Goal: Transaction & Acquisition: Purchase product/service

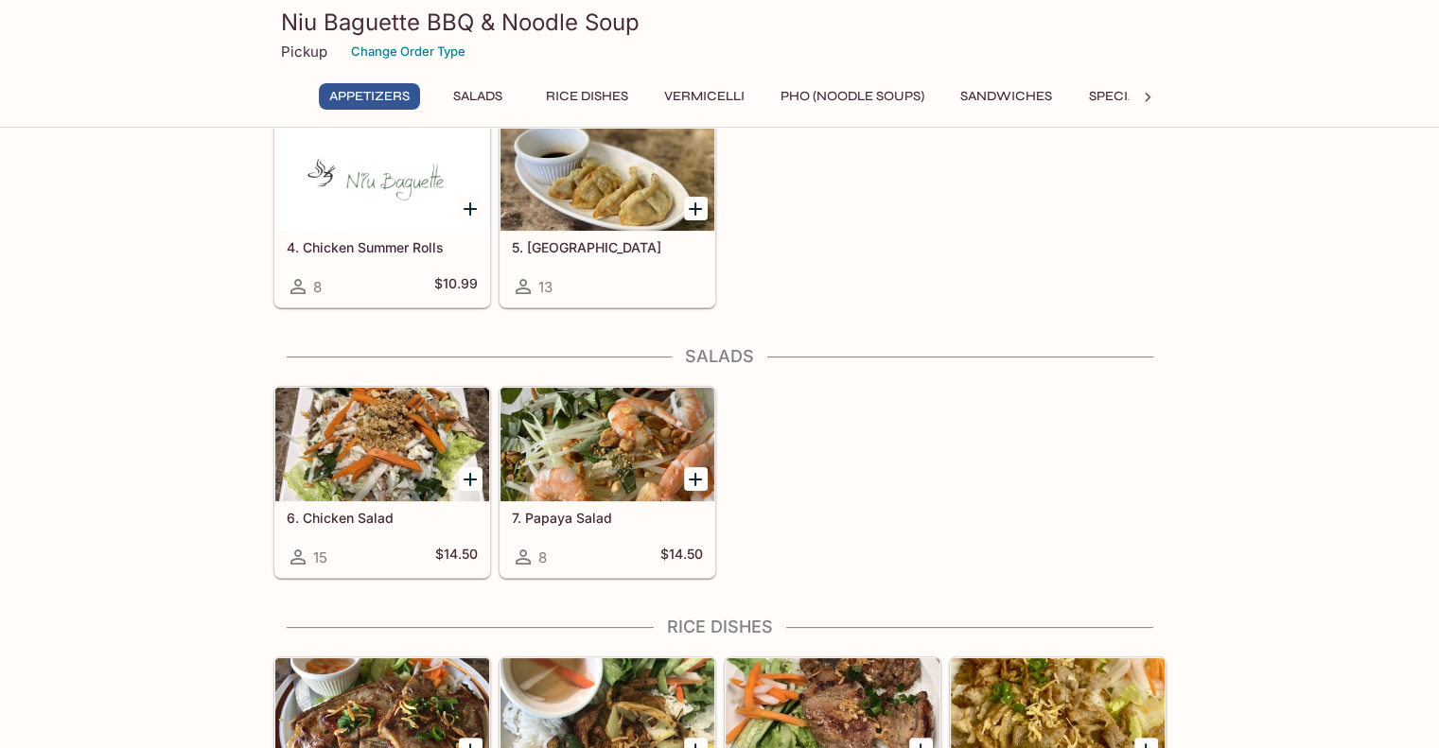
click at [798, 96] on button "Pho (Noodle Soups)" at bounding box center [852, 96] width 165 height 26
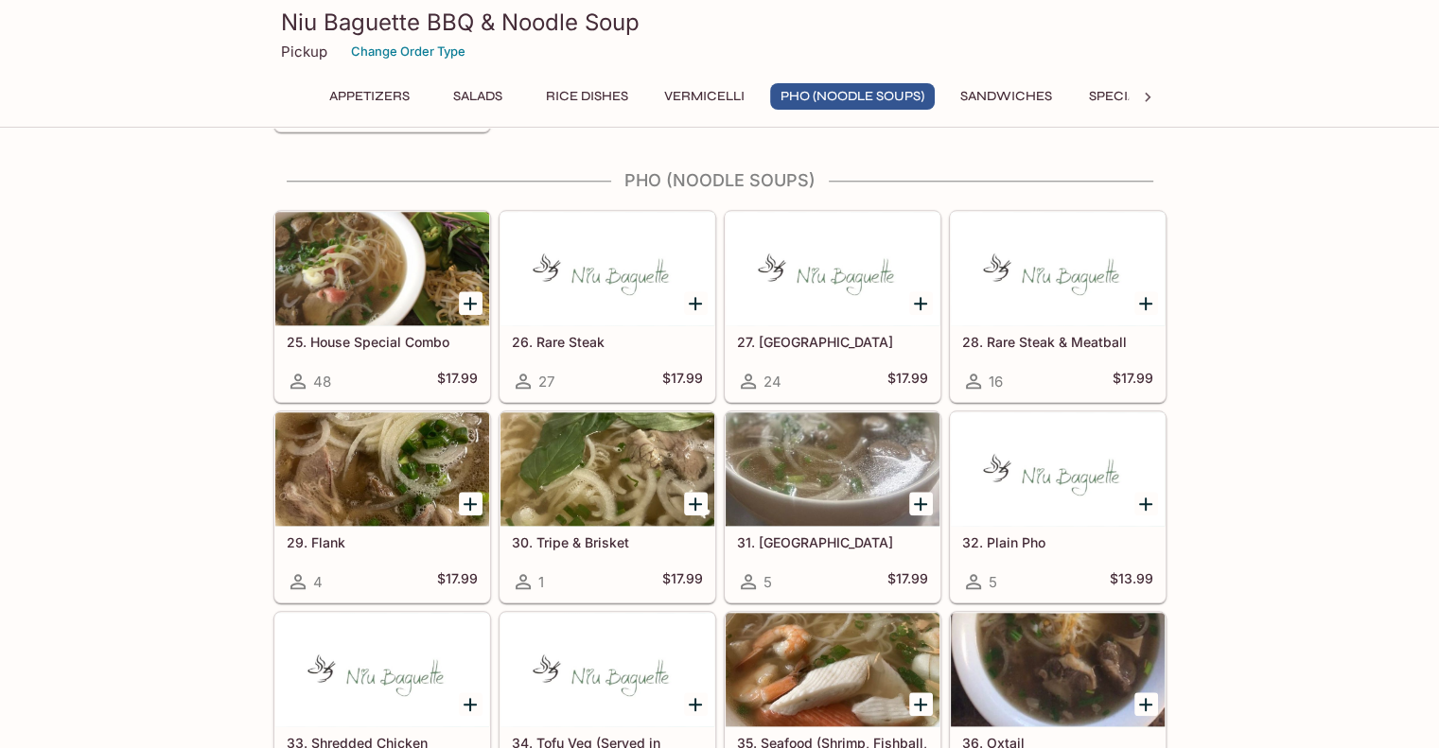
scroll to position [1877, 0]
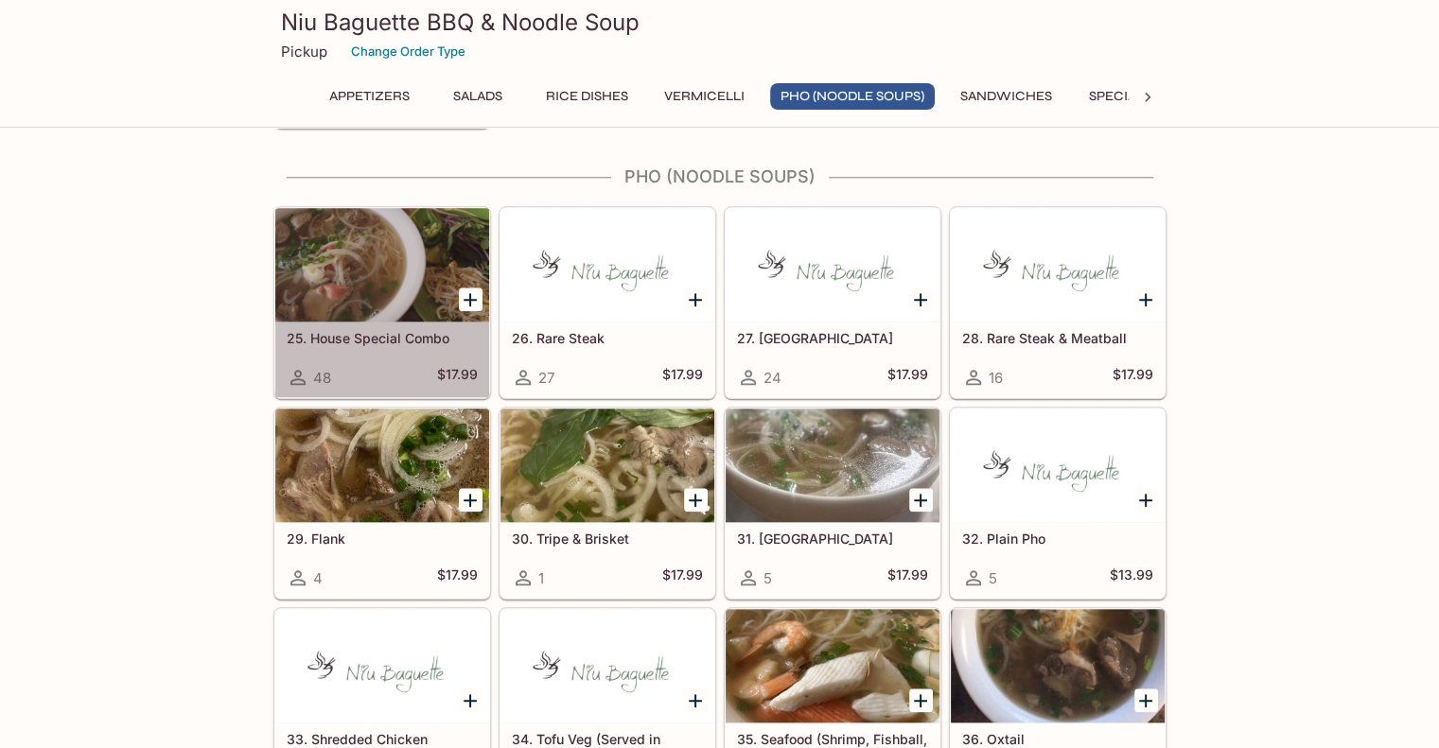
click at [376, 330] on h5 "25. House Special Combo" at bounding box center [382, 338] width 191 height 16
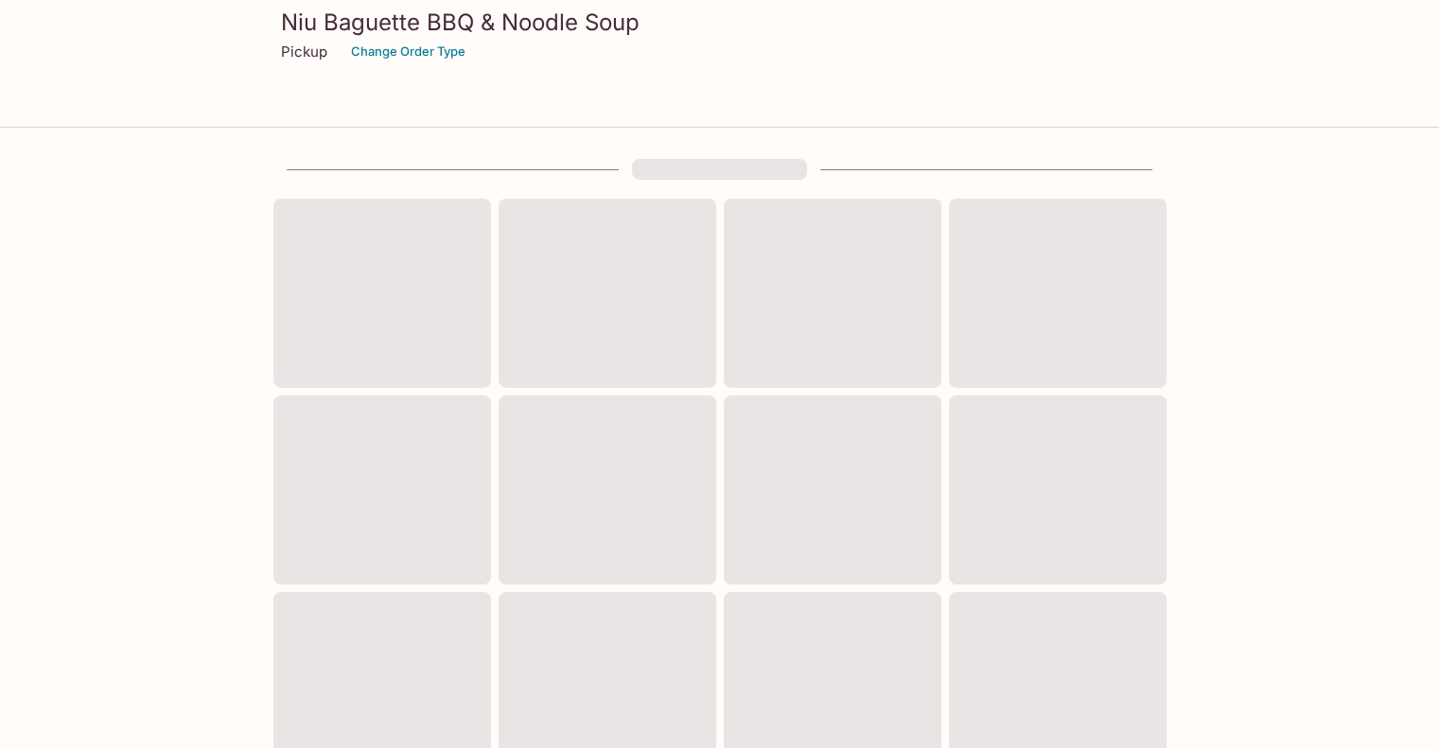
scroll to position [623, 0]
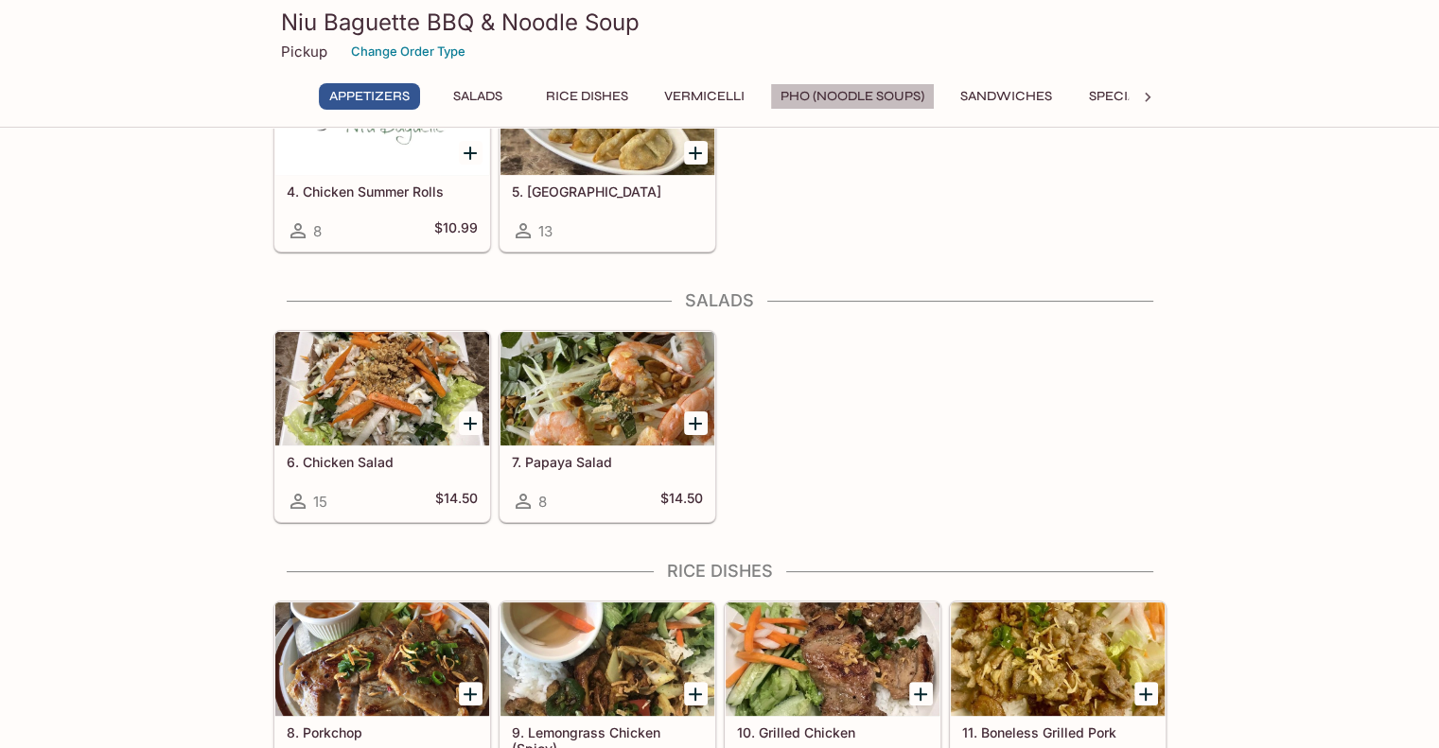
click at [833, 97] on button "Pho (Noodle Soups)" at bounding box center [852, 96] width 165 height 26
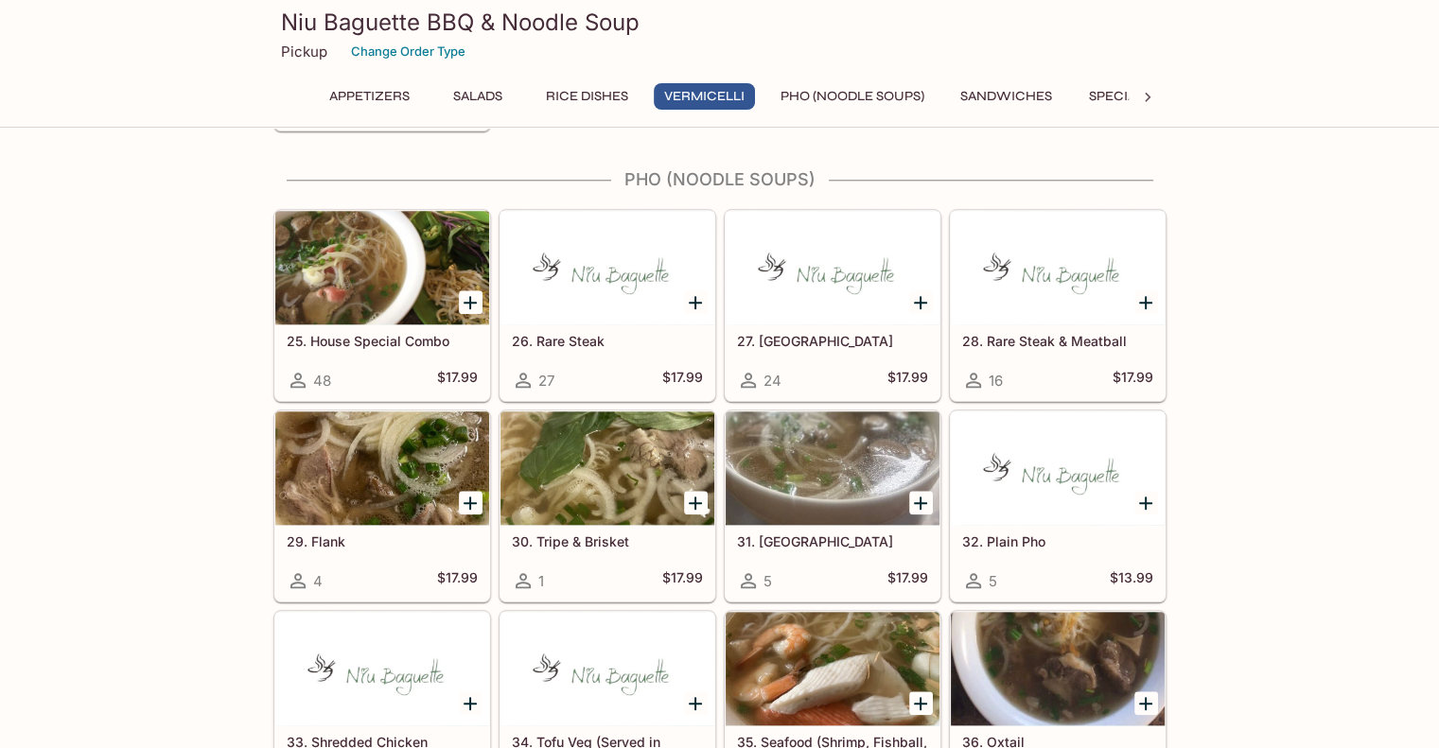
scroll to position [1877, 0]
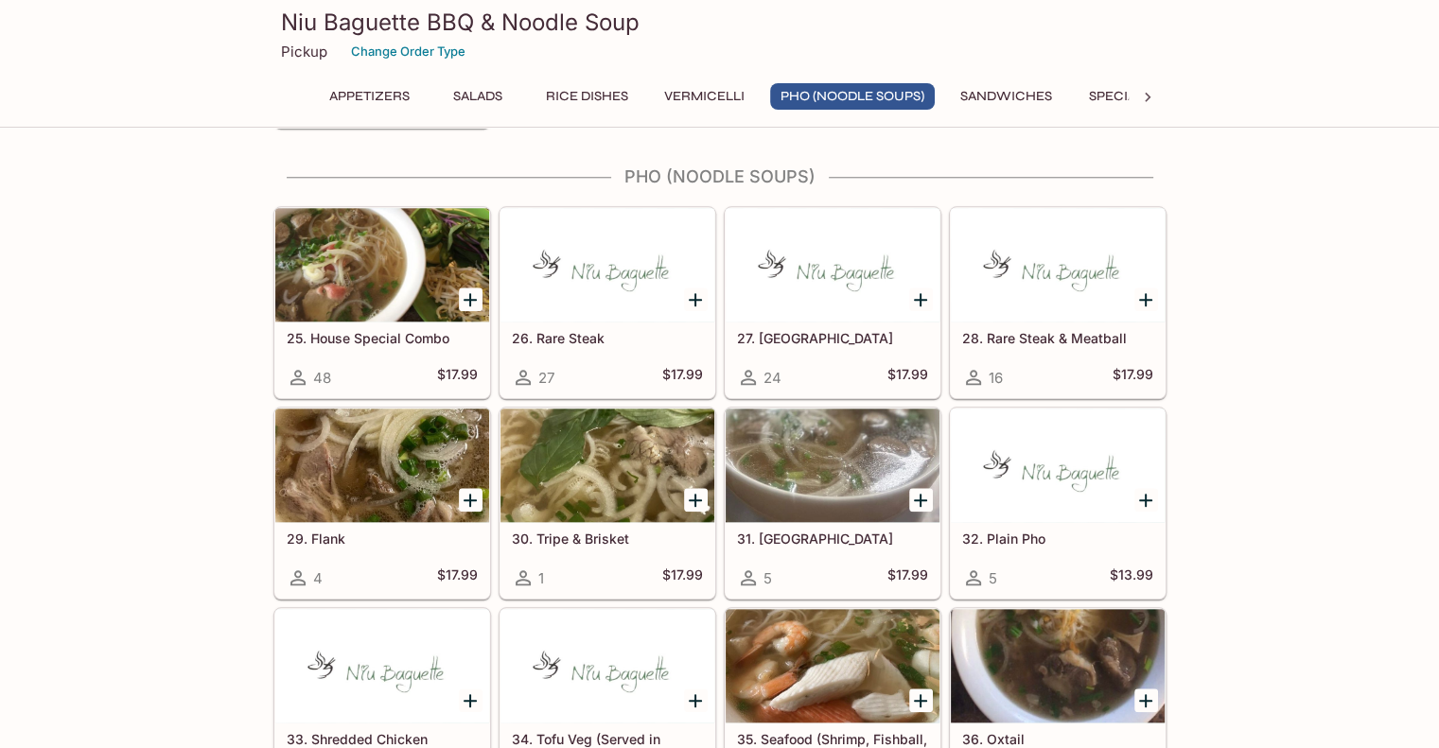
click at [1003, 335] on h5 "28. Rare Steak & Meatball" at bounding box center [1057, 338] width 191 height 16
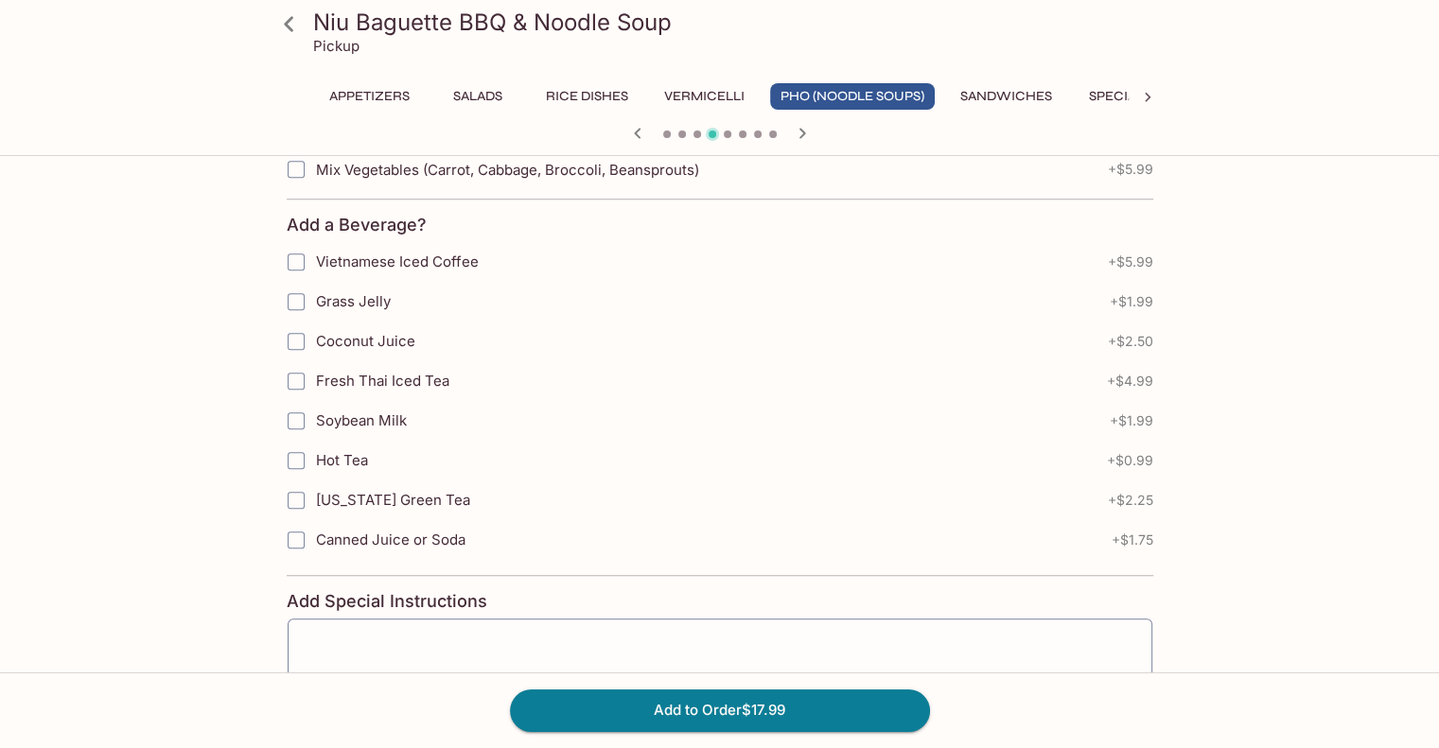
scroll to position [1130, 0]
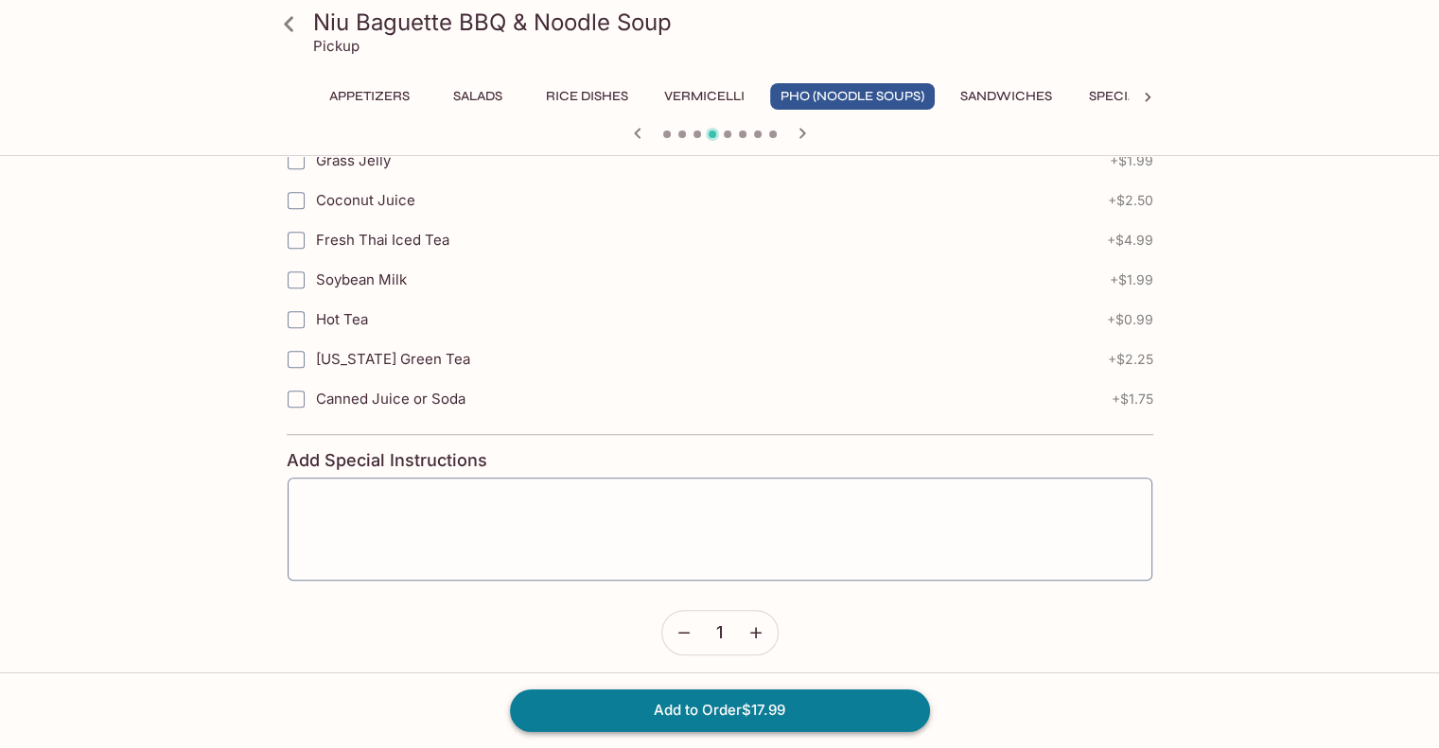
click at [638, 703] on button "Add to Order $17.99" at bounding box center [720, 711] width 420 height 42
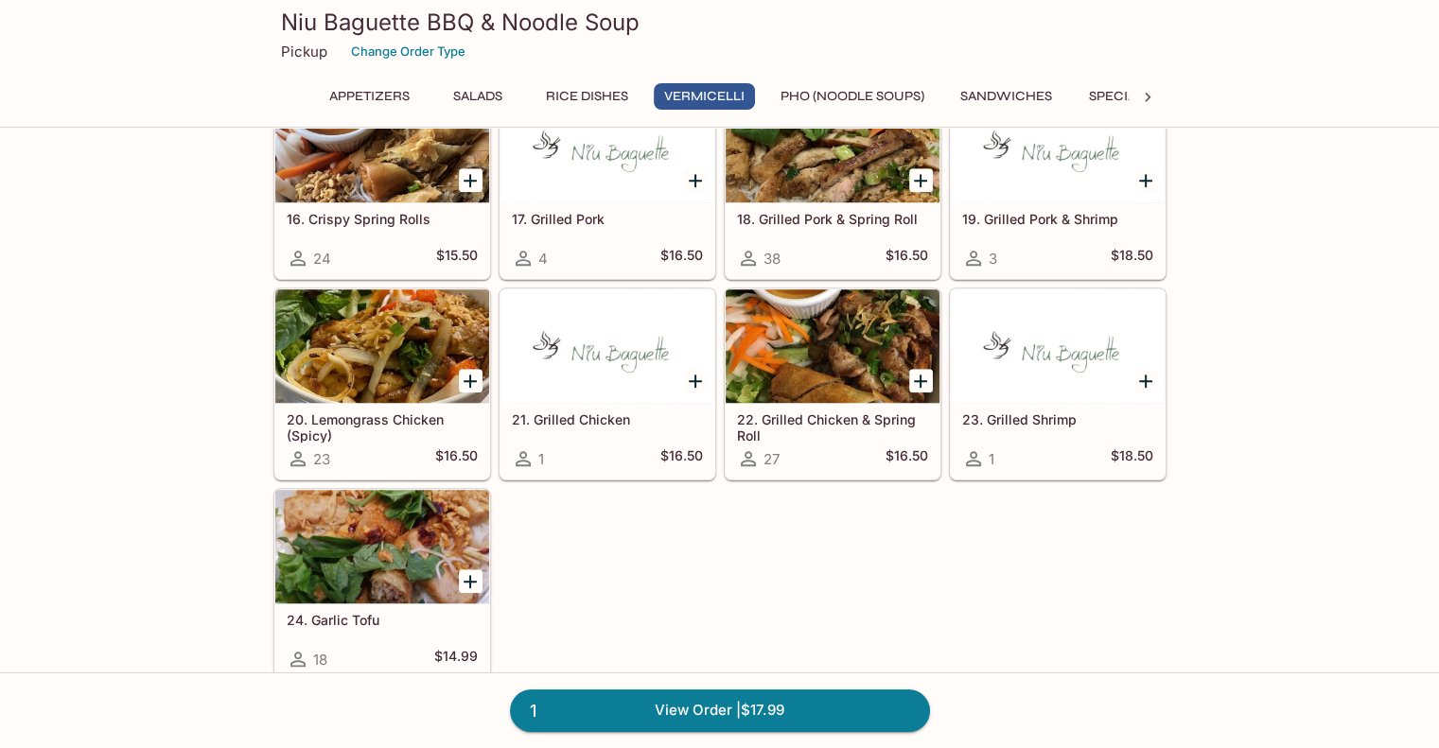
scroll to position [1230, 0]
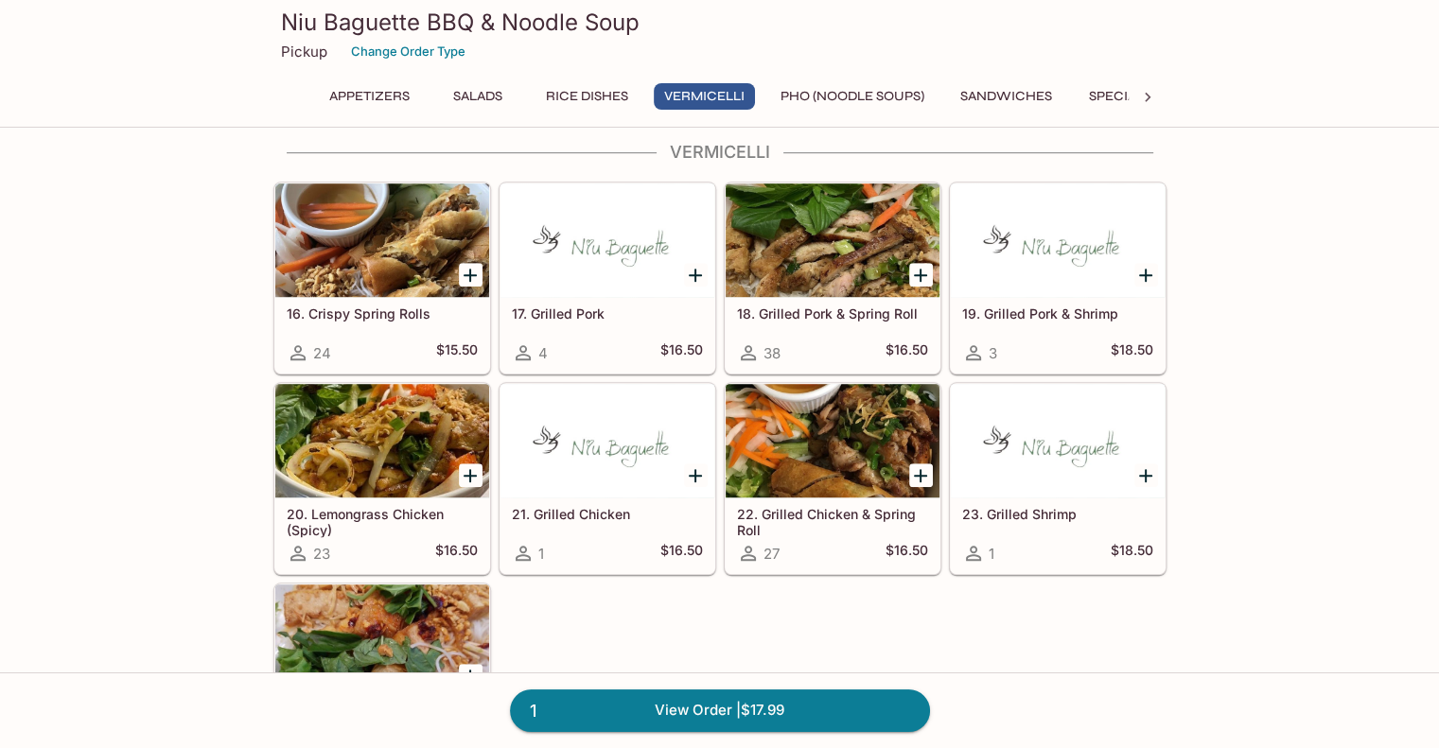
click at [882, 101] on button "Pho (Noodle Soups)" at bounding box center [852, 96] width 165 height 26
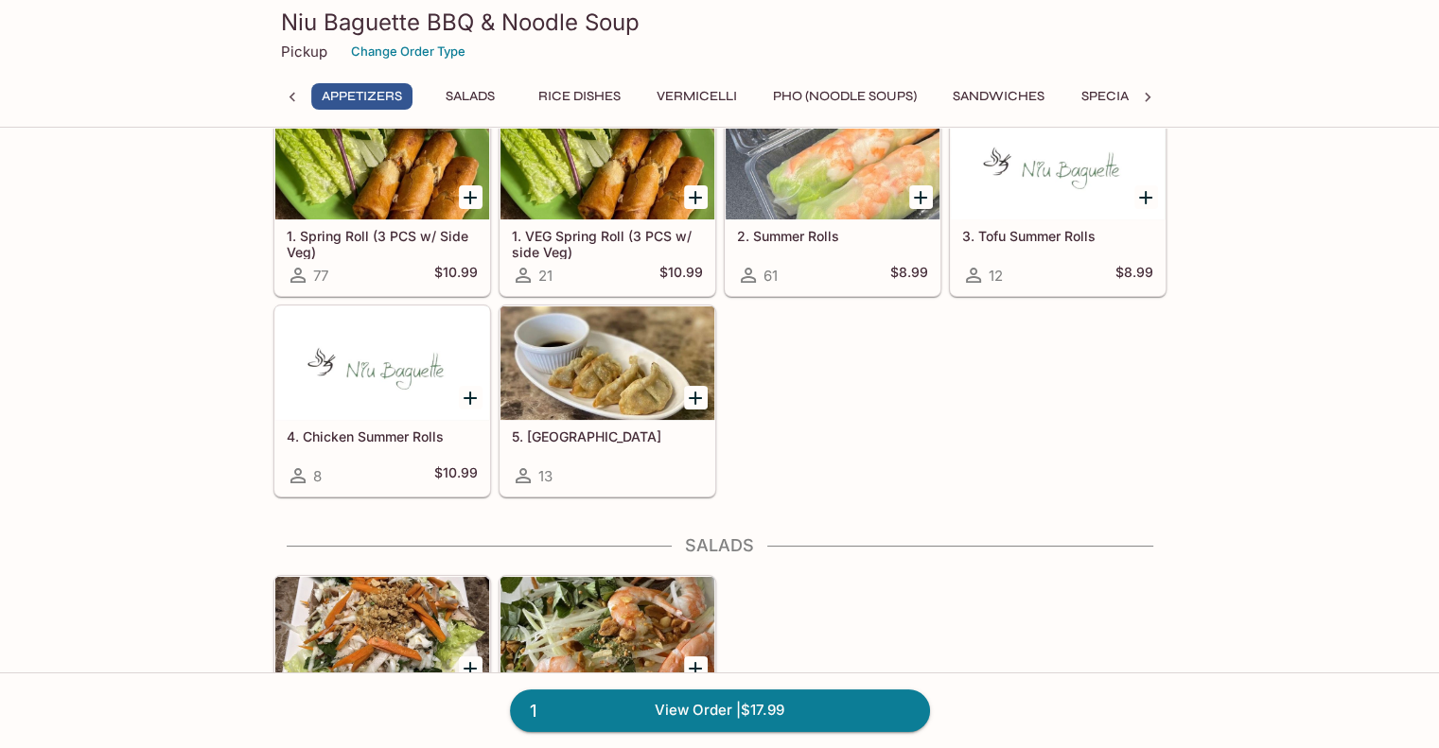
scroll to position [0, 0]
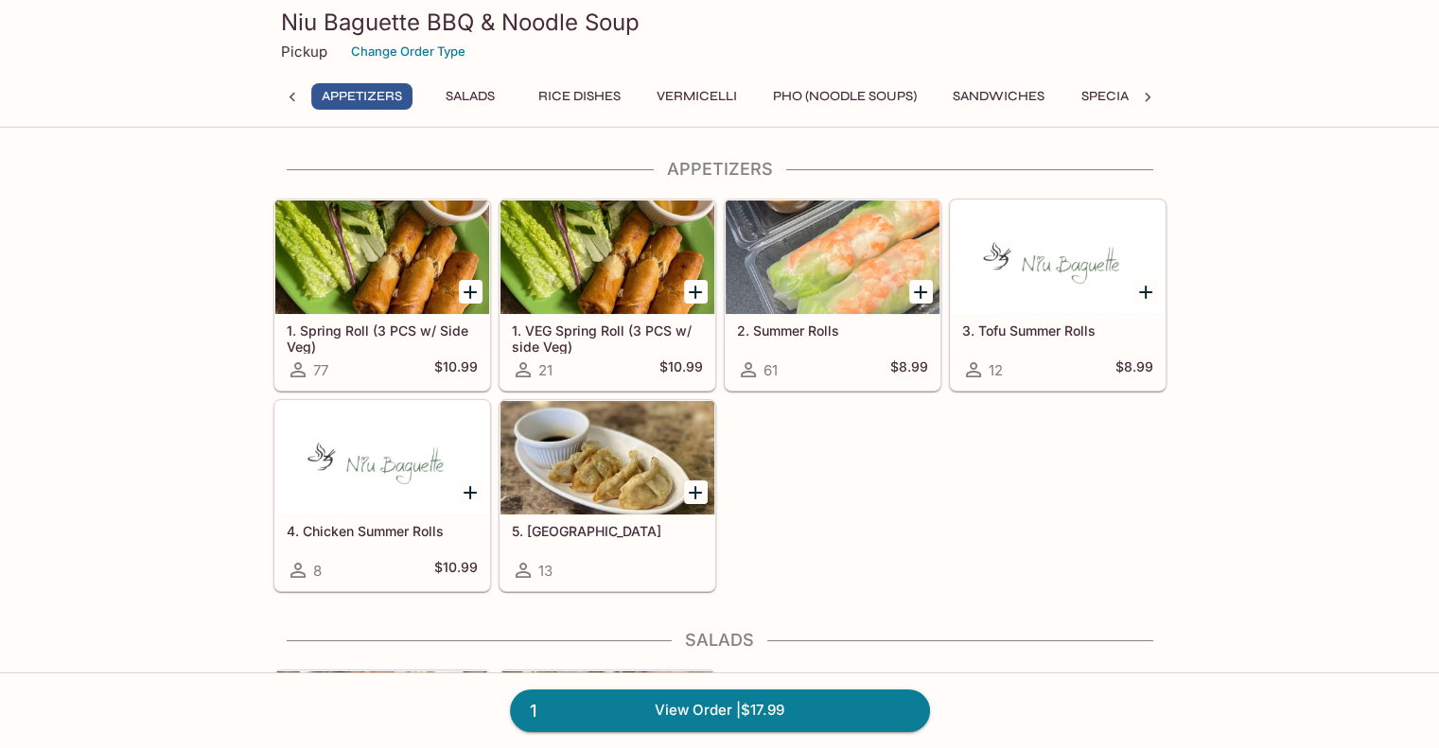
click at [1014, 107] on button "Sandwiches" at bounding box center [998, 96] width 113 height 26
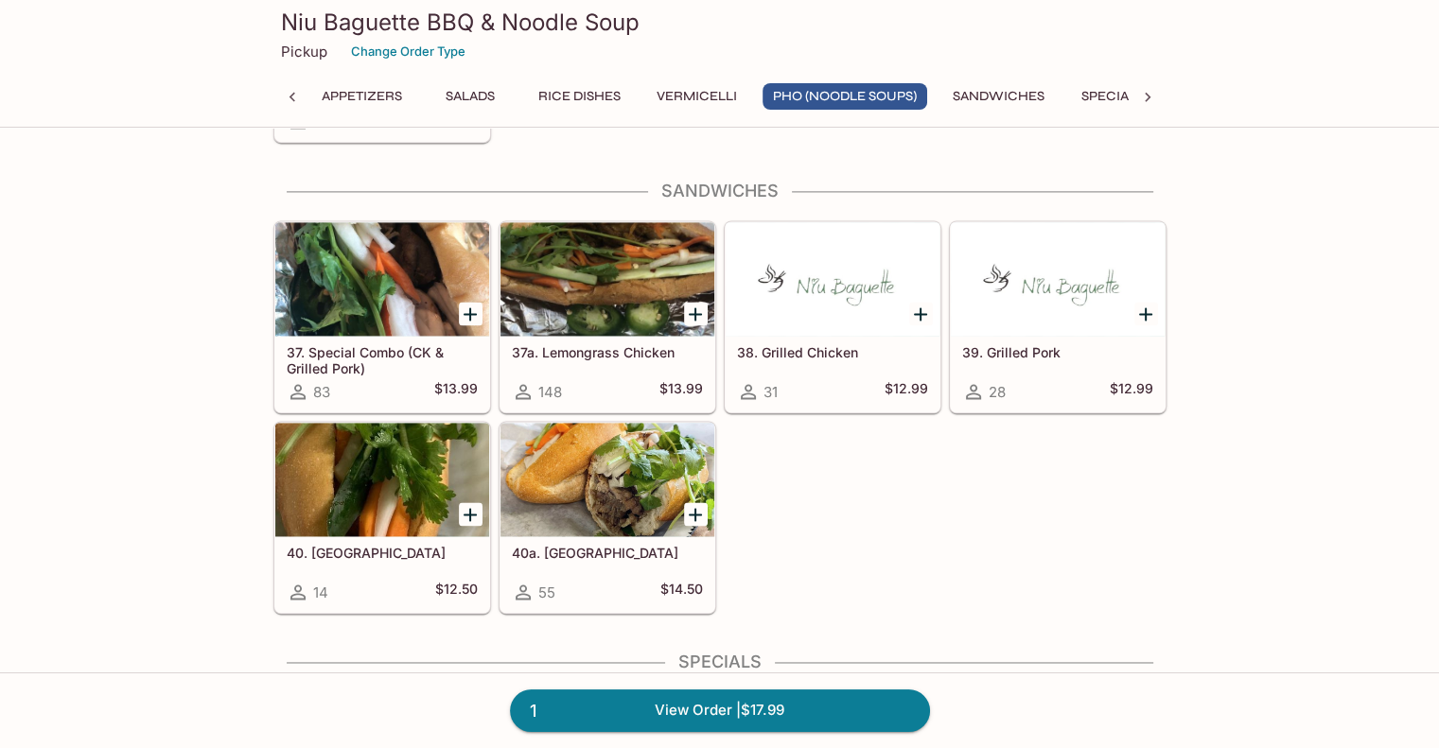
scroll to position [2745, 0]
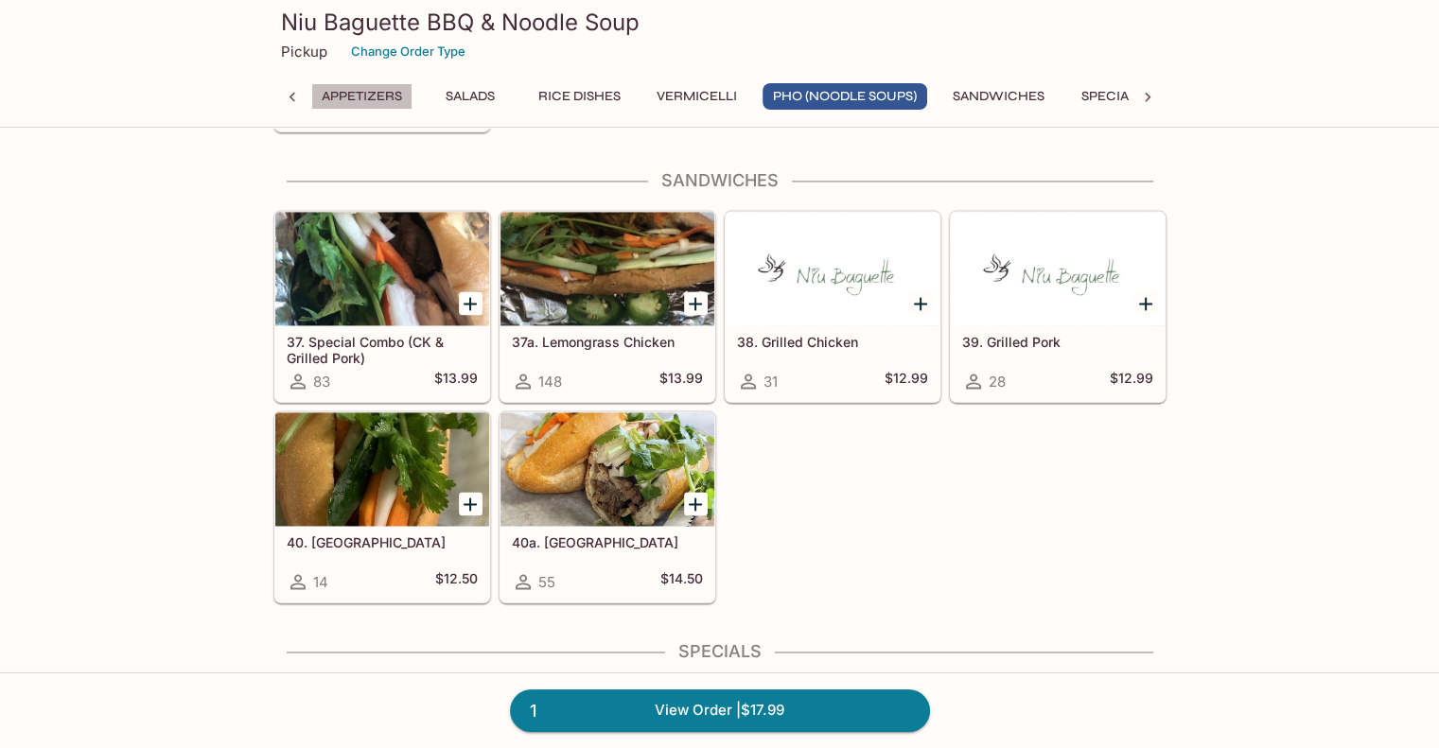
click at [348, 109] on button "Appetizers" at bounding box center [361, 96] width 101 height 26
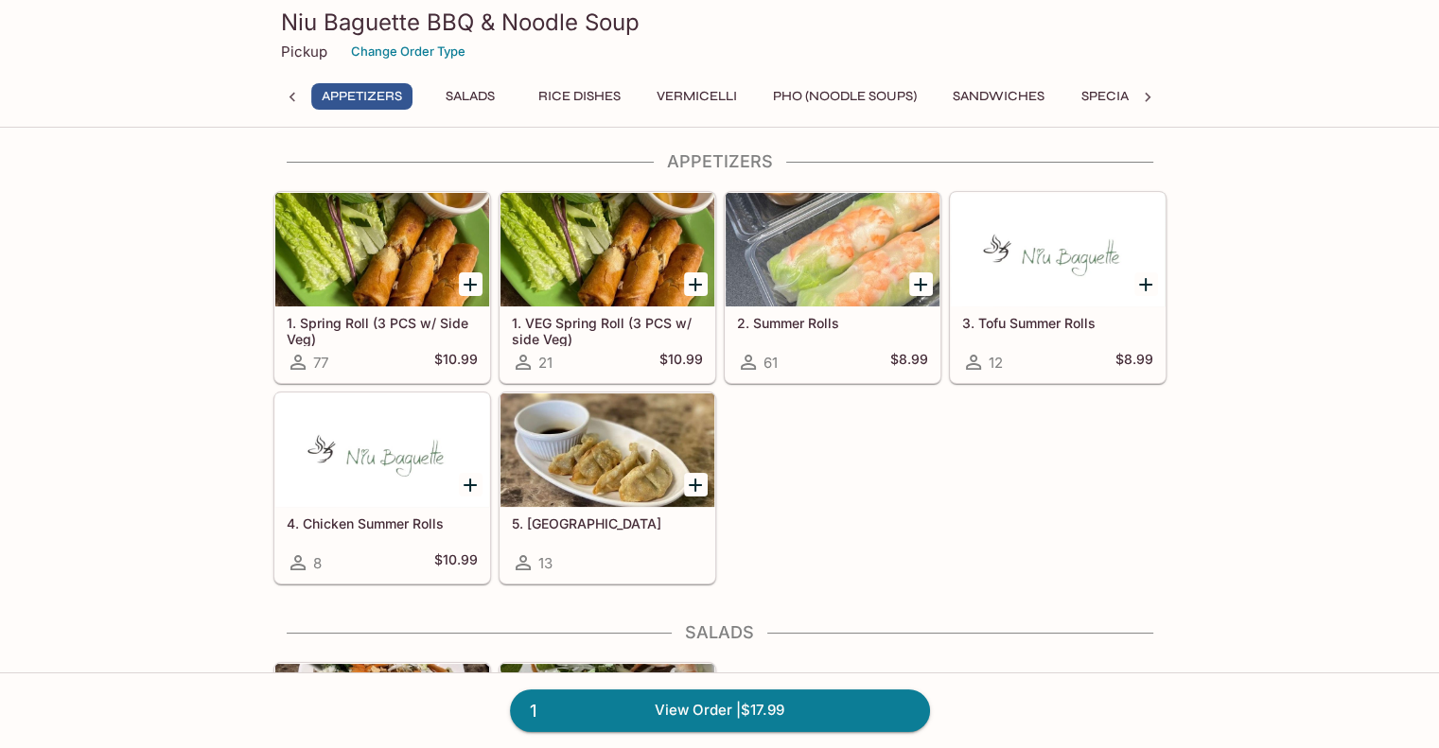
scroll to position [0, 0]
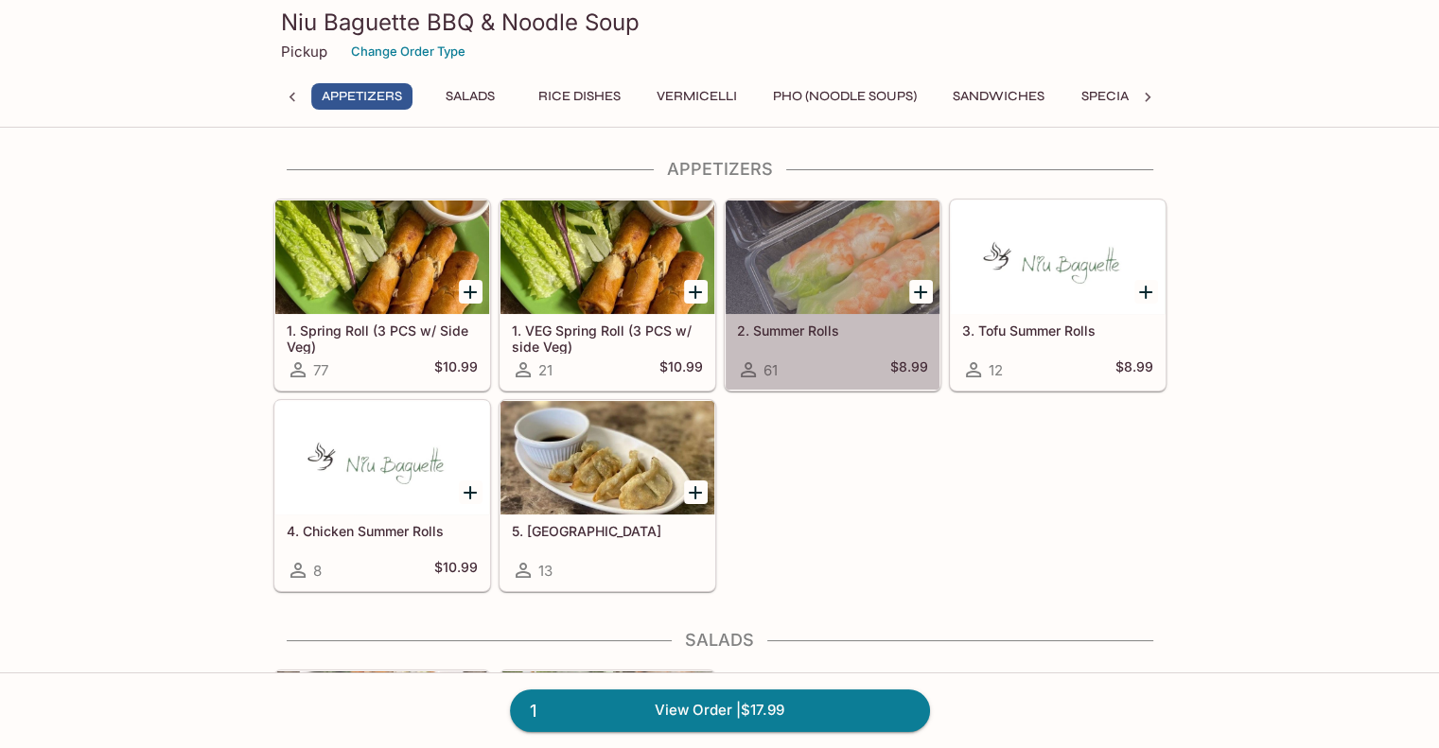
click at [868, 360] on div "61 $8.99" at bounding box center [832, 369] width 191 height 23
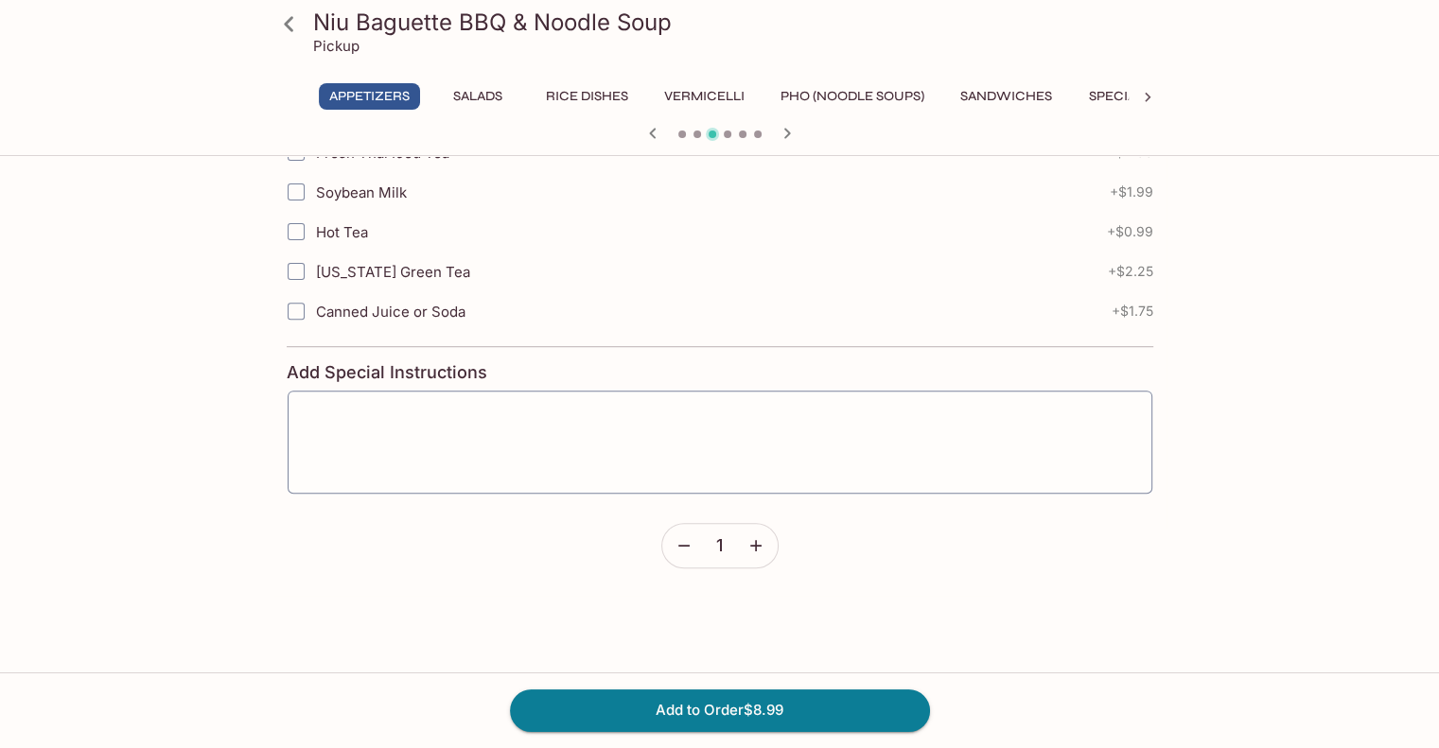
scroll to position [624, 0]
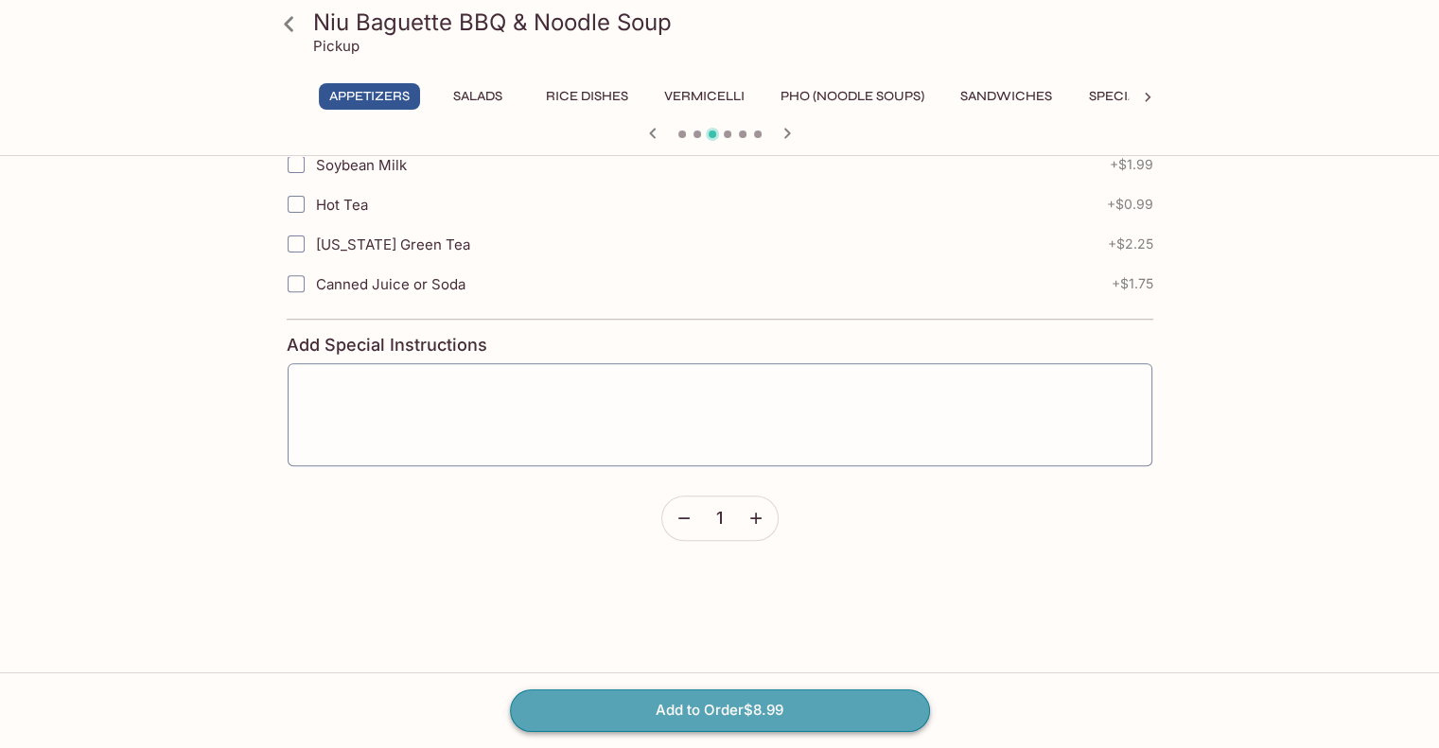
click at [679, 710] on button "Add to Order $8.99" at bounding box center [720, 711] width 420 height 42
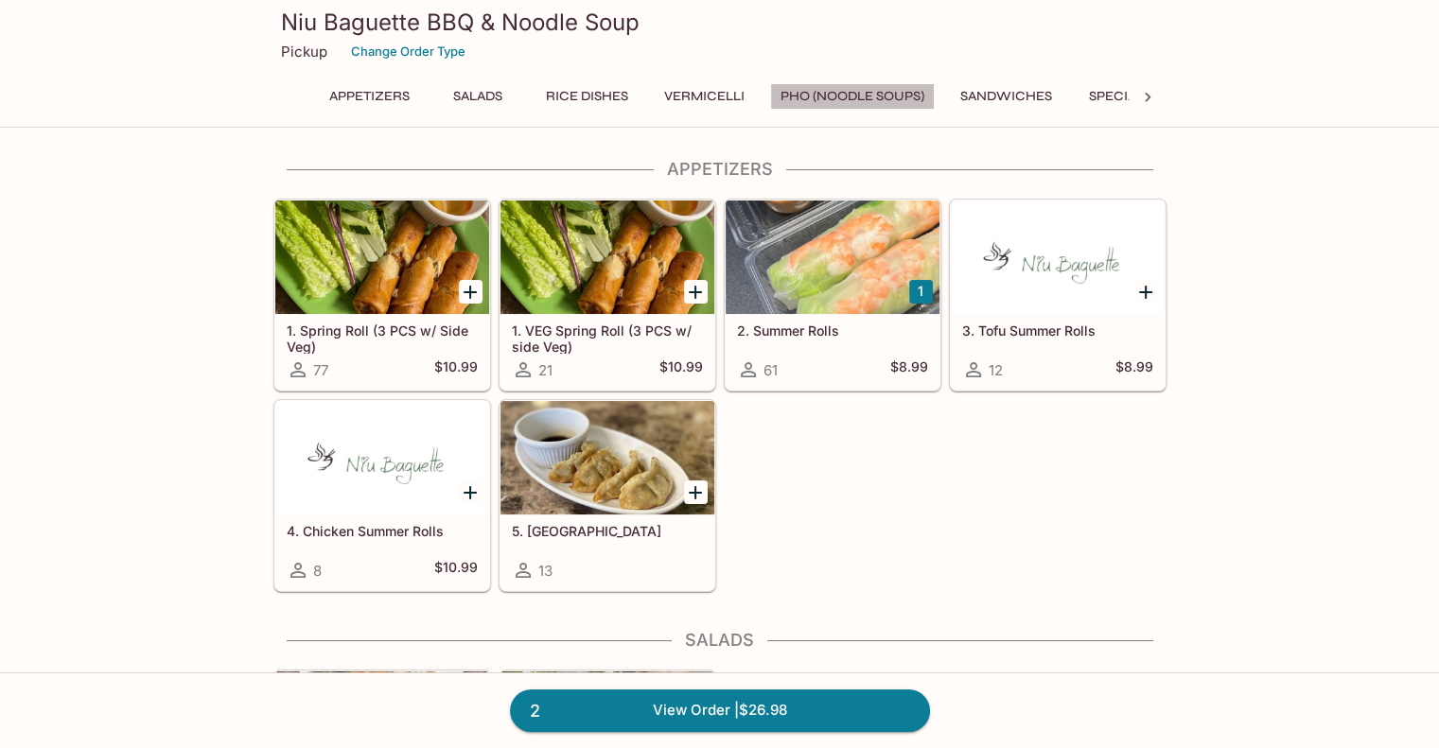
click at [800, 92] on button "Pho (Noodle Soups)" at bounding box center [852, 96] width 165 height 26
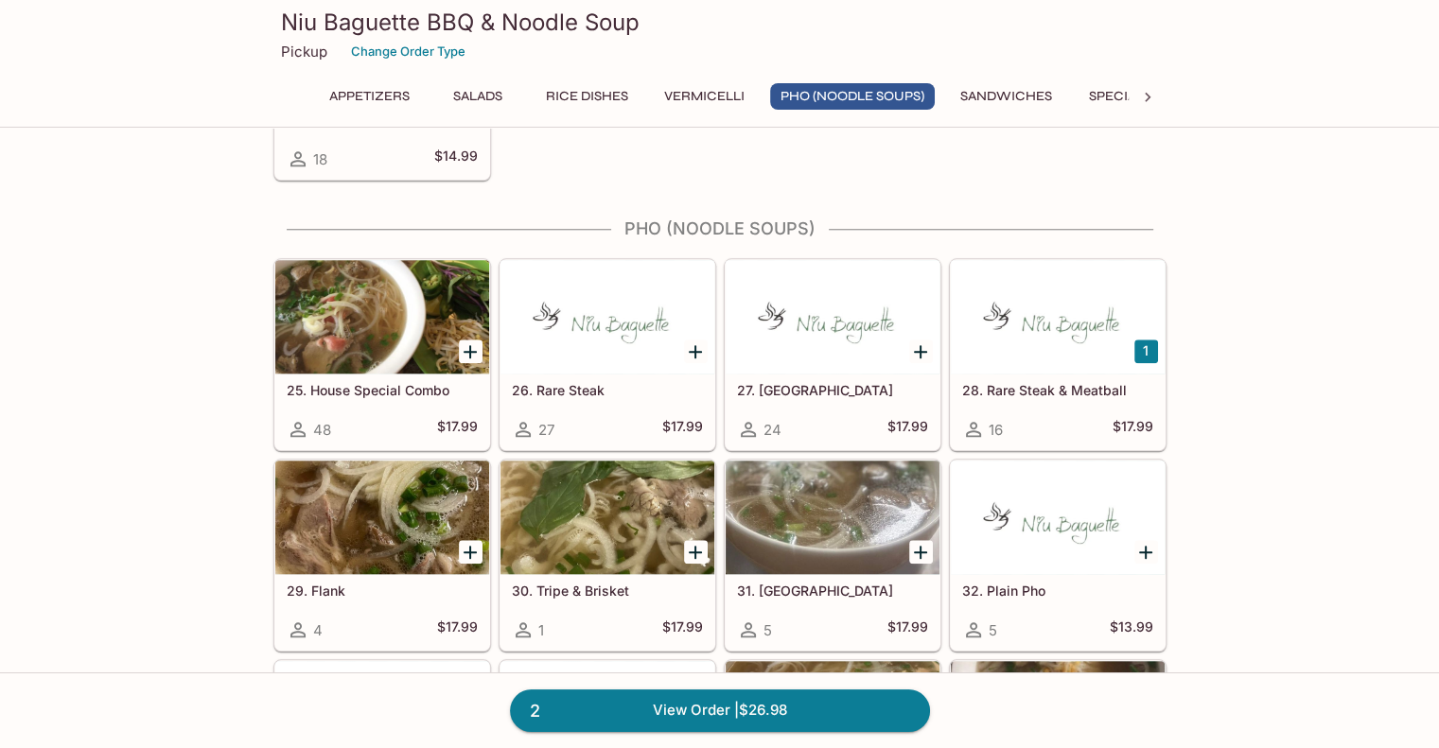
click at [719, 85] on button "Vermicelli" at bounding box center [704, 96] width 101 height 26
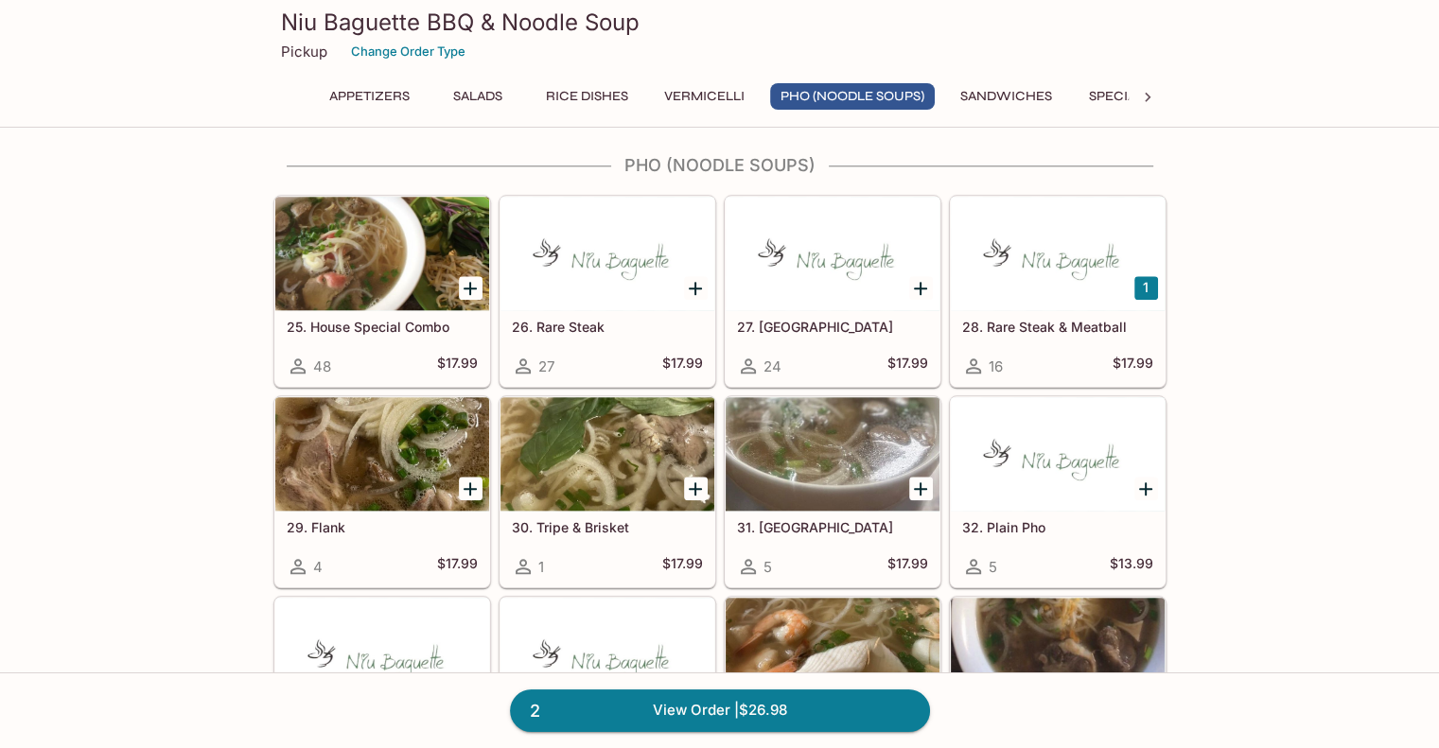
scroll to position [1869, 0]
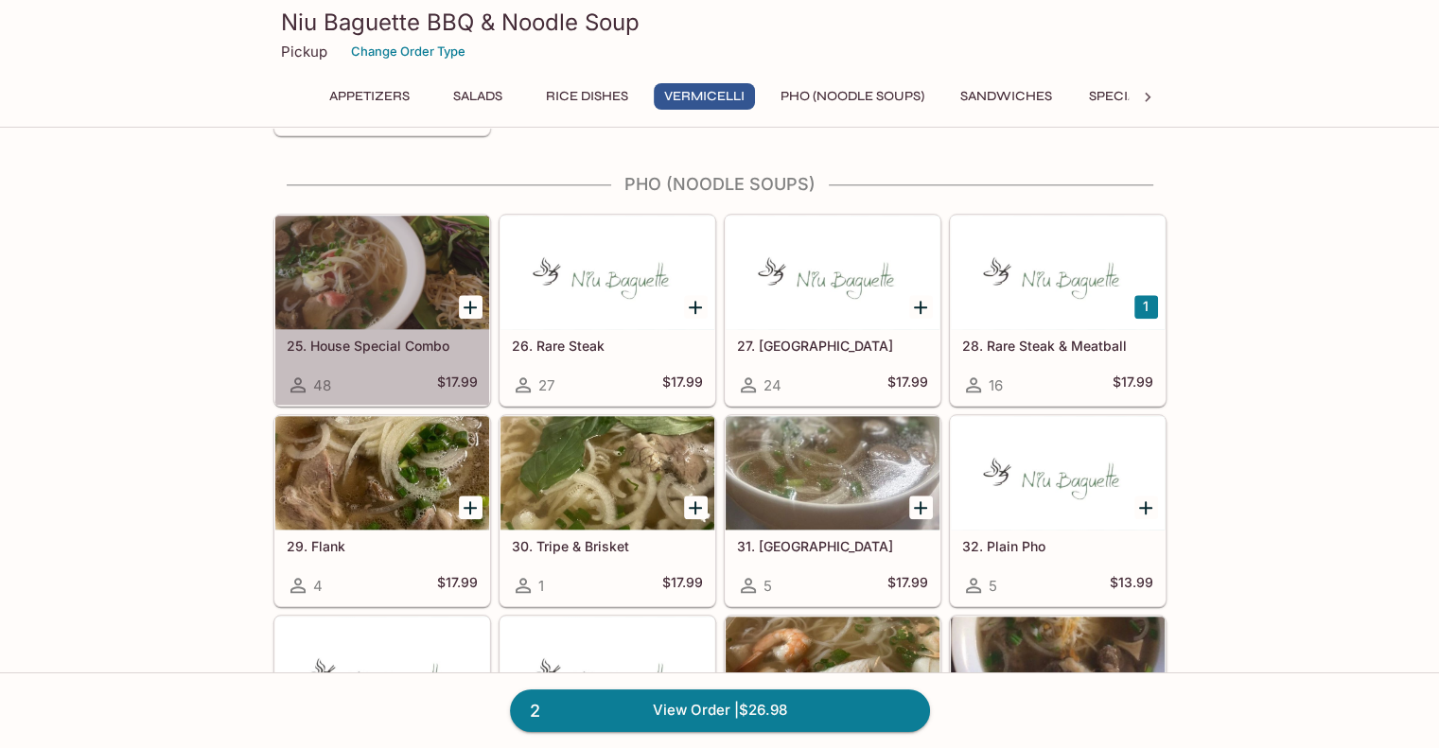
click at [390, 330] on div "25. House Special Combo 48 $17.99" at bounding box center [382, 367] width 214 height 76
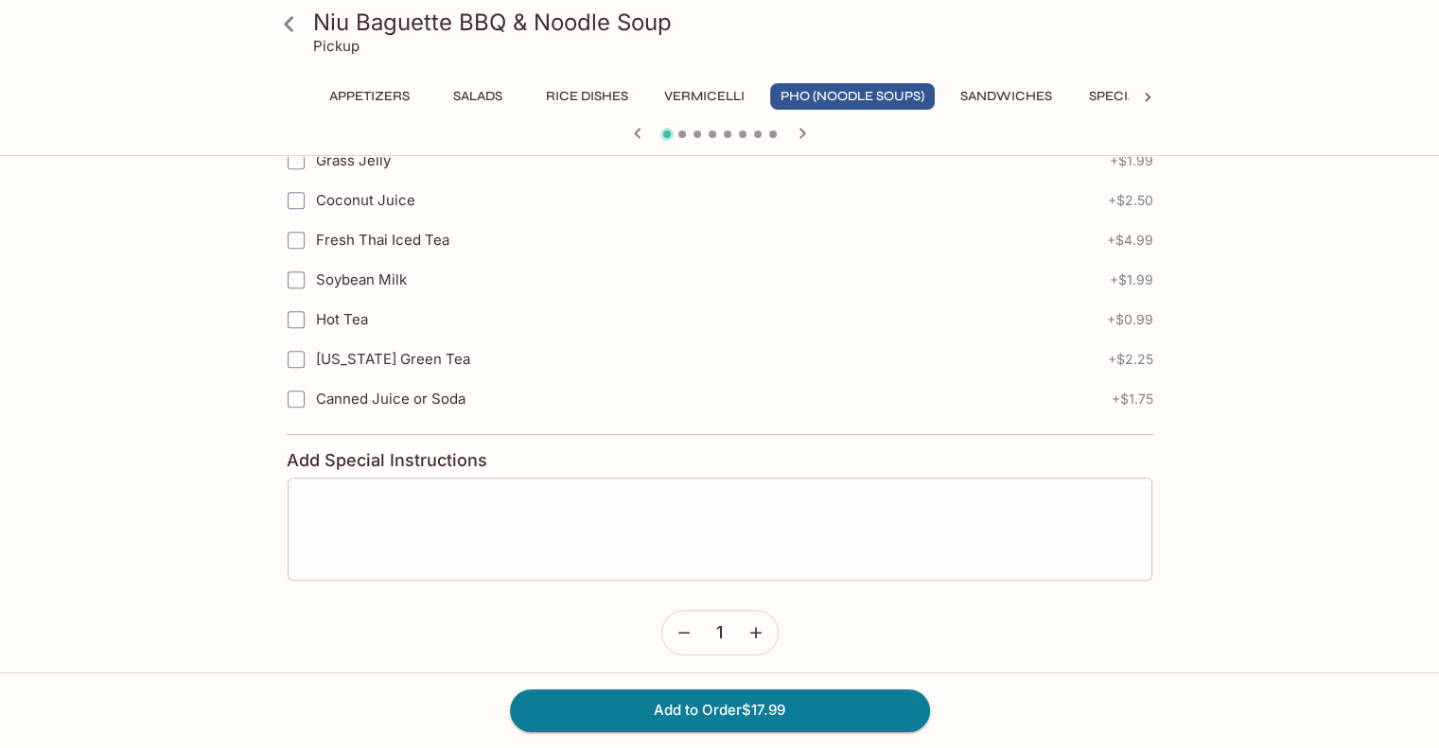
click at [480, 498] on textarea at bounding box center [720, 529] width 838 height 72
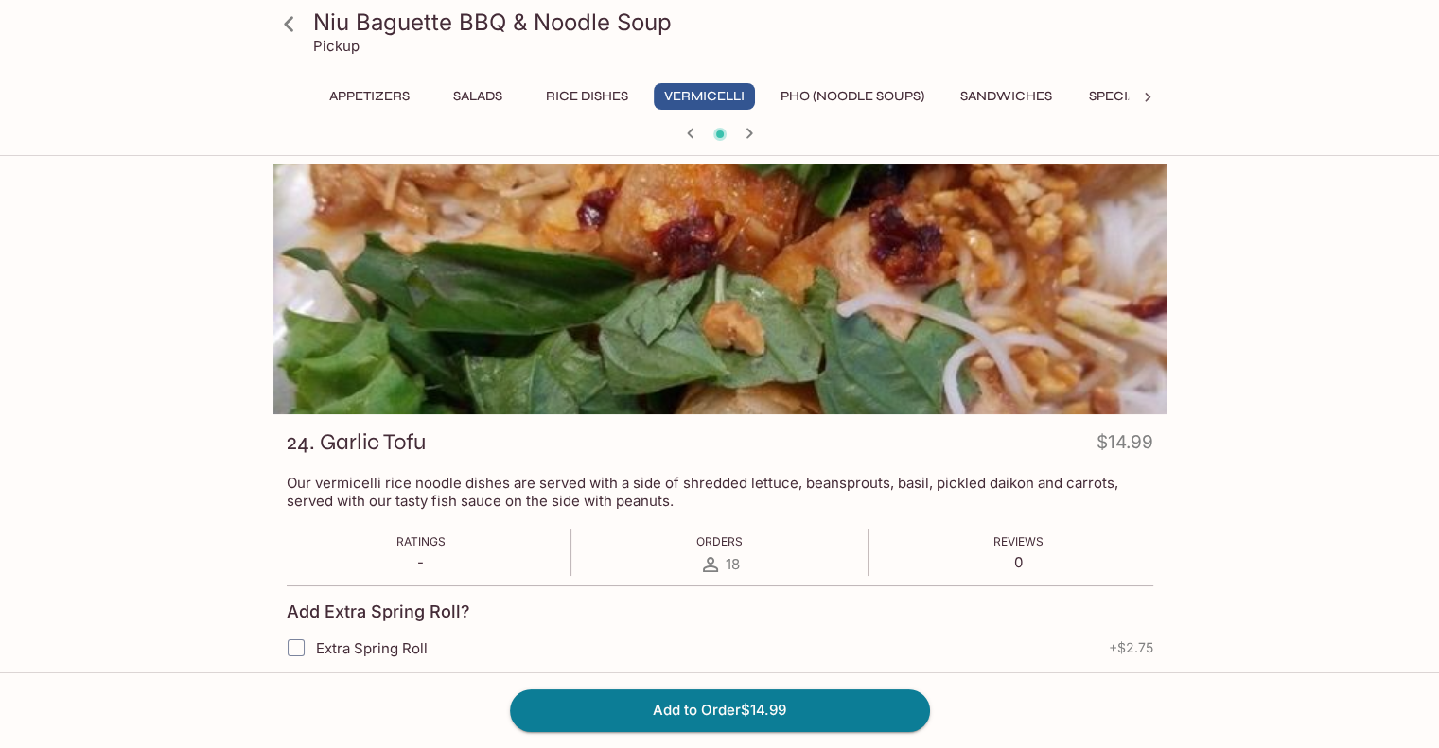
click at [795, 100] on button "Pho (Noodle Soups)" at bounding box center [852, 96] width 165 height 26
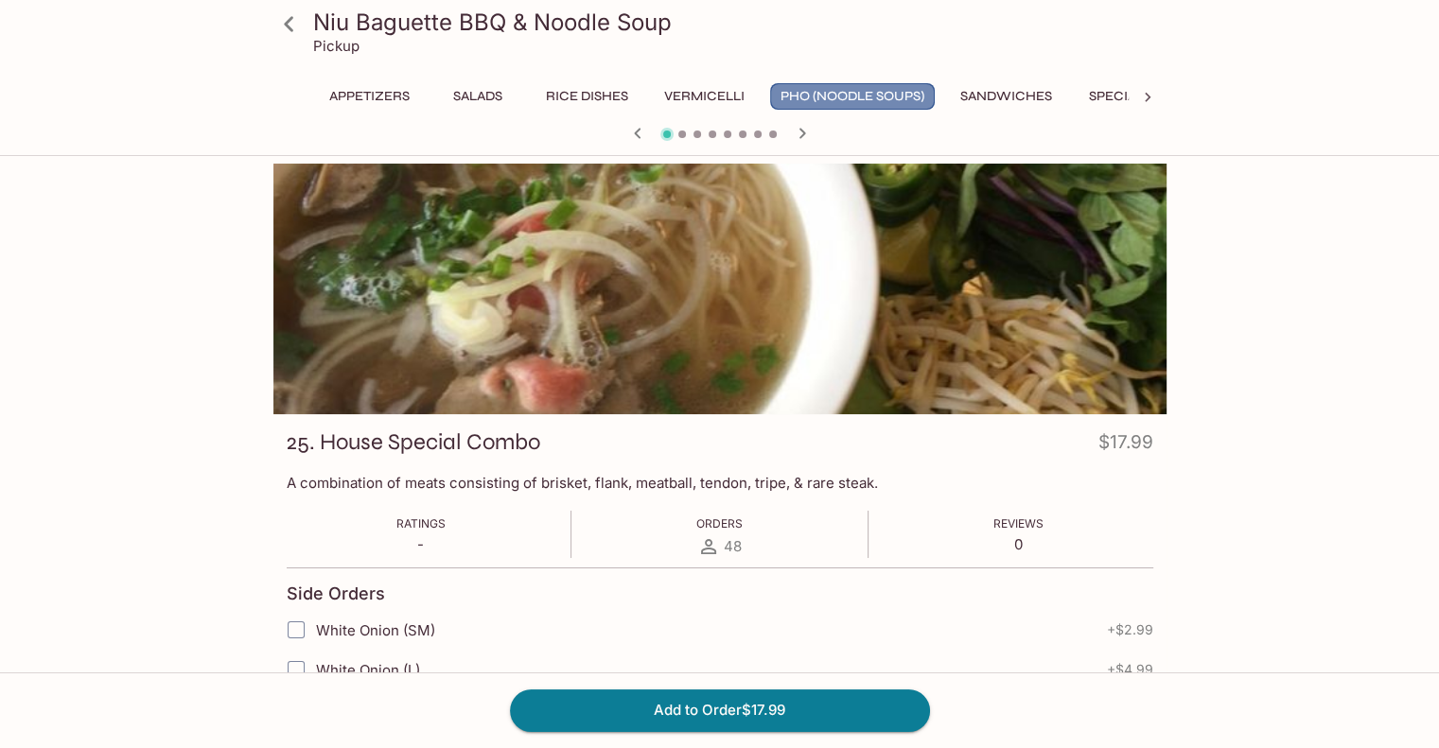
click at [814, 94] on button "Pho (Noodle Soups)" at bounding box center [852, 96] width 165 height 26
click at [288, 19] on icon at bounding box center [288, 23] width 9 height 15
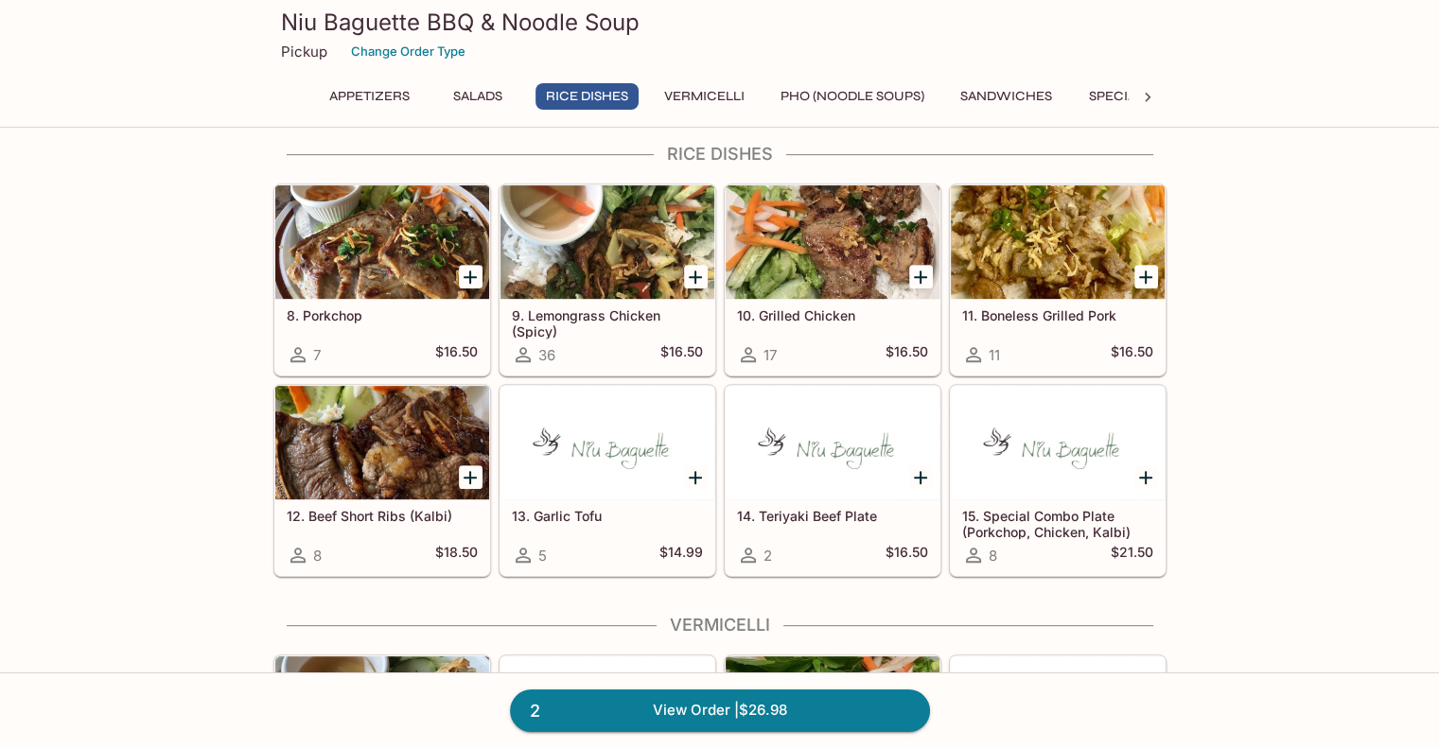
click at [884, 99] on button "Pho (Noodle Soups)" at bounding box center [852, 96] width 165 height 26
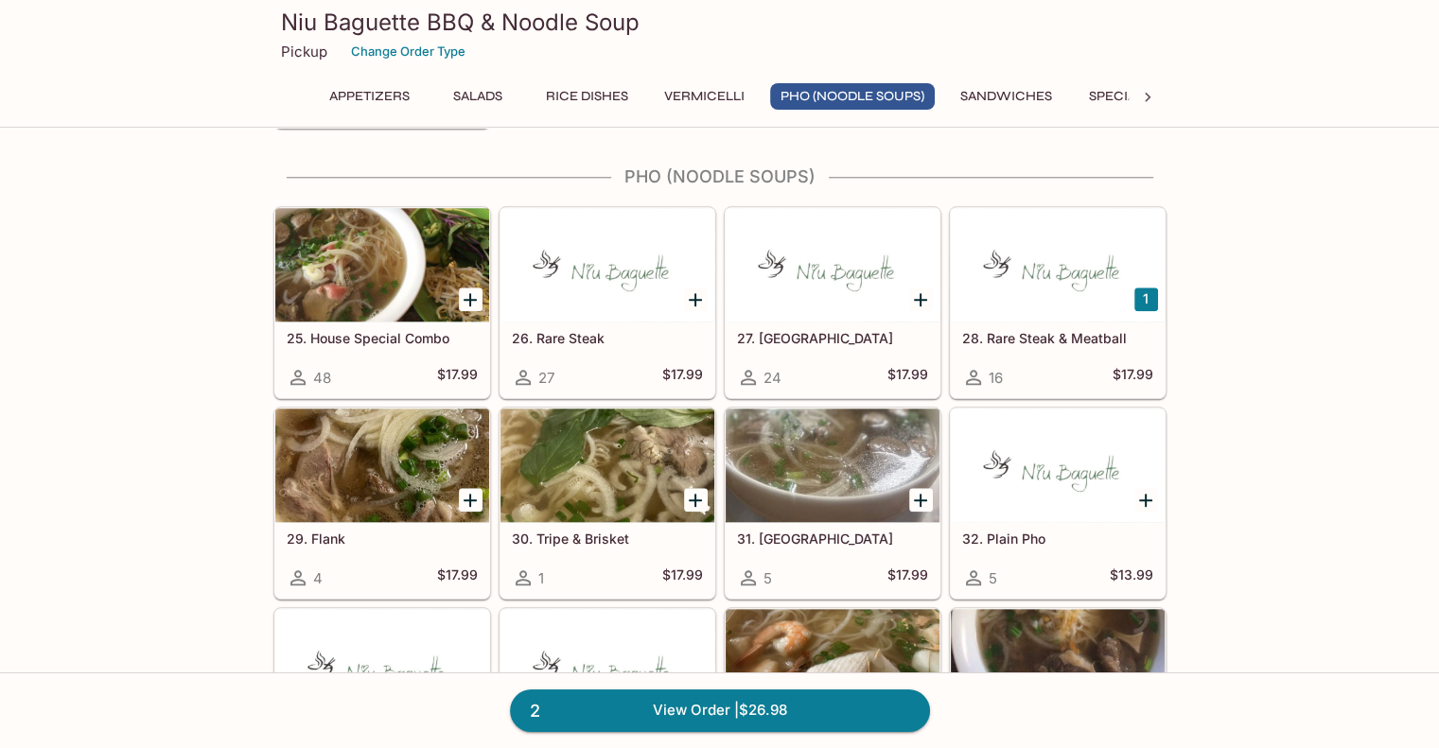
click at [1000, 105] on button "Sandwiches" at bounding box center [1006, 96] width 113 height 26
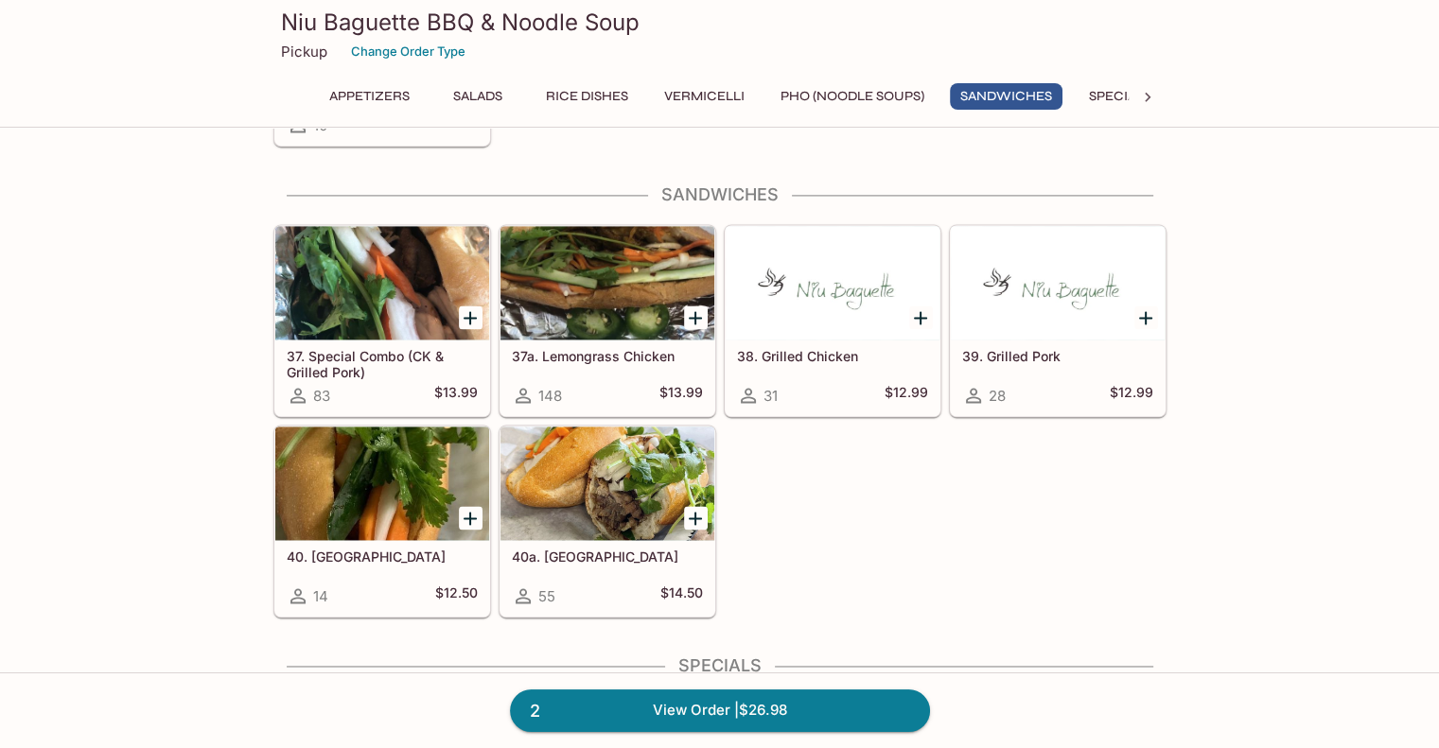
scroll to position [2745, 0]
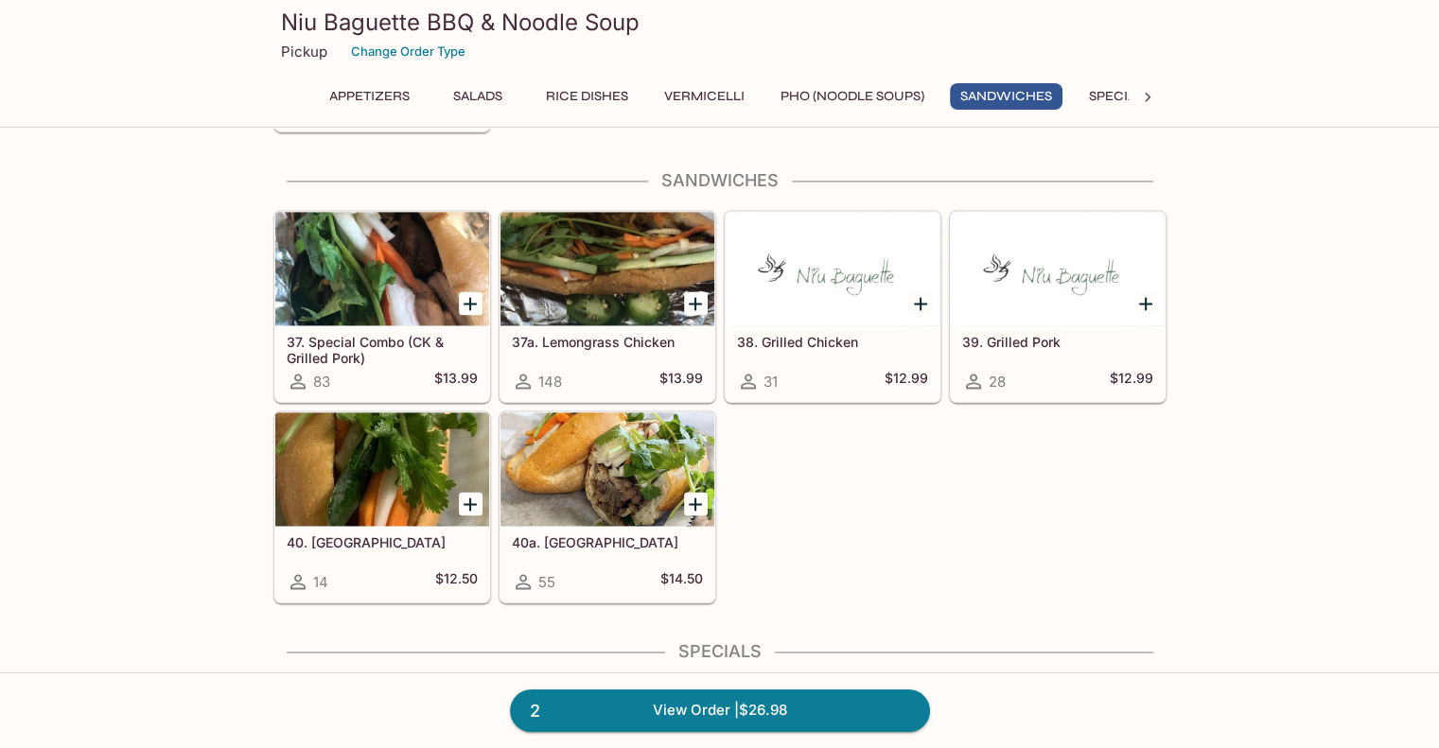
click at [865, 103] on button "Pho (Noodle Soups)" at bounding box center [852, 96] width 165 height 26
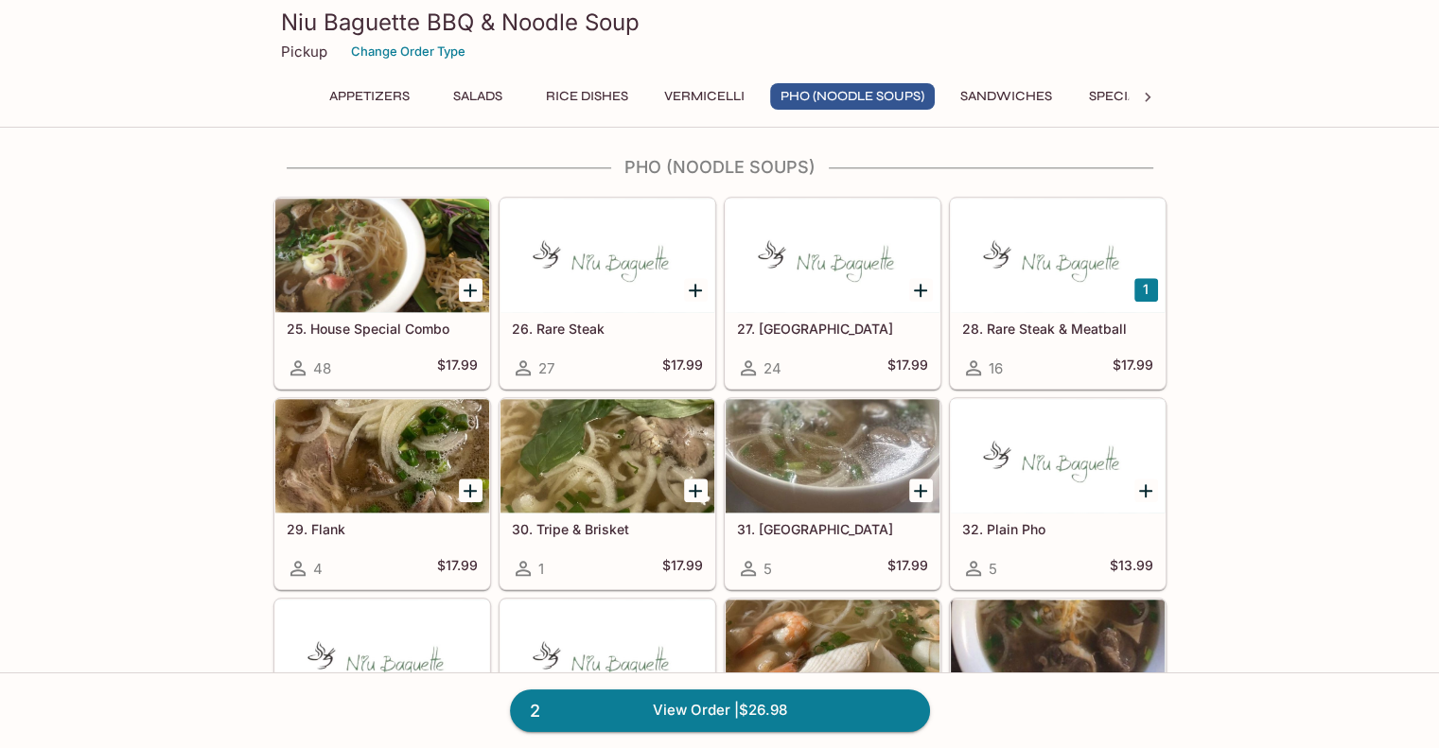
scroll to position [1877, 0]
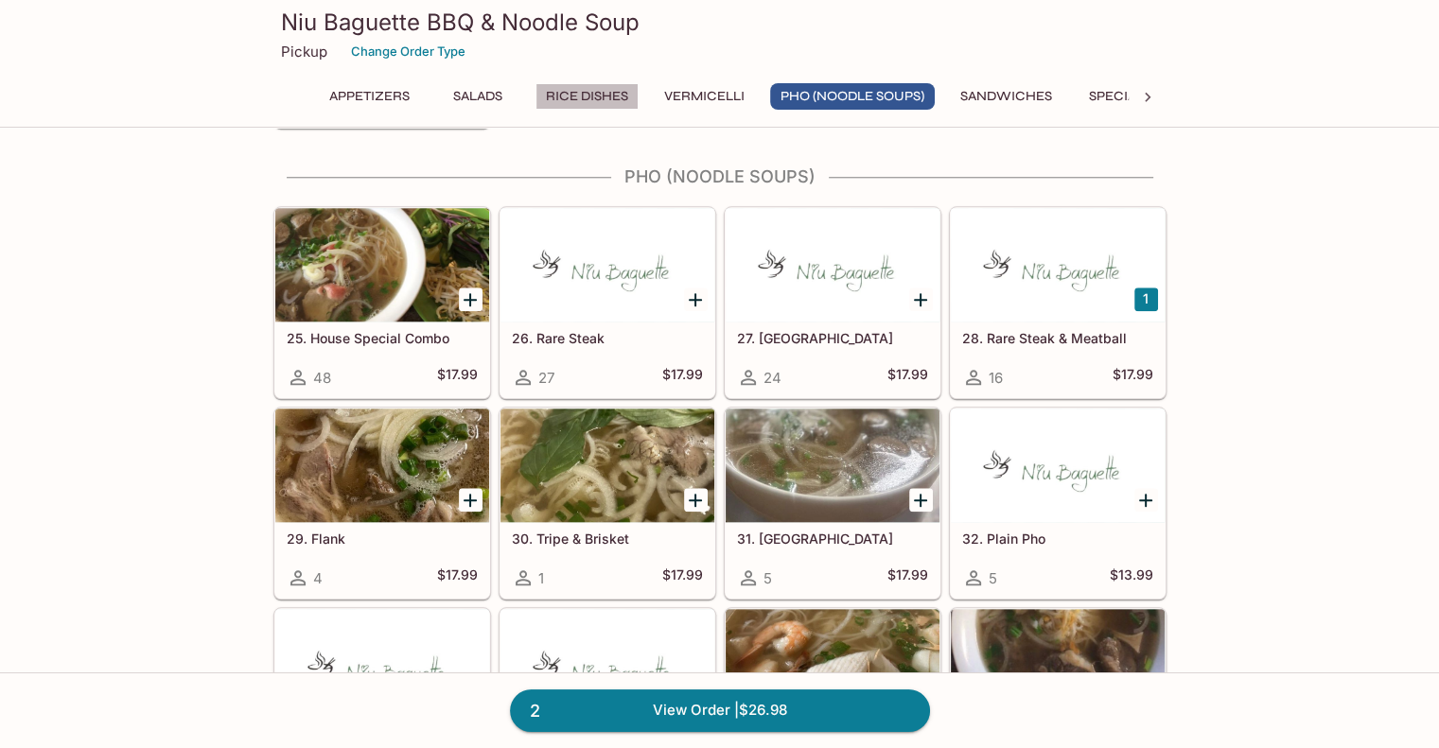
click at [630, 90] on button "Rice Dishes" at bounding box center [586, 96] width 103 height 26
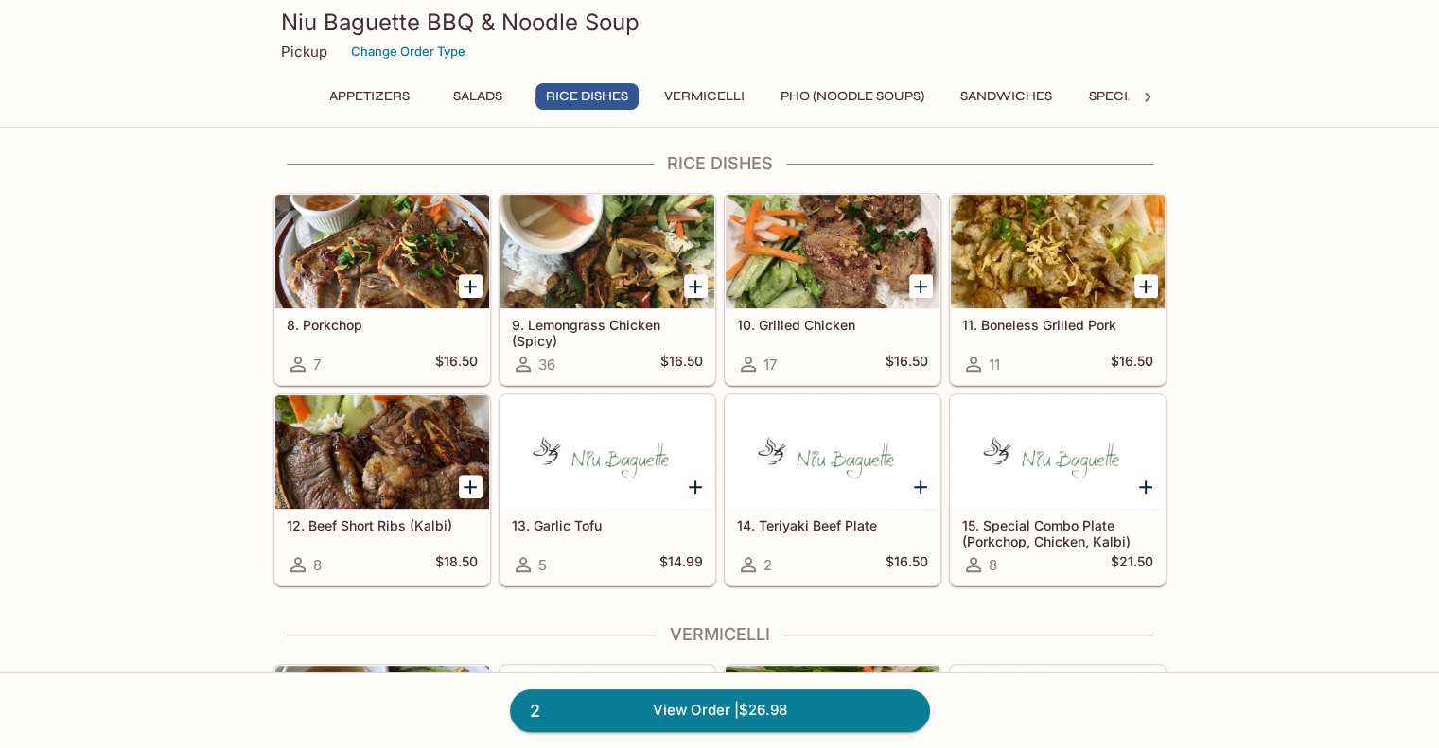
scroll to position [738, 0]
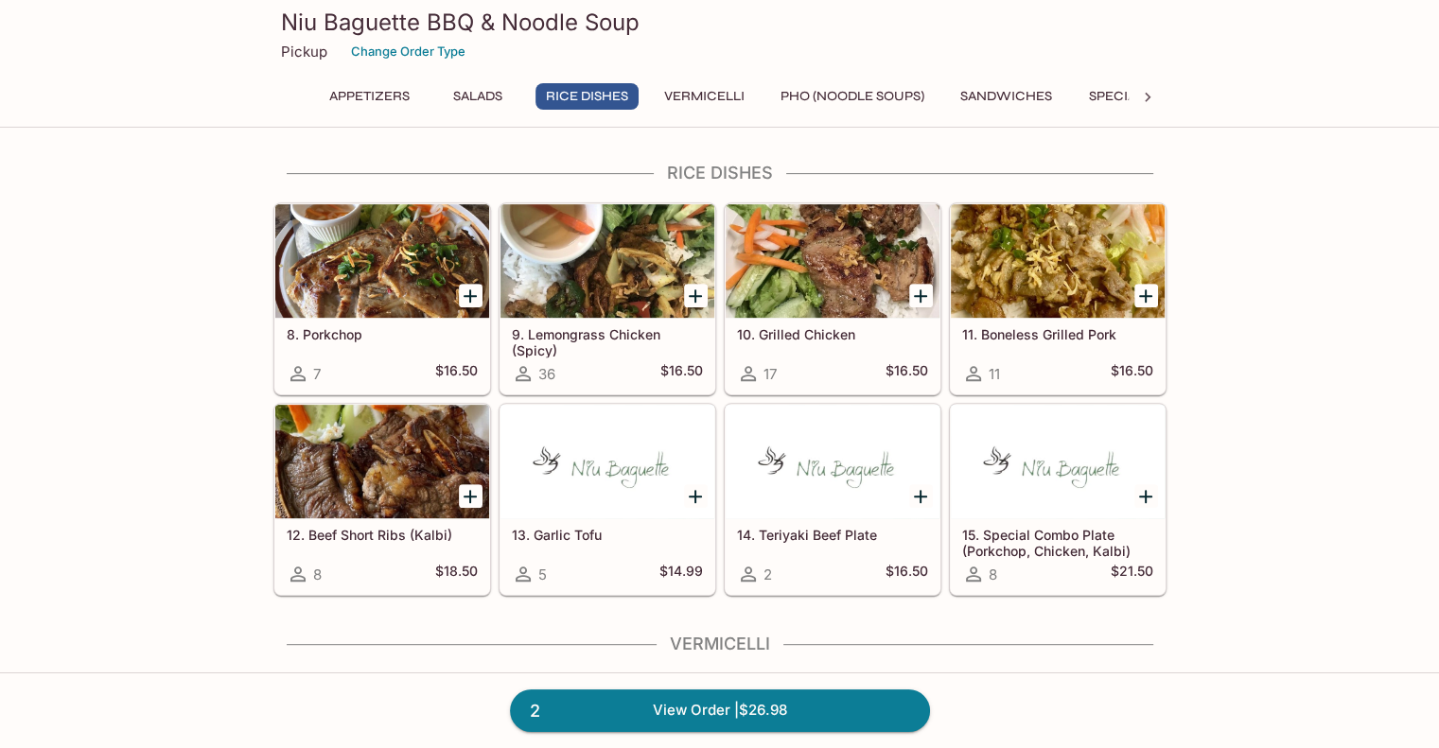
click at [829, 86] on button "Pho (Noodle Soups)" at bounding box center [852, 96] width 165 height 26
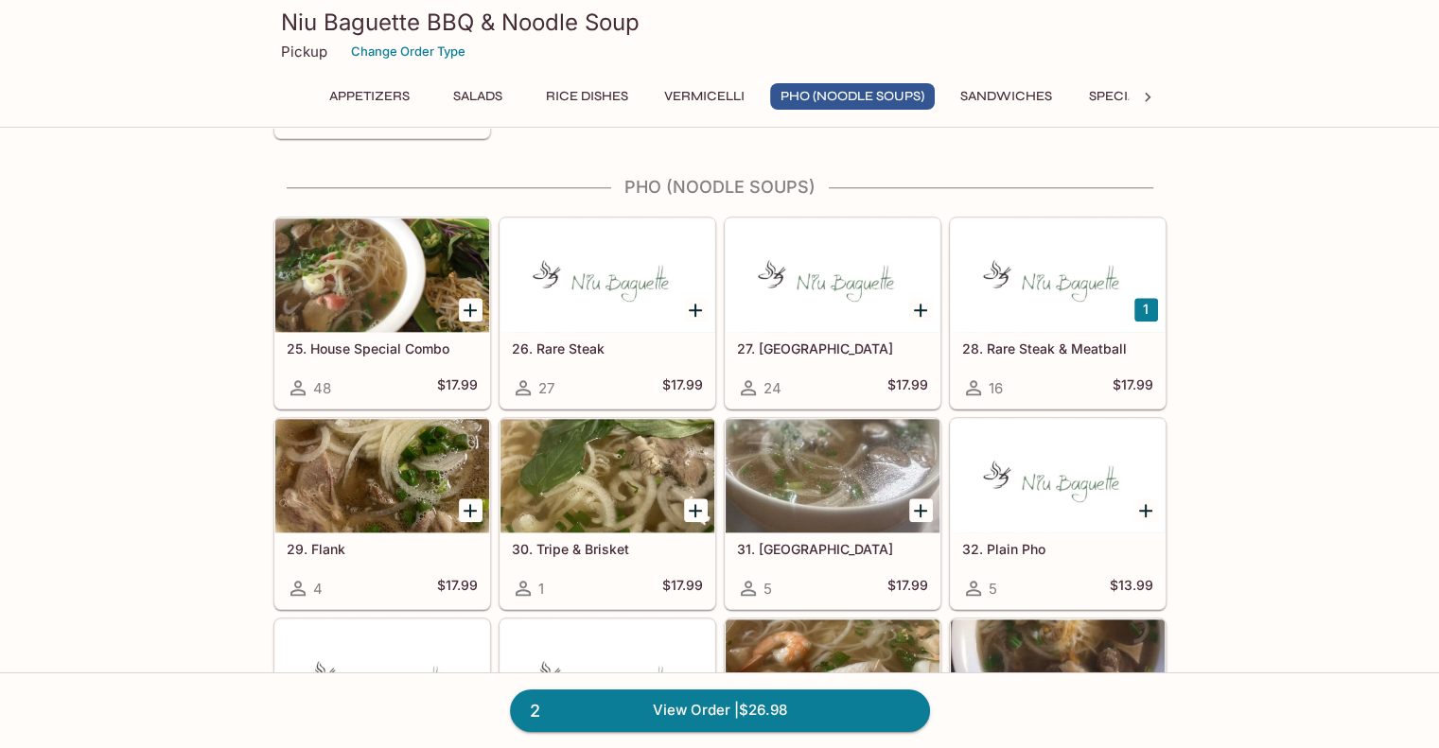
scroll to position [1877, 0]
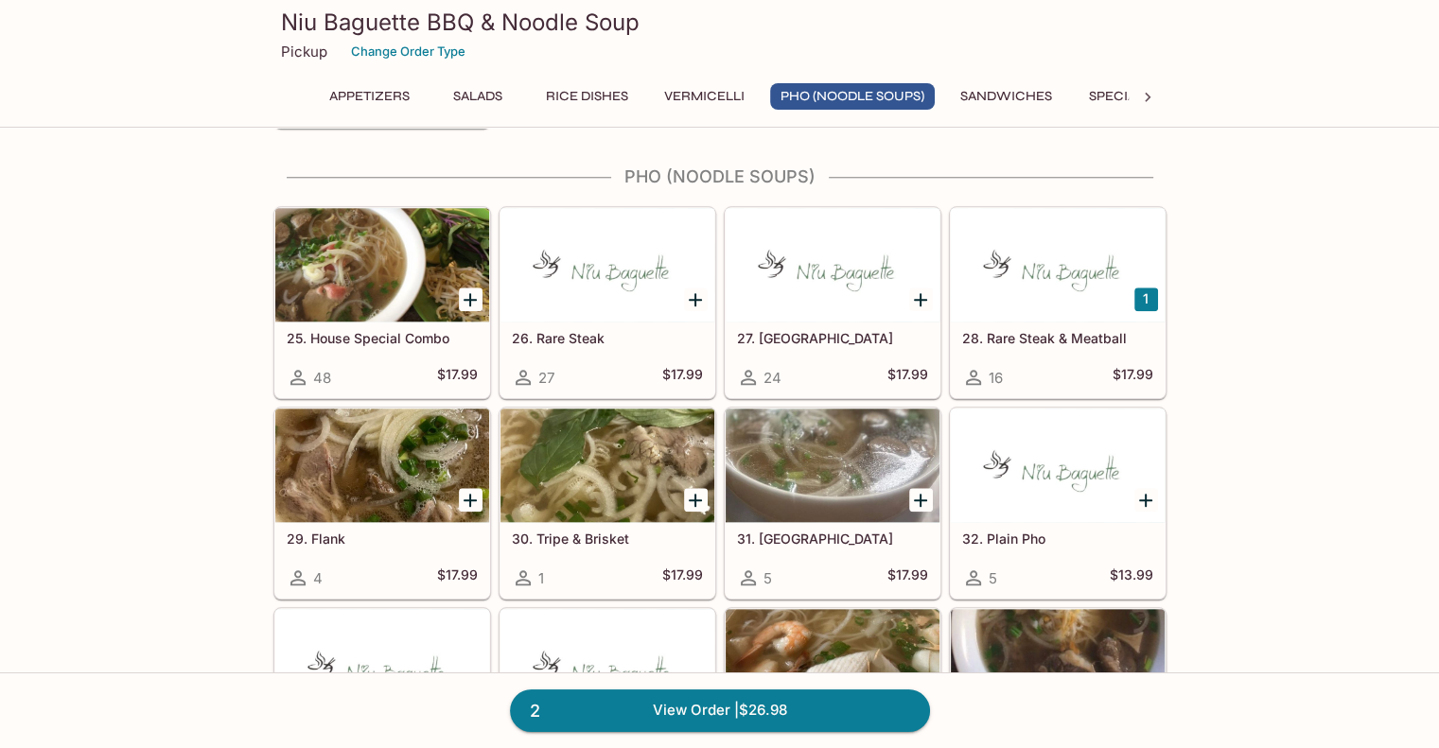
click at [670, 314] on div at bounding box center [607, 265] width 214 height 114
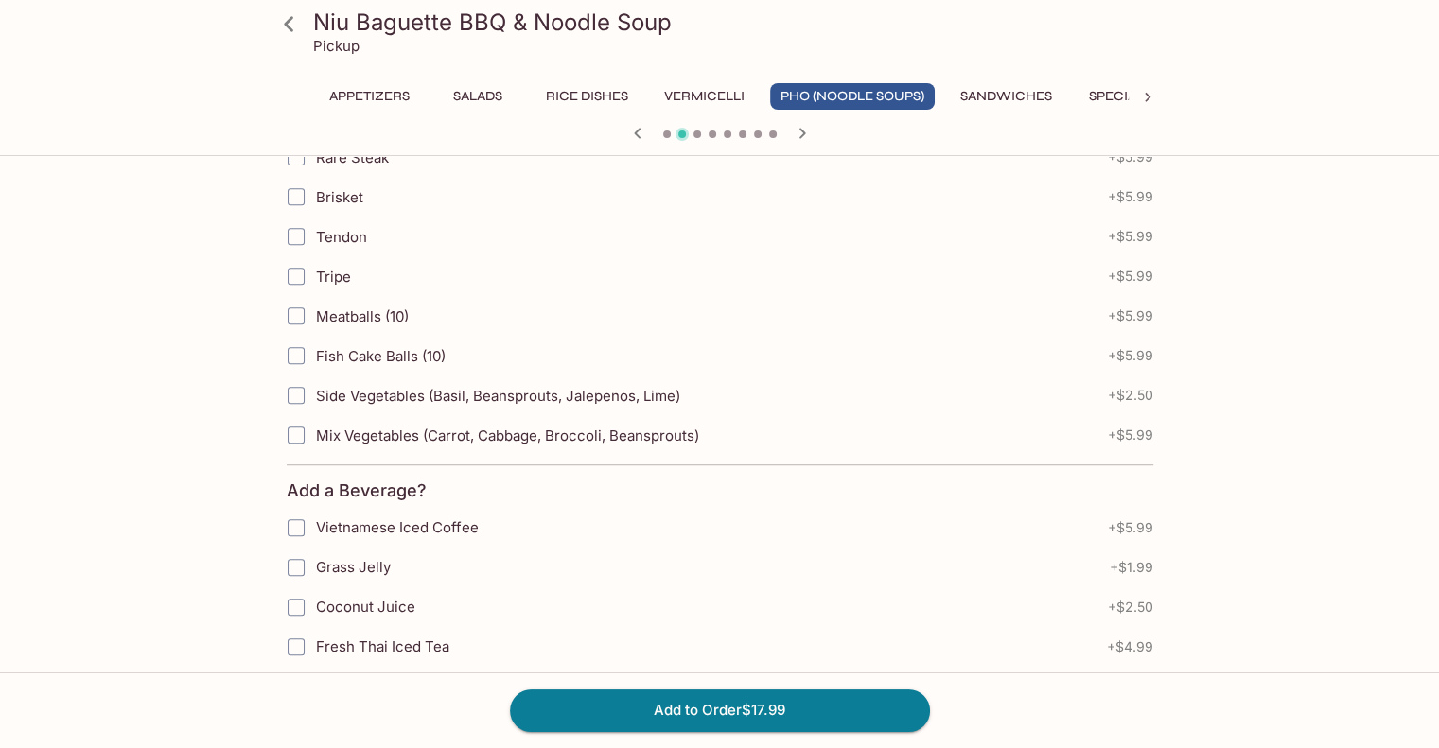
scroll to position [757, 0]
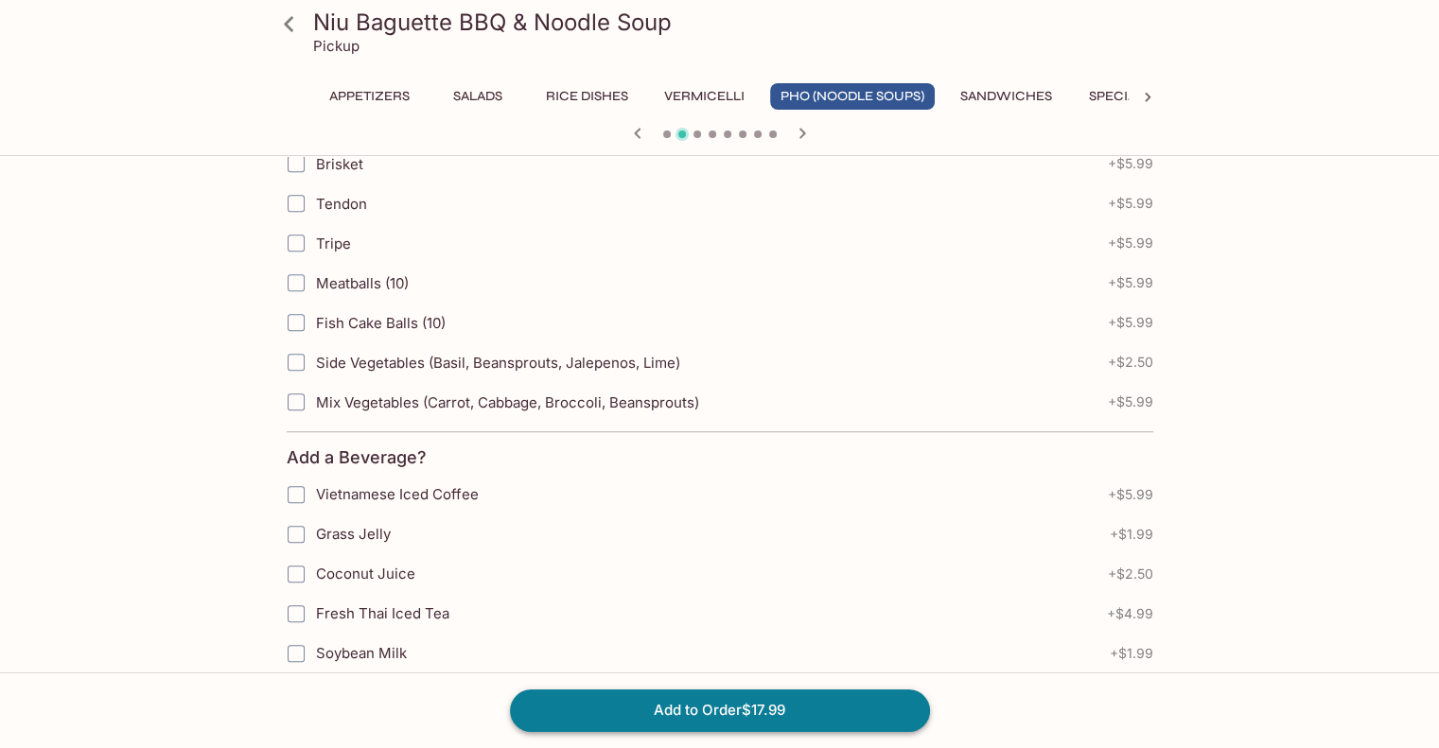
click at [655, 710] on button "Add to Order $17.99" at bounding box center [720, 711] width 420 height 42
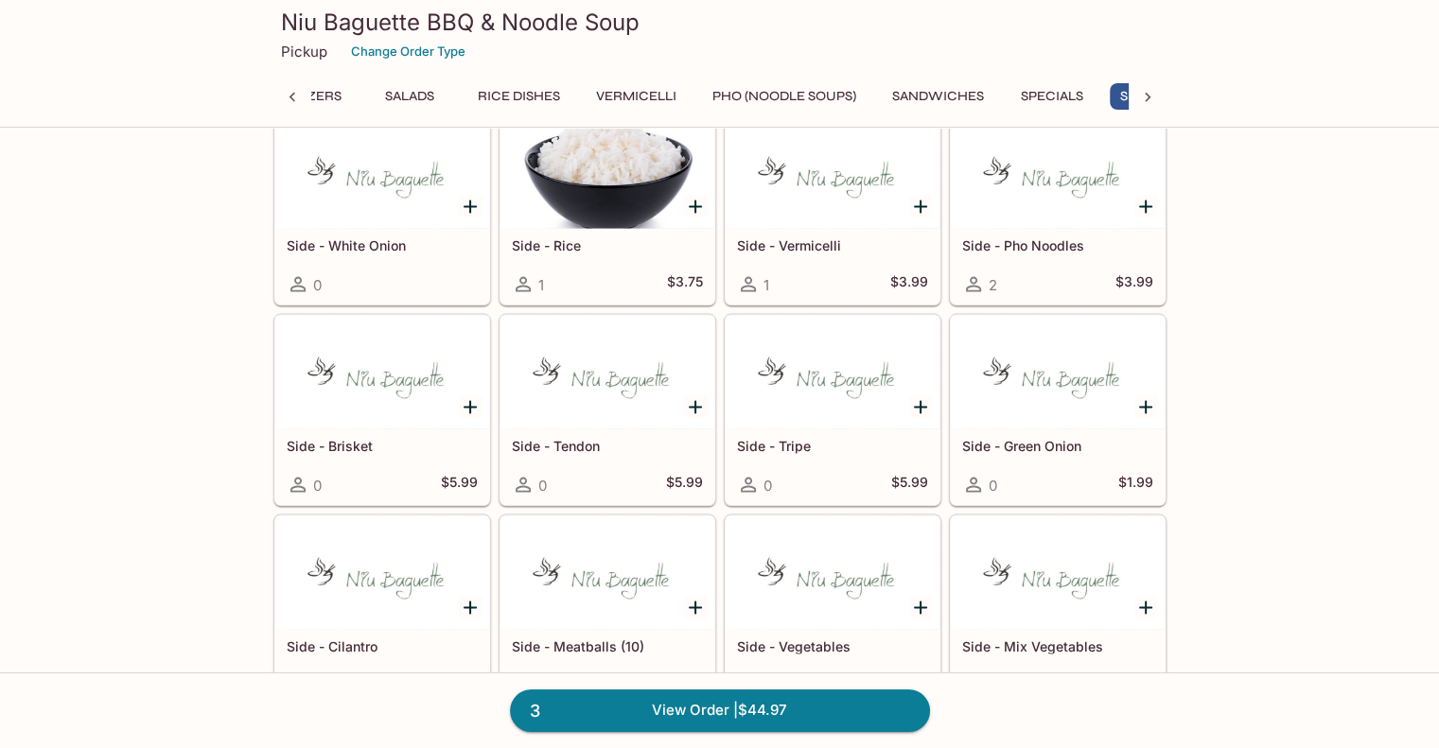
scroll to position [0, 162]
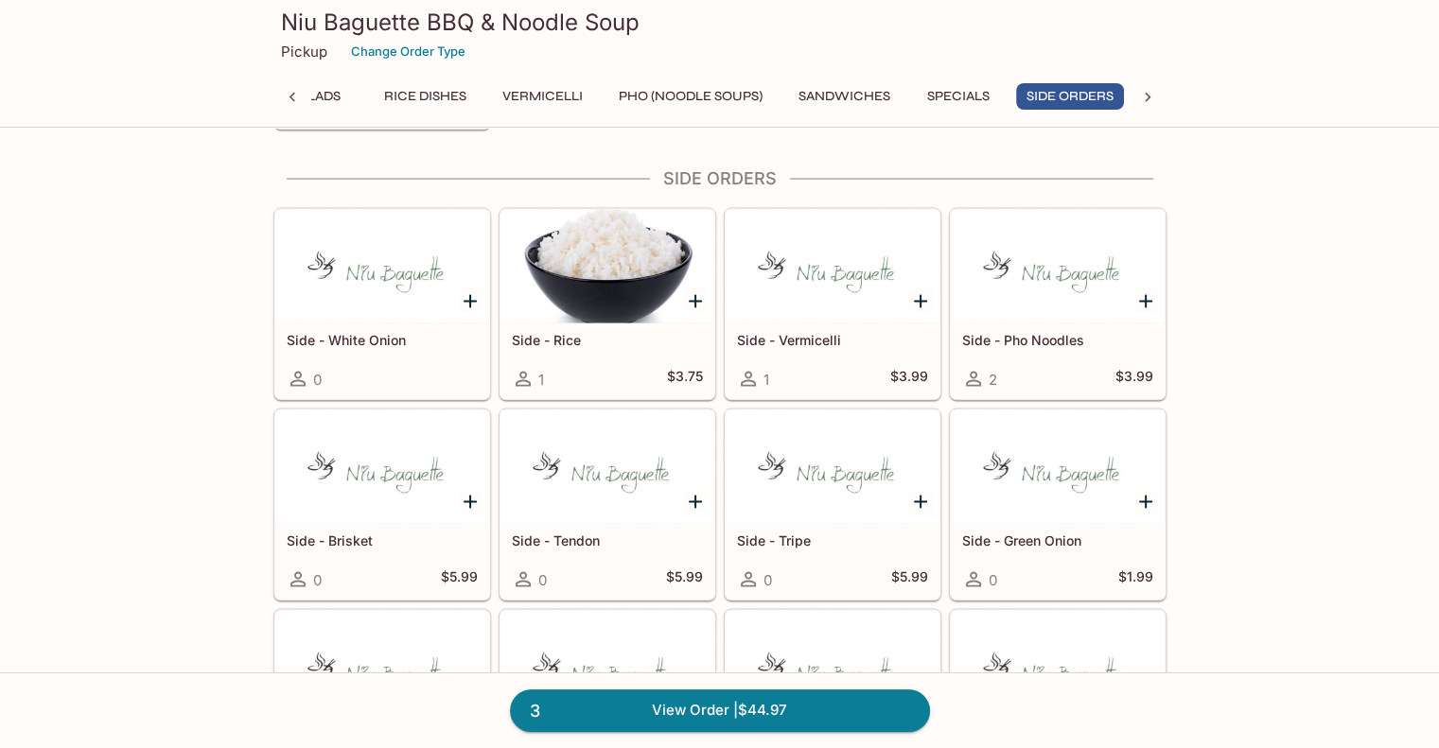
click at [712, 97] on button "Pho (Noodle Soups)" at bounding box center [690, 96] width 165 height 26
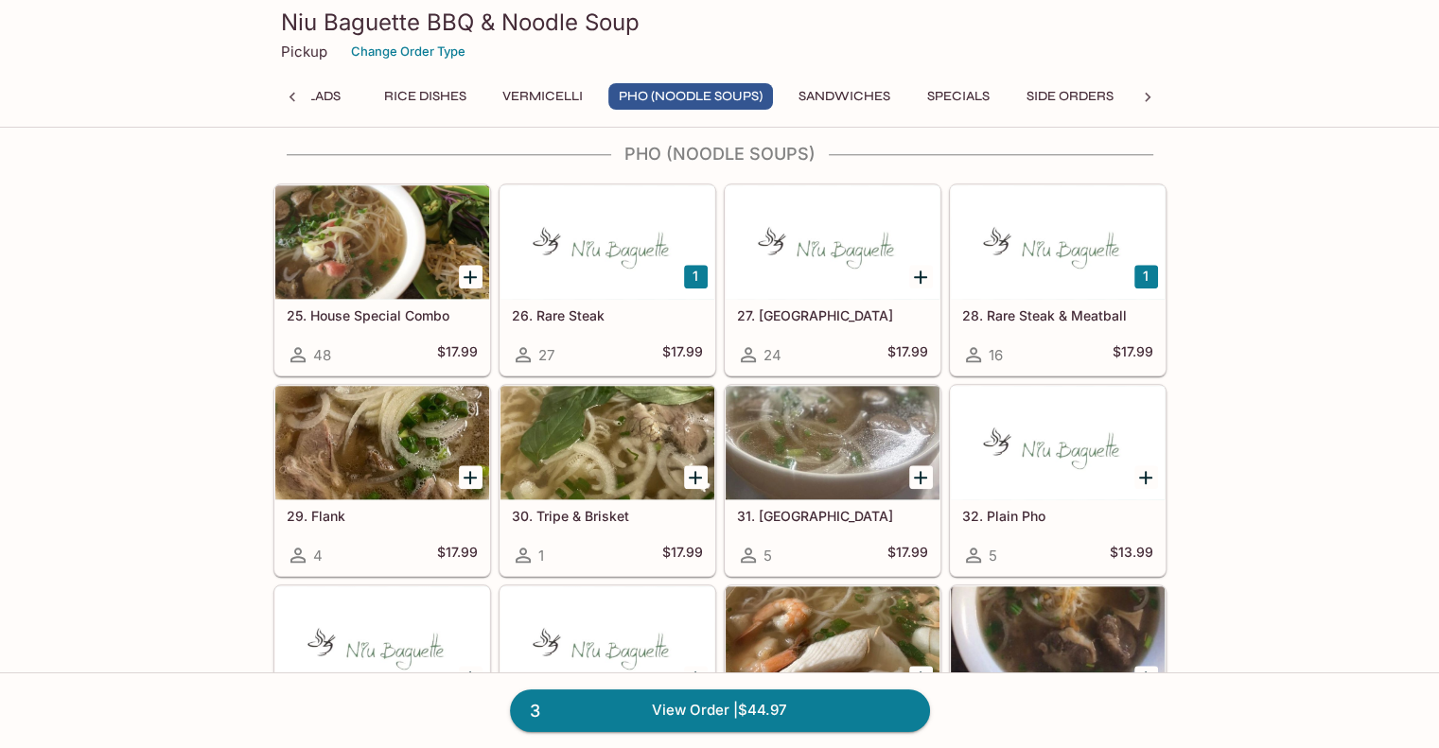
scroll to position [1877, 0]
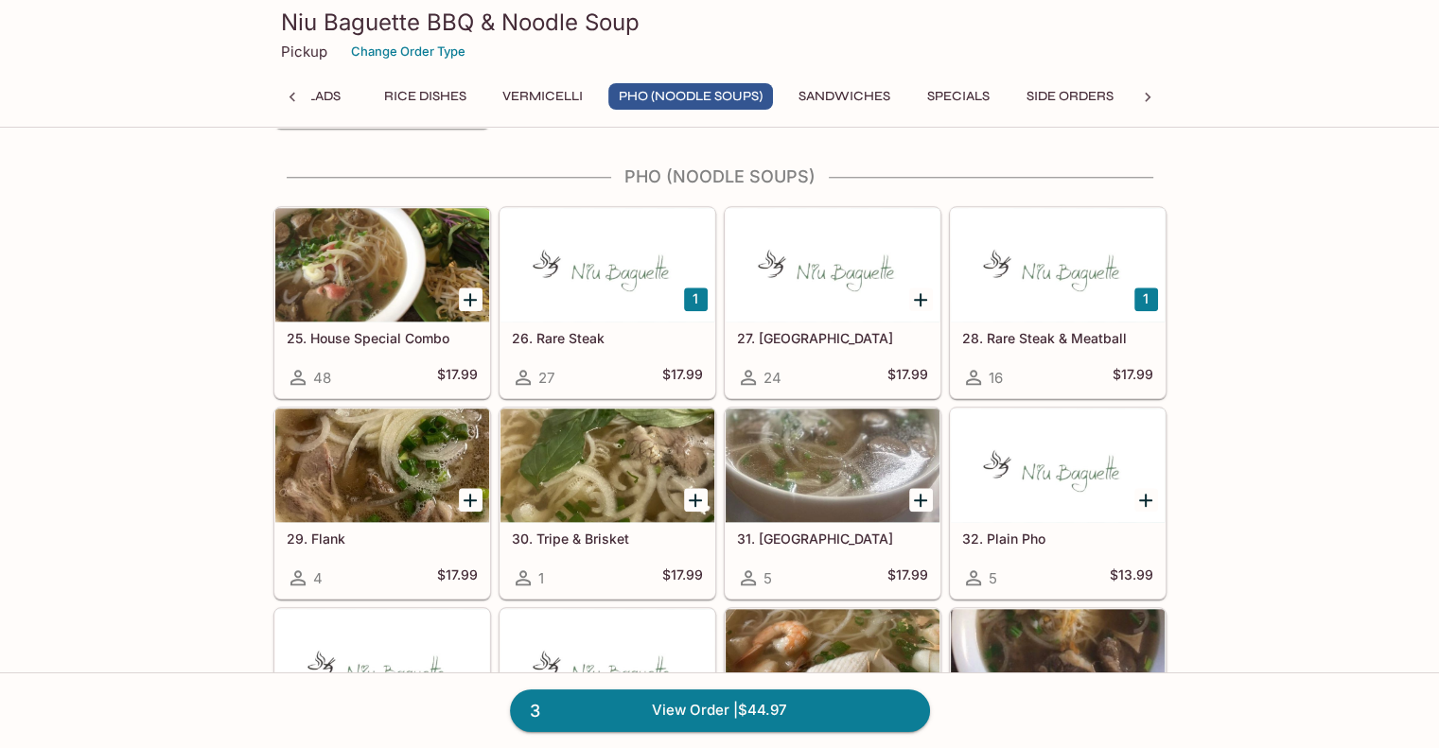
click at [367, 332] on h5 "25. House Special Combo" at bounding box center [382, 338] width 191 height 16
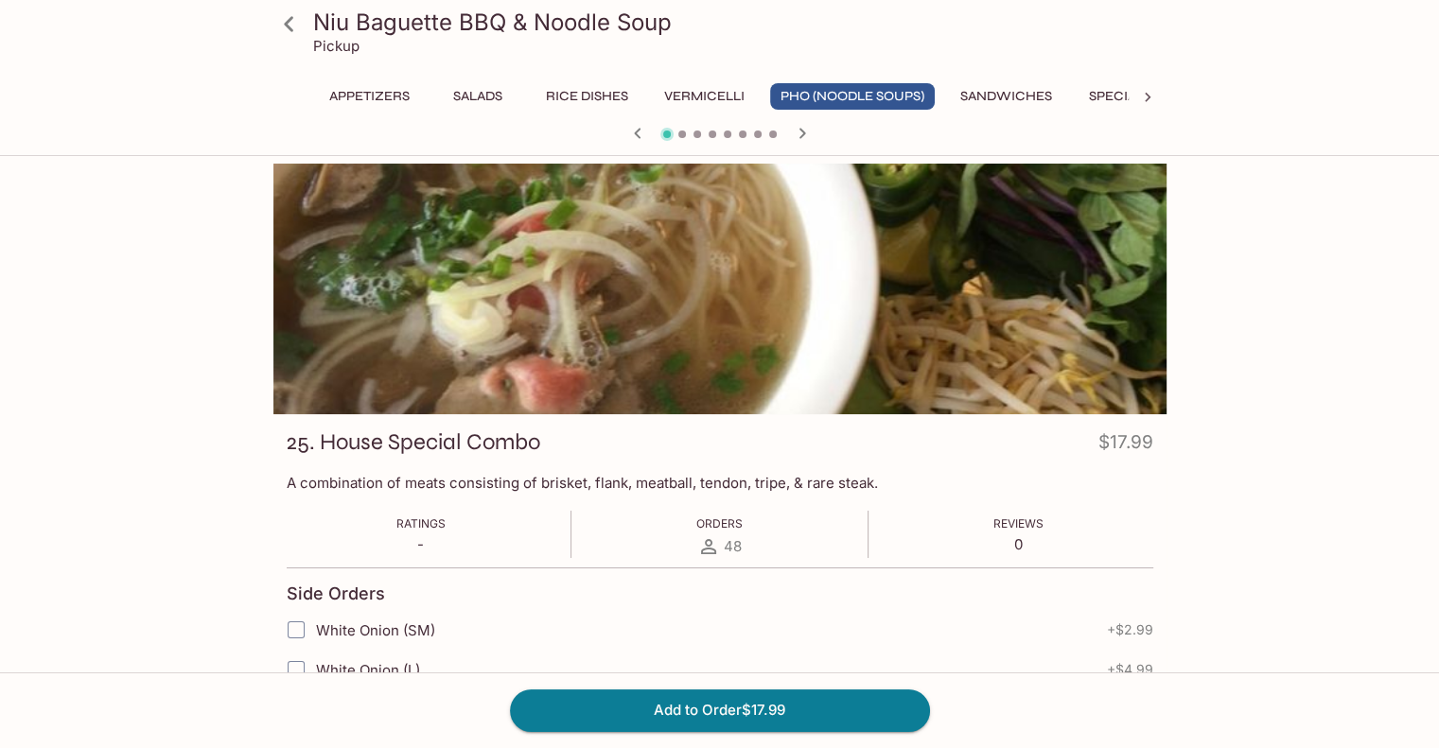
click at [829, 103] on button "Pho (Noodle Soups)" at bounding box center [852, 96] width 165 height 26
click at [725, 98] on button "Vermicelli" at bounding box center [704, 96] width 101 height 26
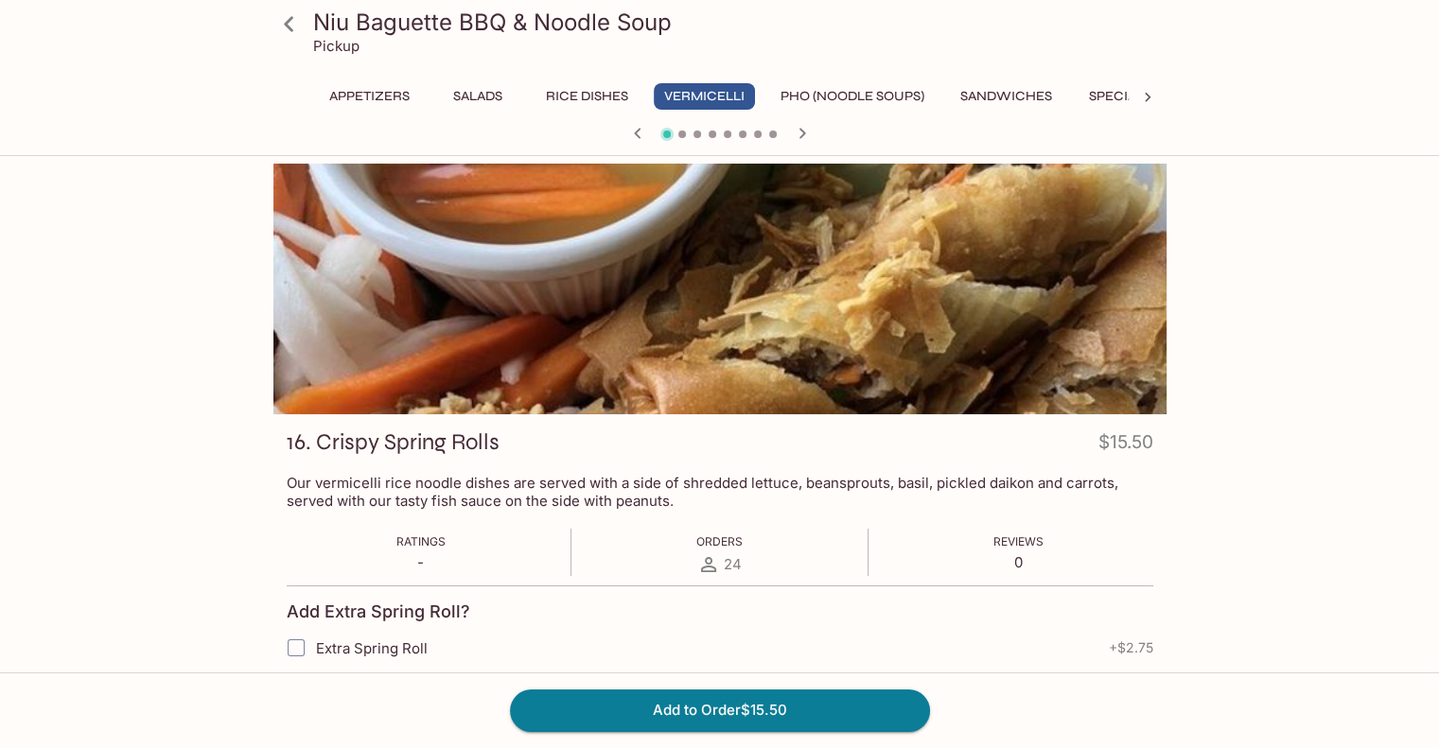
click at [823, 100] on button "Pho (Noodle Soups)" at bounding box center [852, 96] width 165 height 26
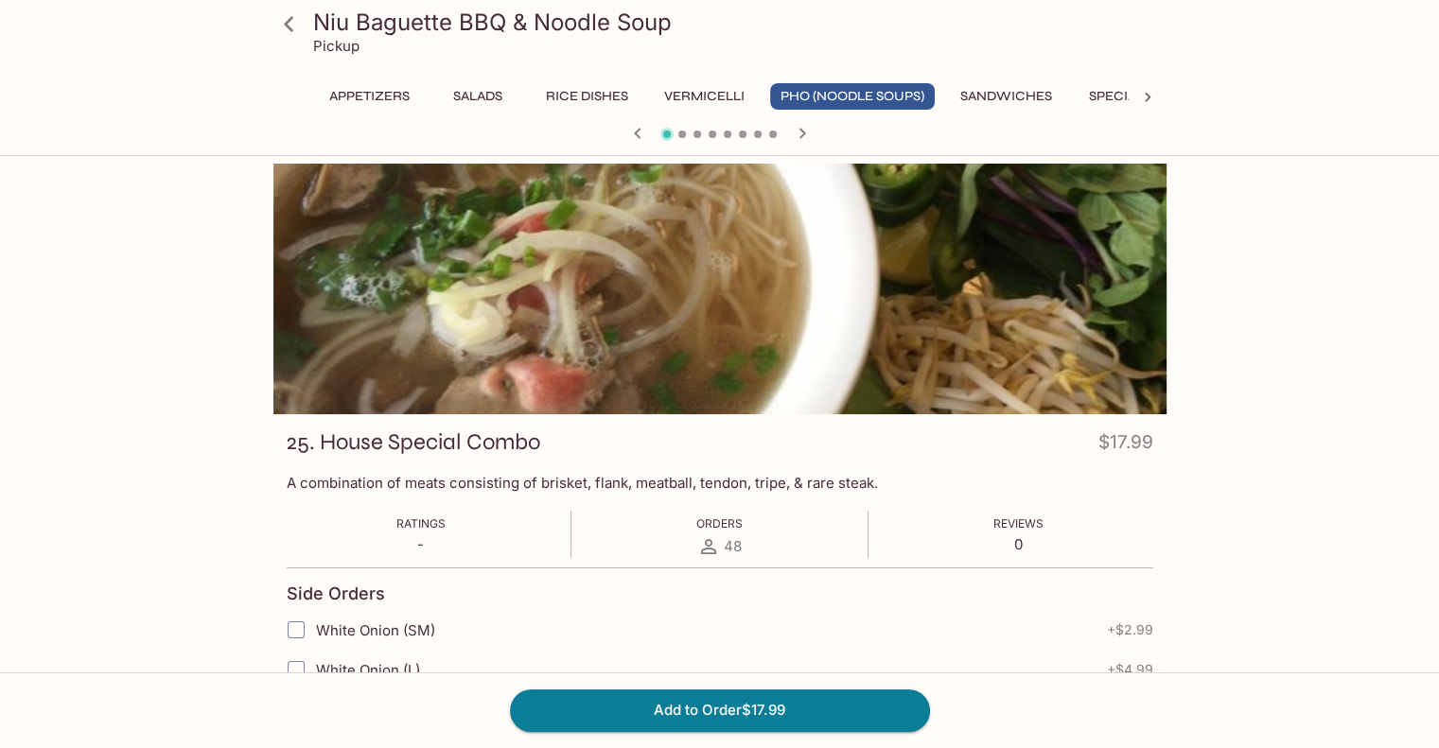
click at [292, 27] on icon at bounding box center [288, 24] width 33 height 33
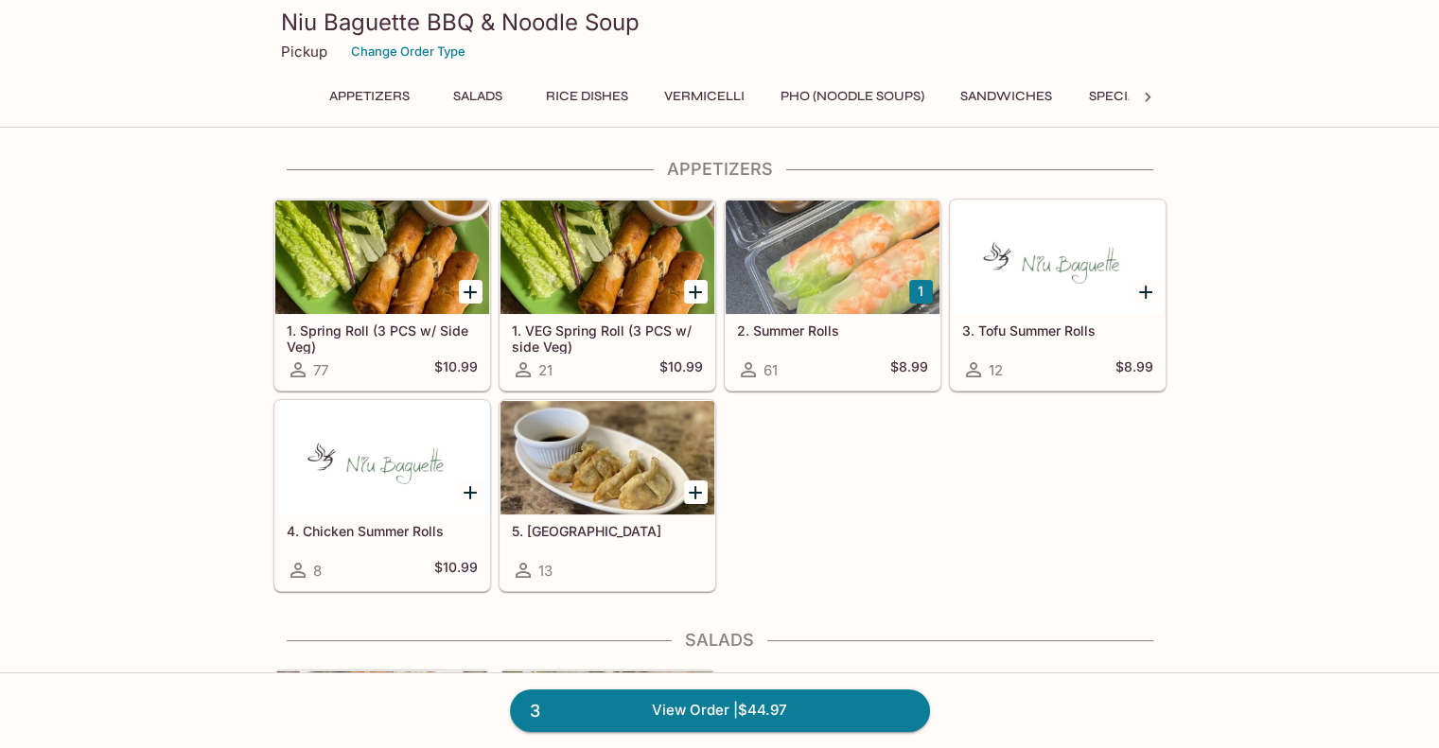
click at [878, 93] on button "Pho (Noodle Soups)" at bounding box center [852, 96] width 165 height 26
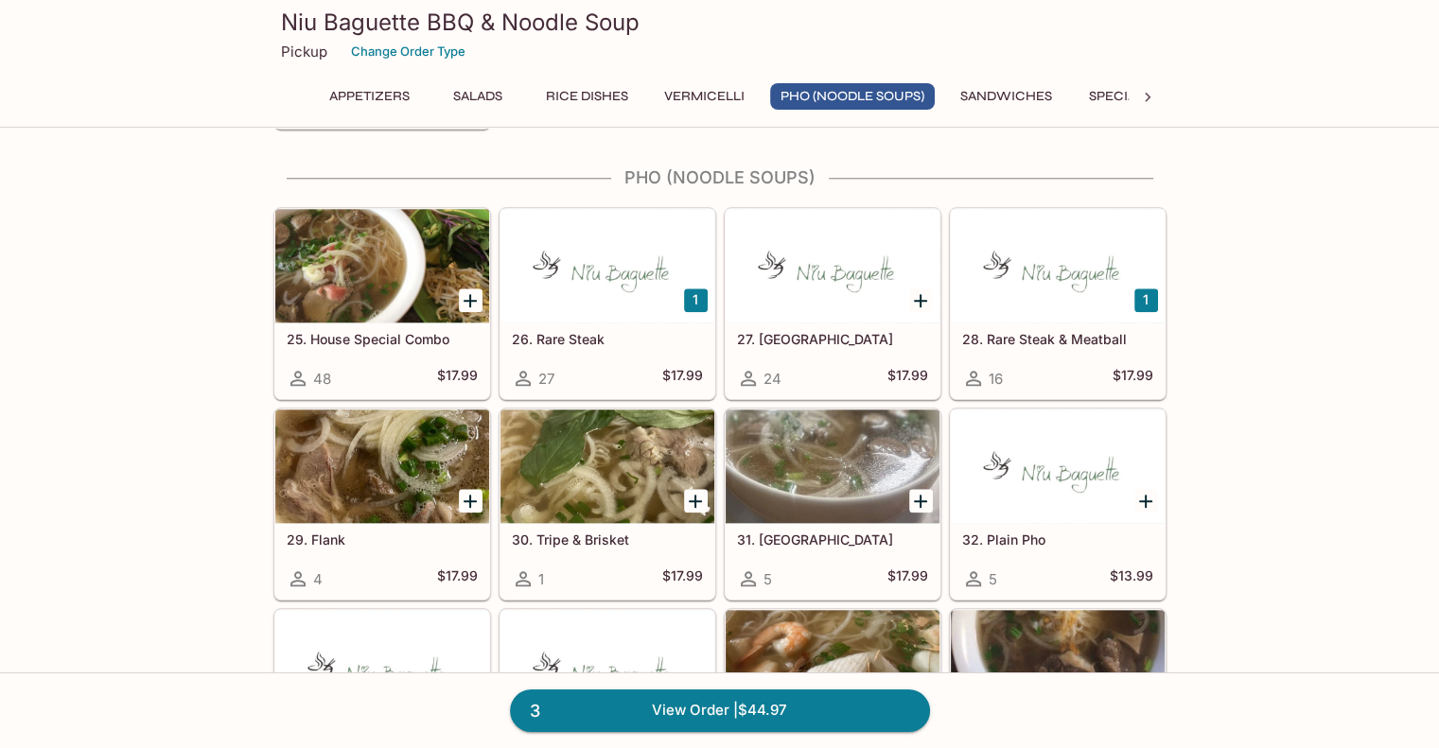
scroll to position [1877, 0]
click at [621, 535] on h5 "30. Tripe & Brisket" at bounding box center [607, 539] width 191 height 16
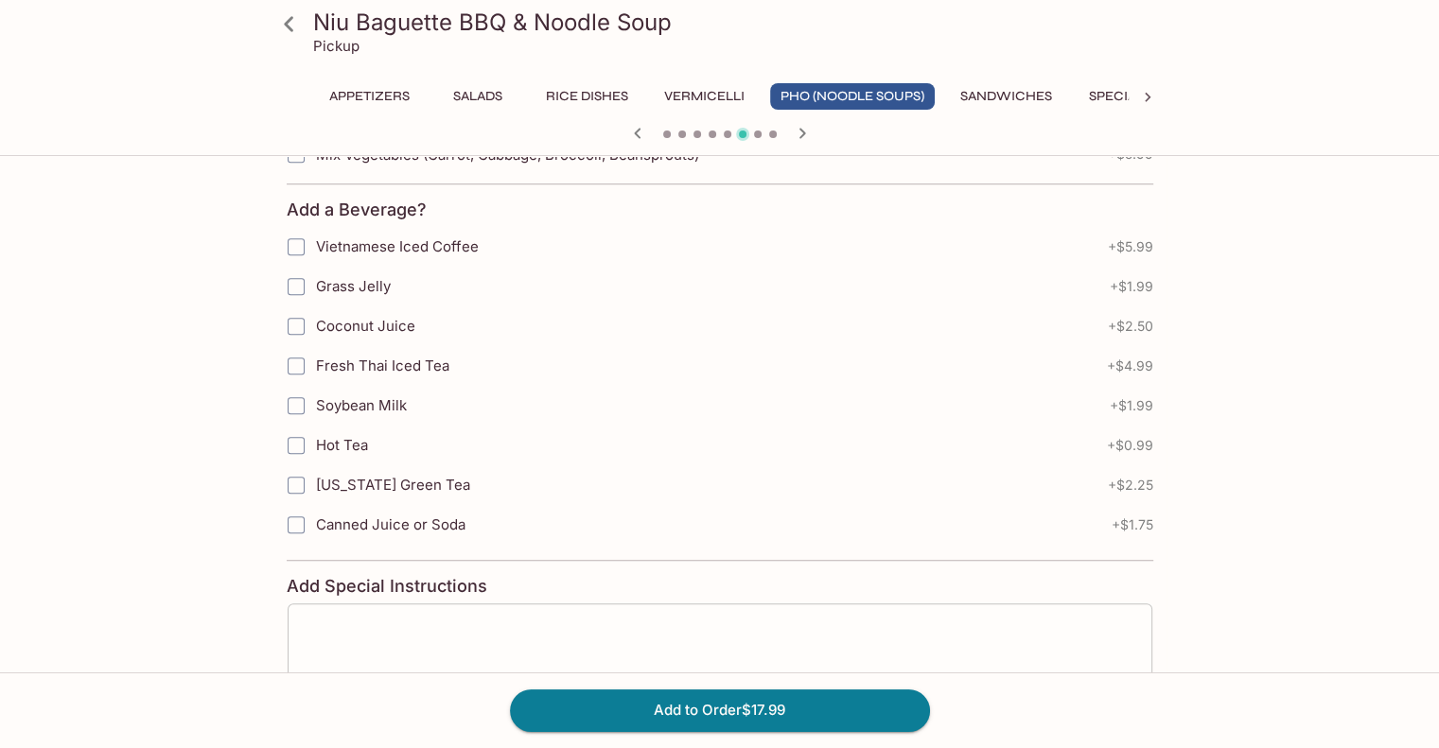
scroll to position [1130, 0]
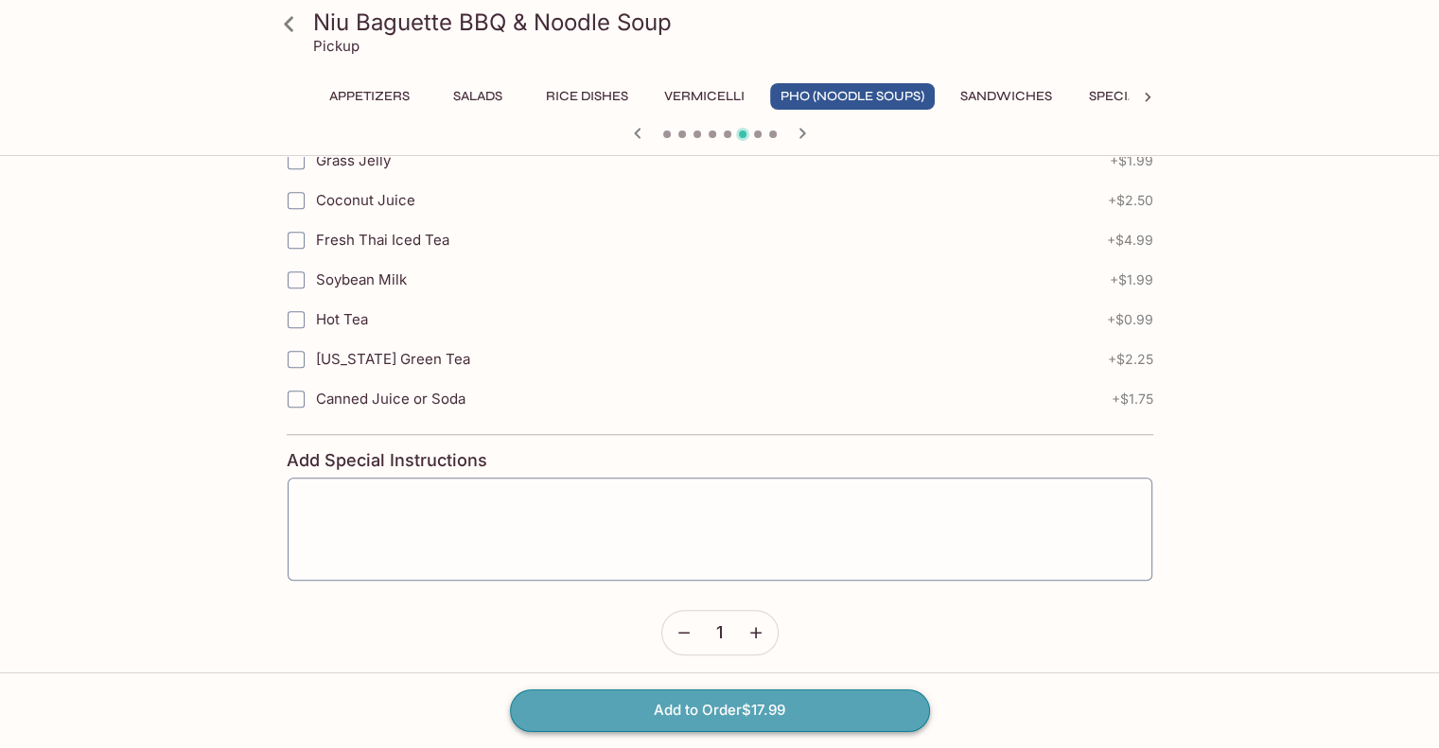
click at [793, 704] on button "Add to Order $17.99" at bounding box center [720, 711] width 420 height 42
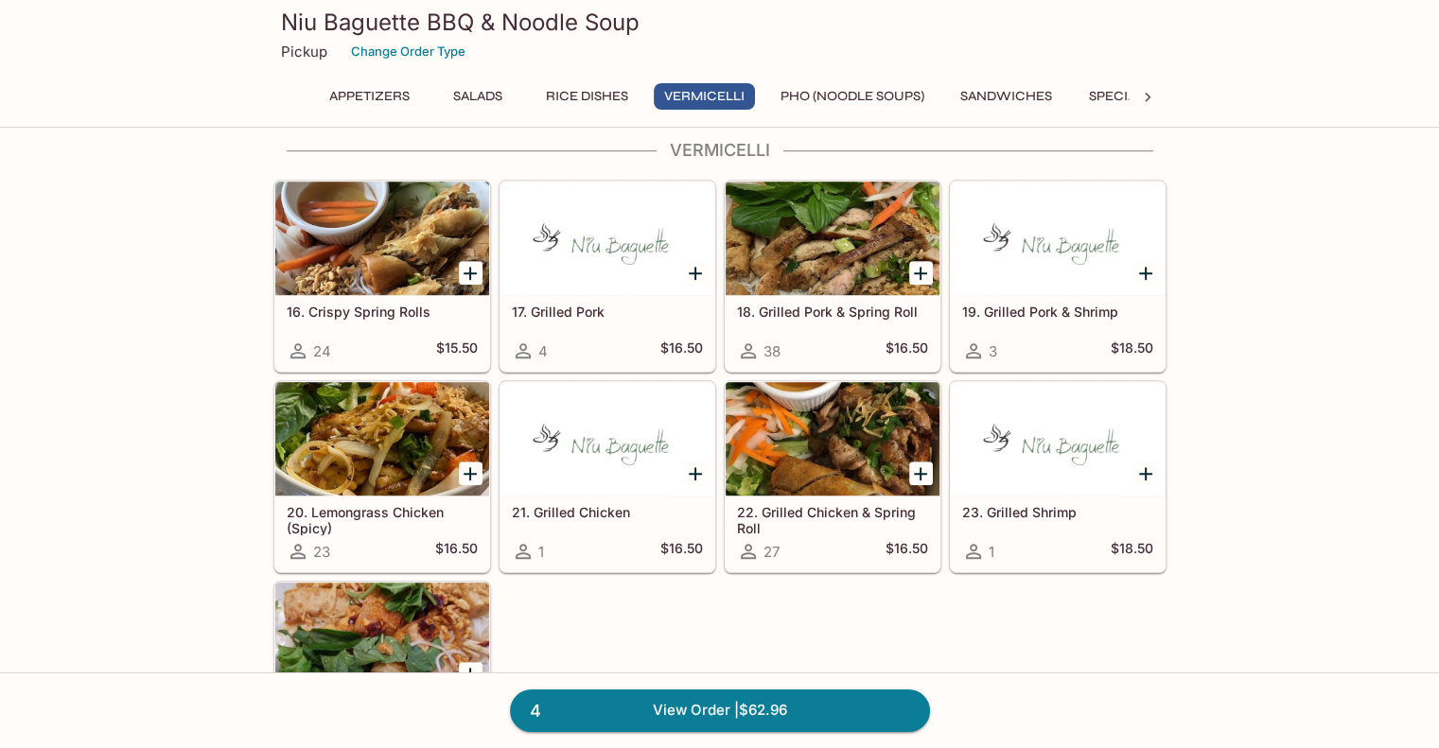
scroll to position [1419, 0]
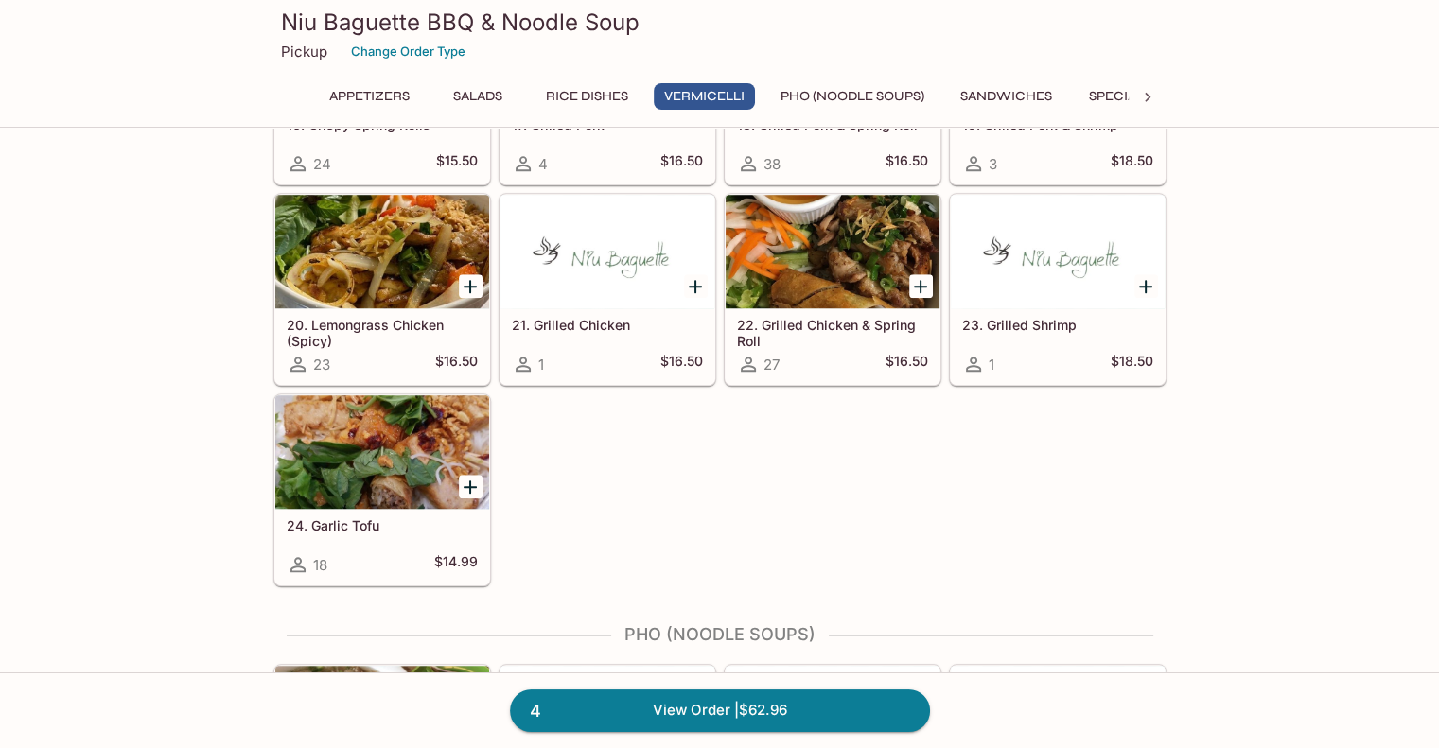
click at [895, 94] on button "Pho (Noodle Soups)" at bounding box center [852, 96] width 165 height 26
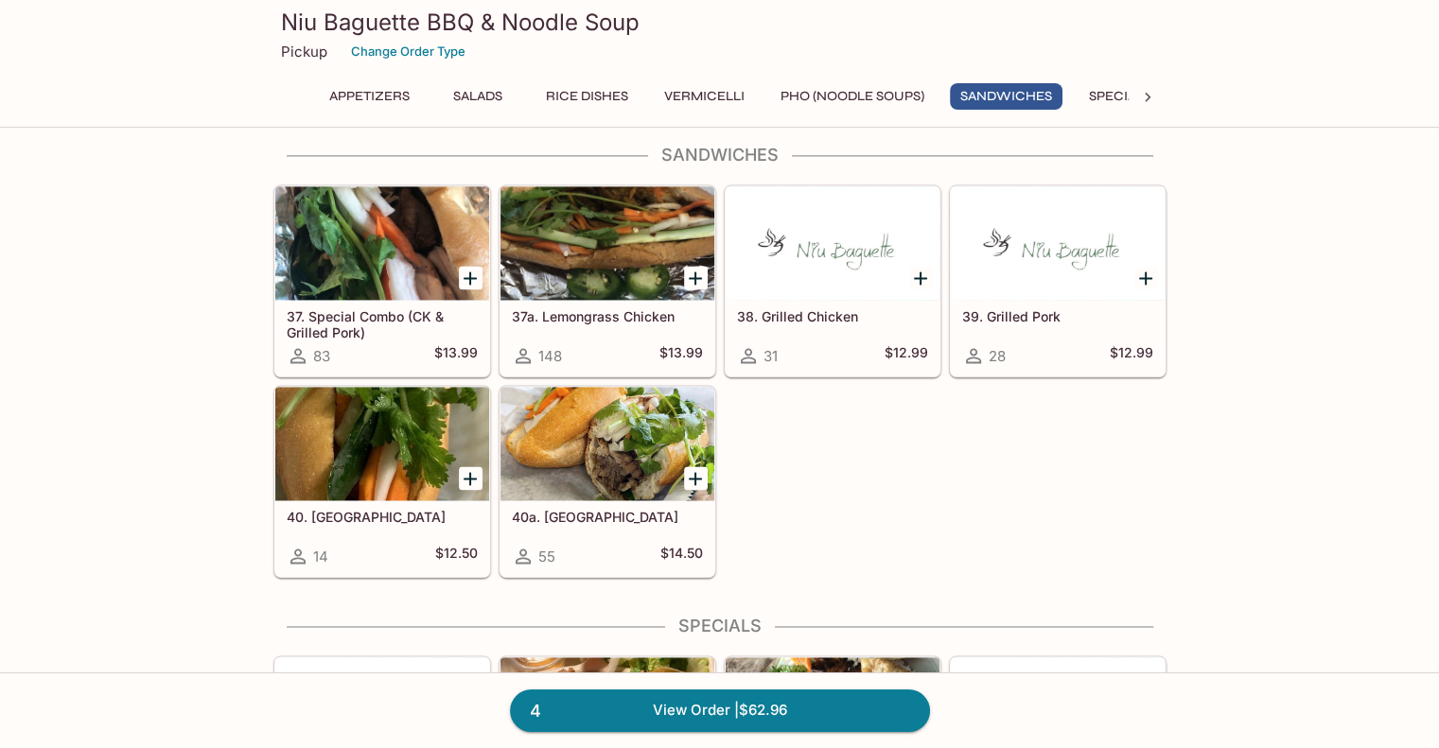
scroll to position [2728, 0]
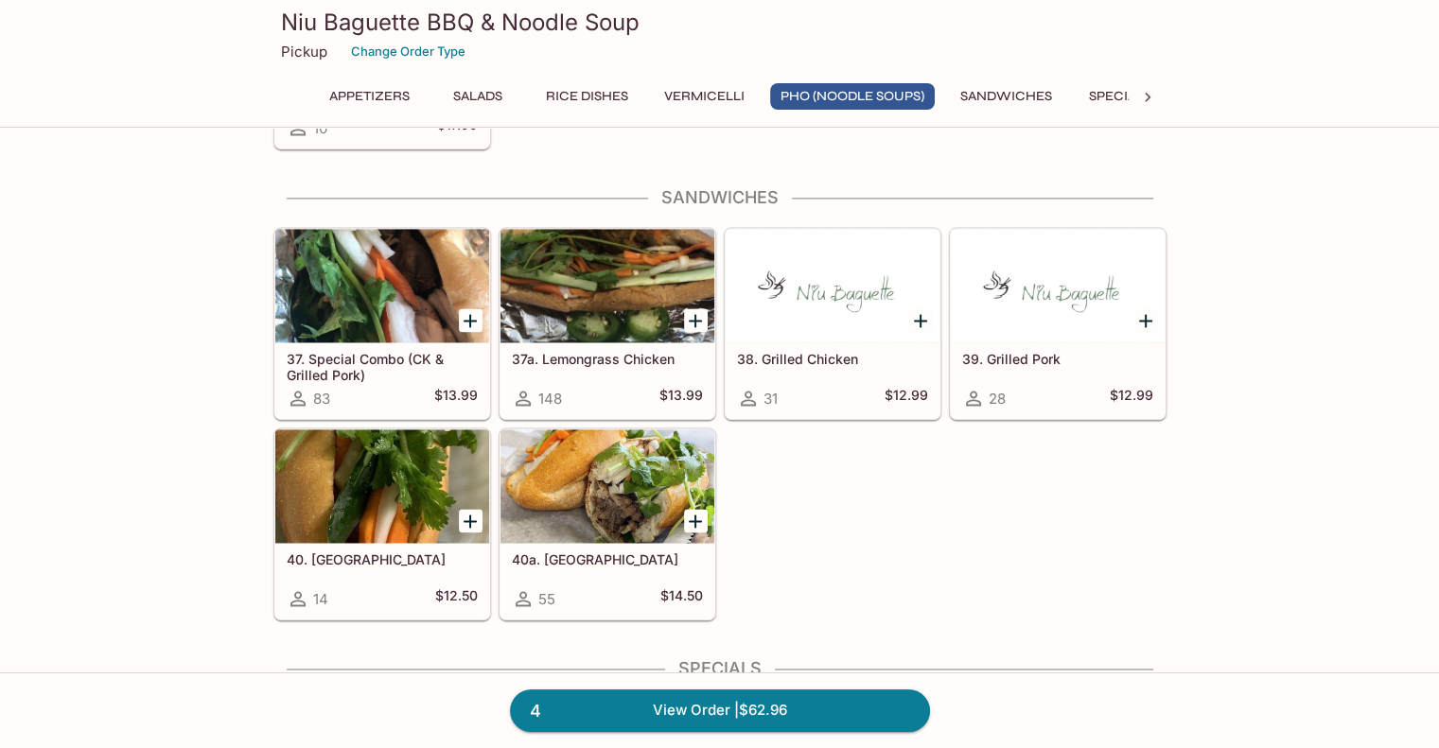
click at [859, 94] on button "Pho (Noodle Soups)" at bounding box center [852, 96] width 165 height 26
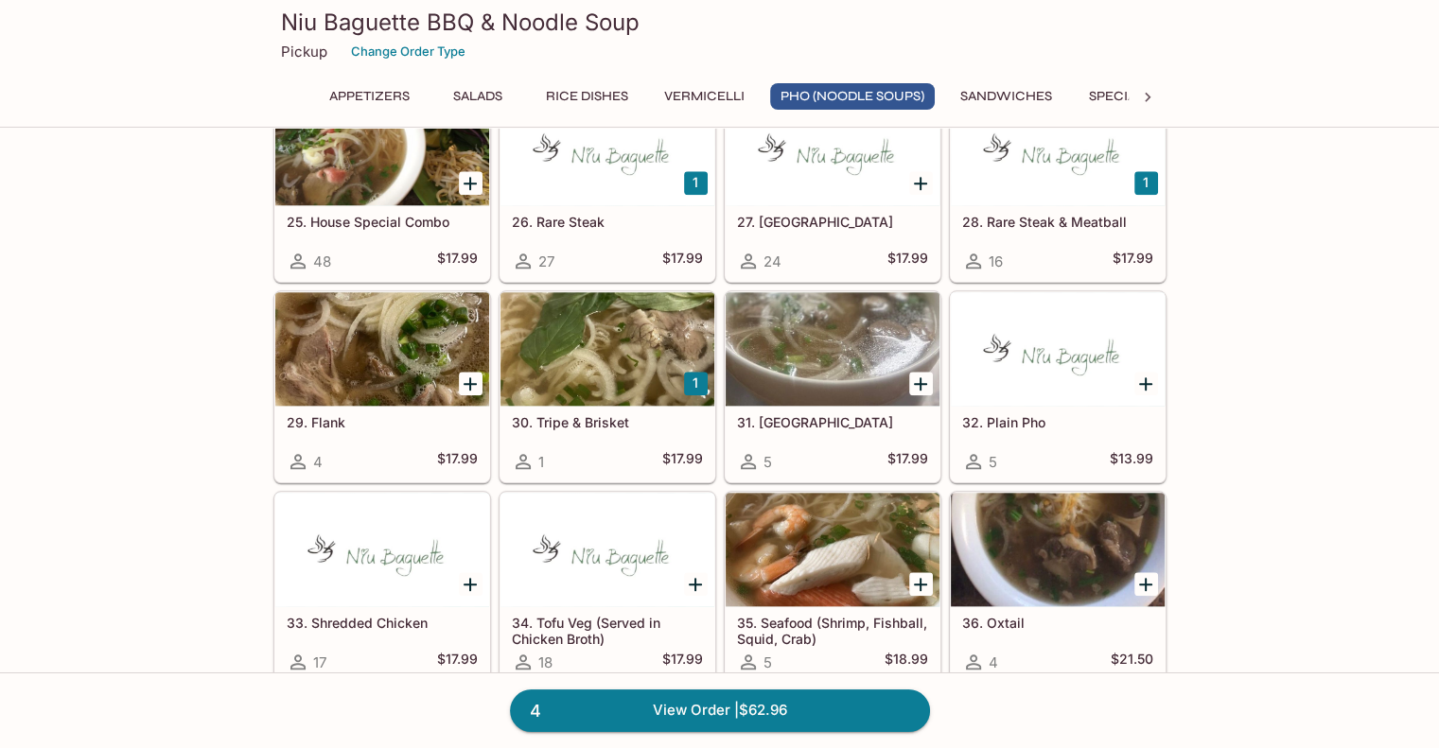
scroll to position [1782, 0]
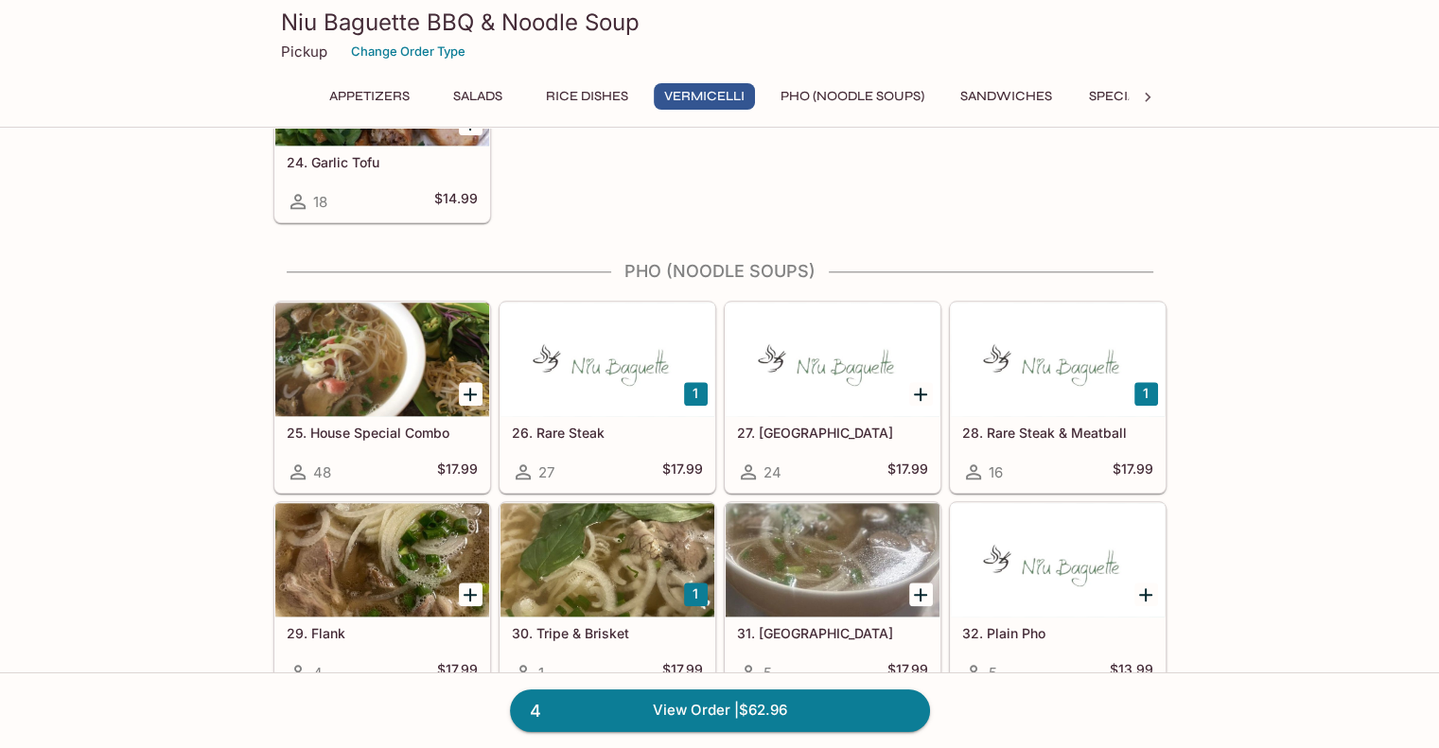
click at [586, 112] on div "Appetizers Salads Rice Dishes Vermicelli Pho (Noodle Soups) Sandwiches Specials…" at bounding box center [719, 102] width 817 height 38
click at [585, 108] on button "Rice Dishes" at bounding box center [586, 96] width 103 height 26
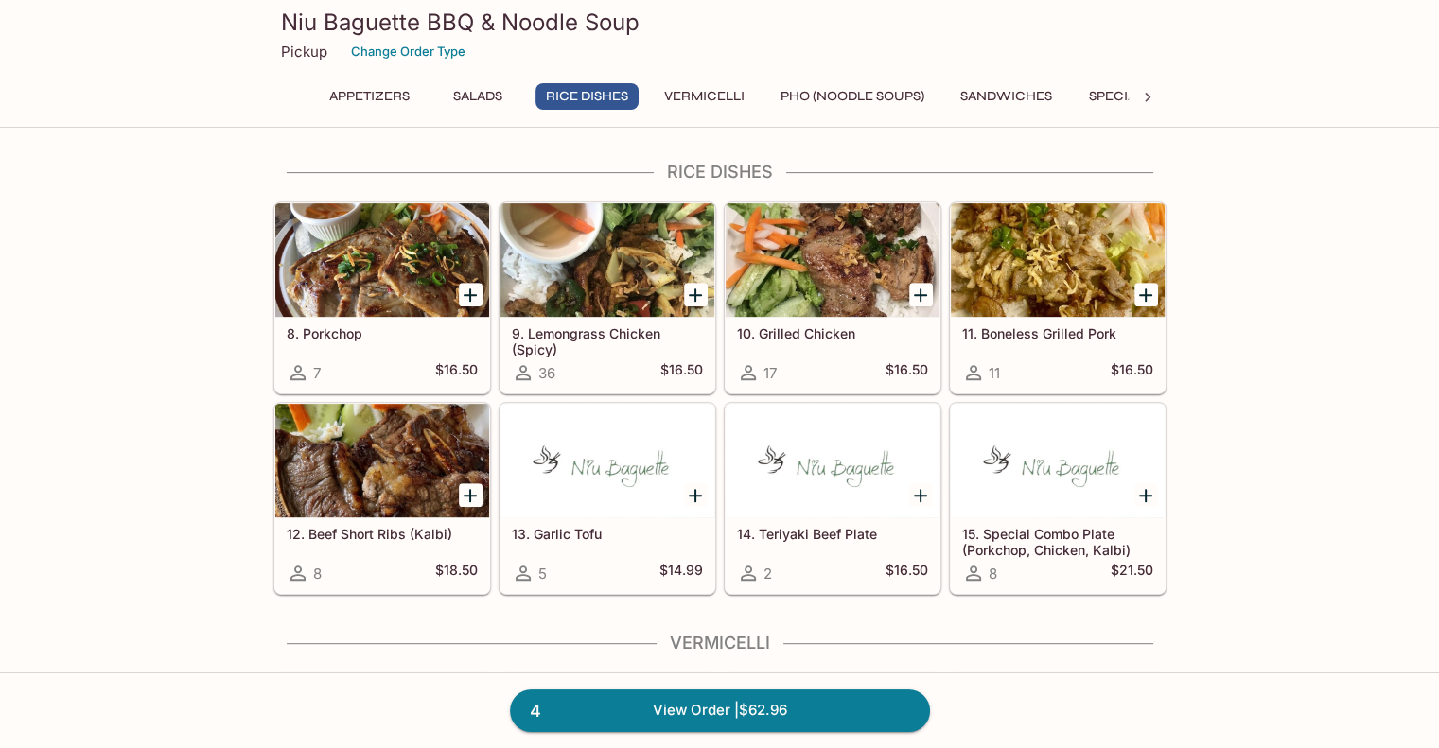
scroll to position [738, 0]
click at [729, 102] on button "Vermicelli" at bounding box center [704, 96] width 101 height 26
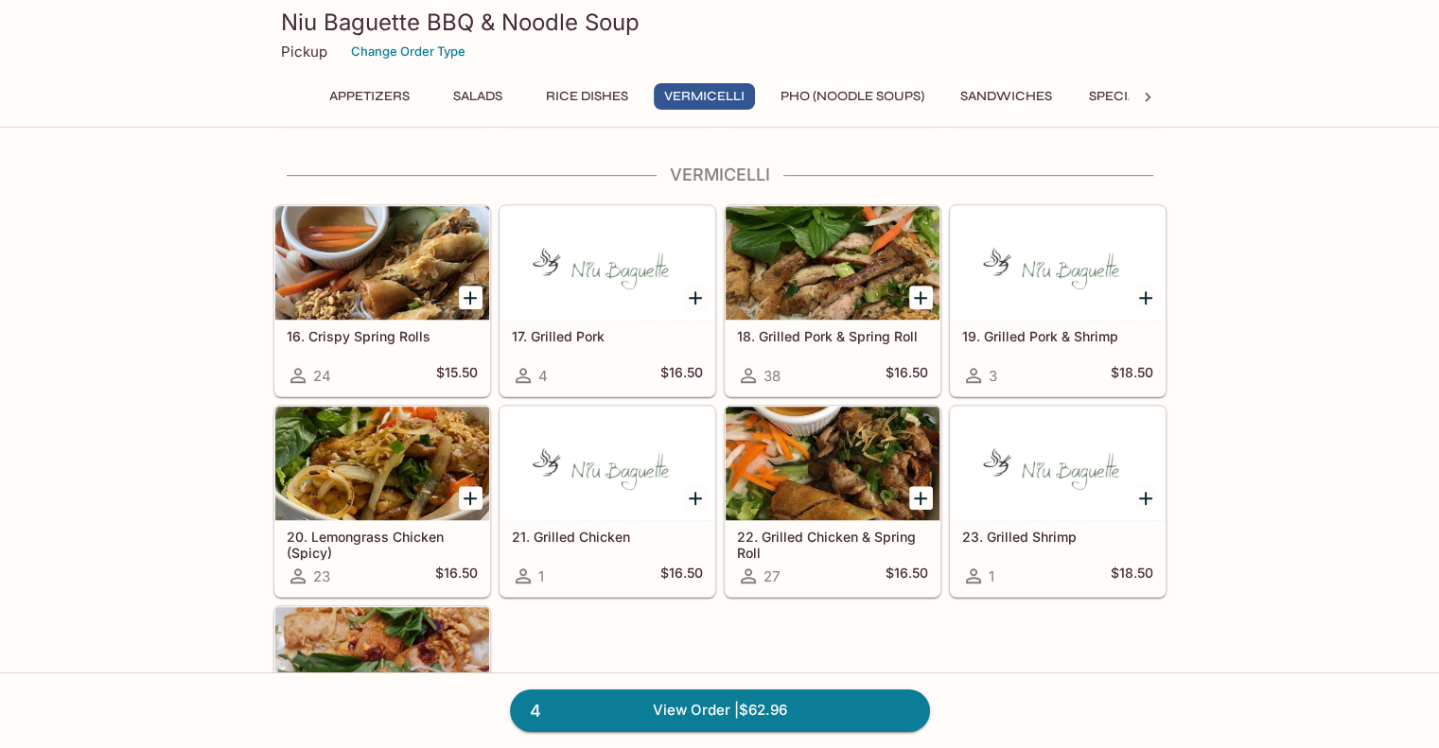
click at [798, 97] on button "Pho (Noodle Soups)" at bounding box center [852, 96] width 165 height 26
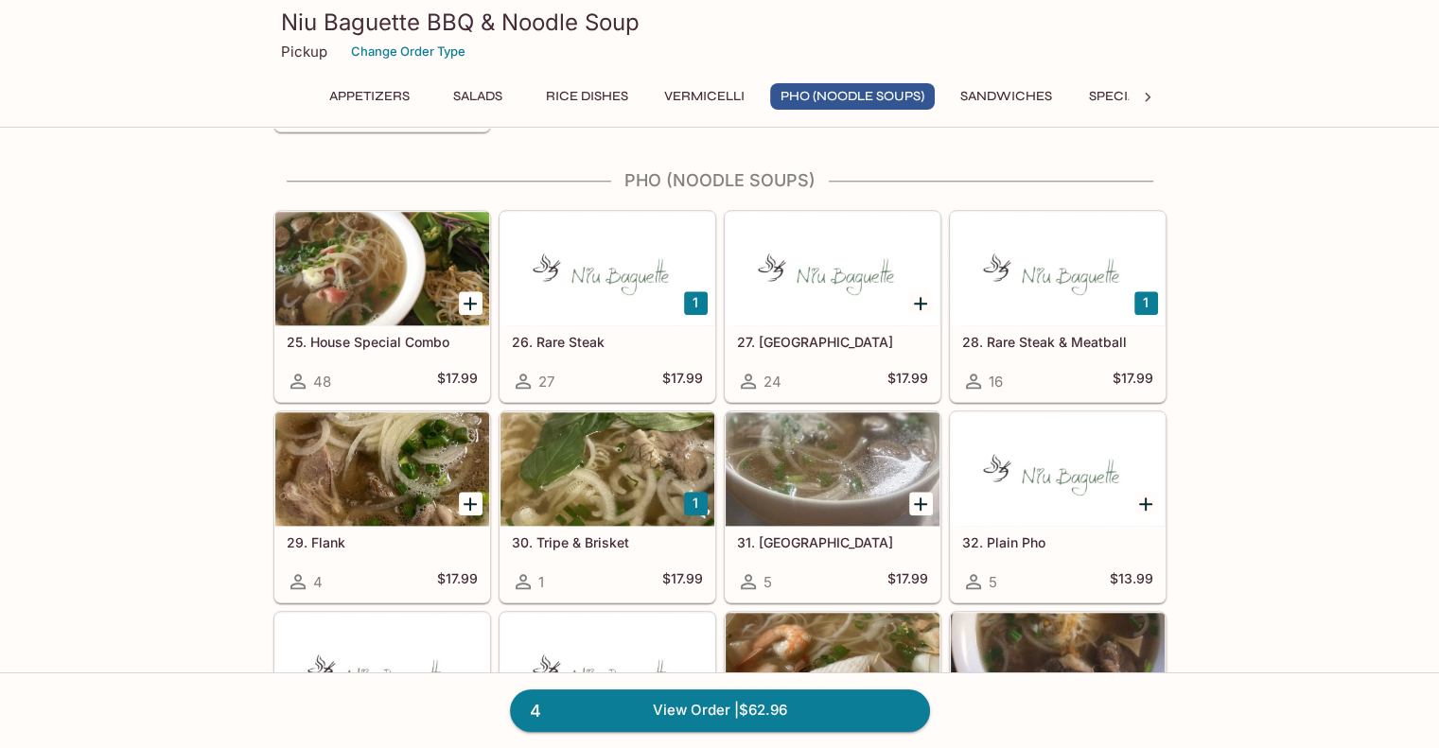
scroll to position [1877, 0]
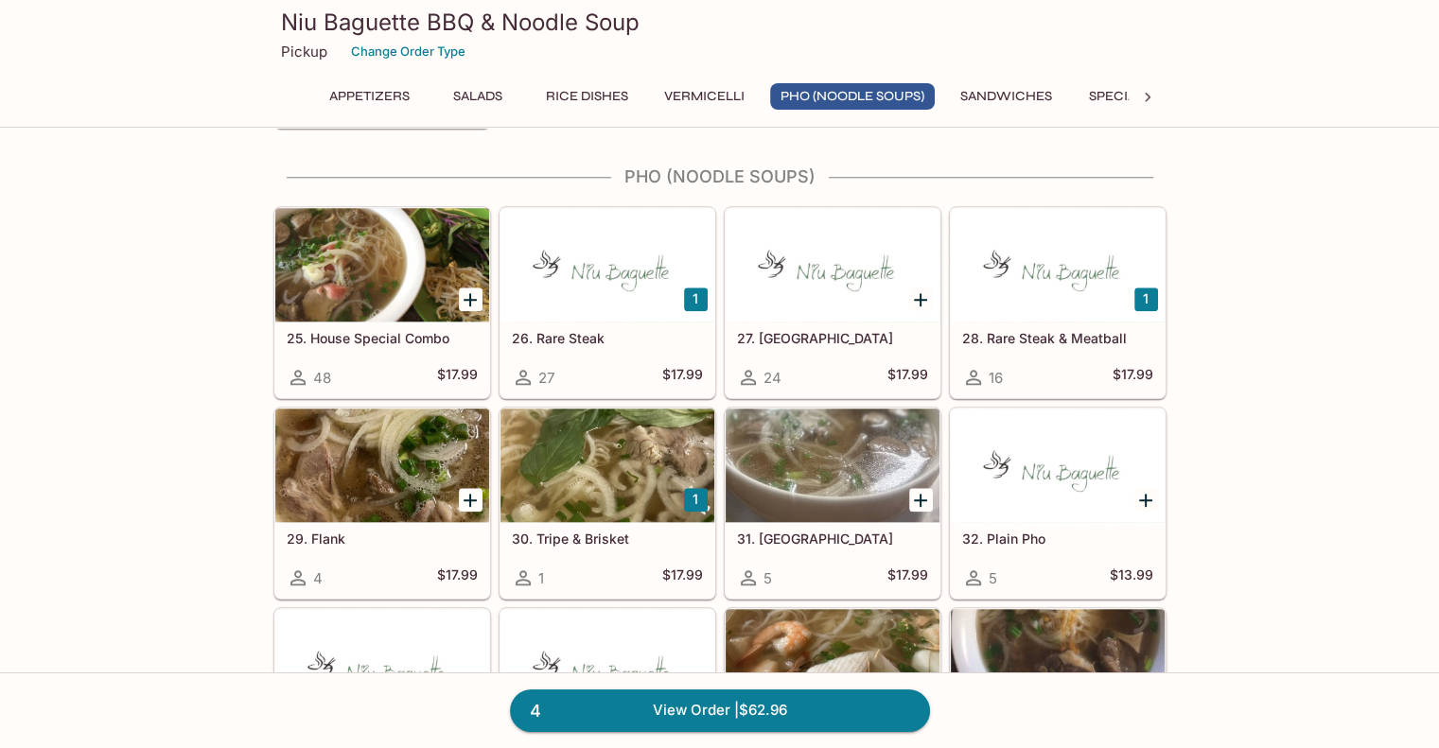
click at [1047, 341] on div "28. Rare Steak & Meatball 16 $17.99" at bounding box center [1058, 360] width 214 height 76
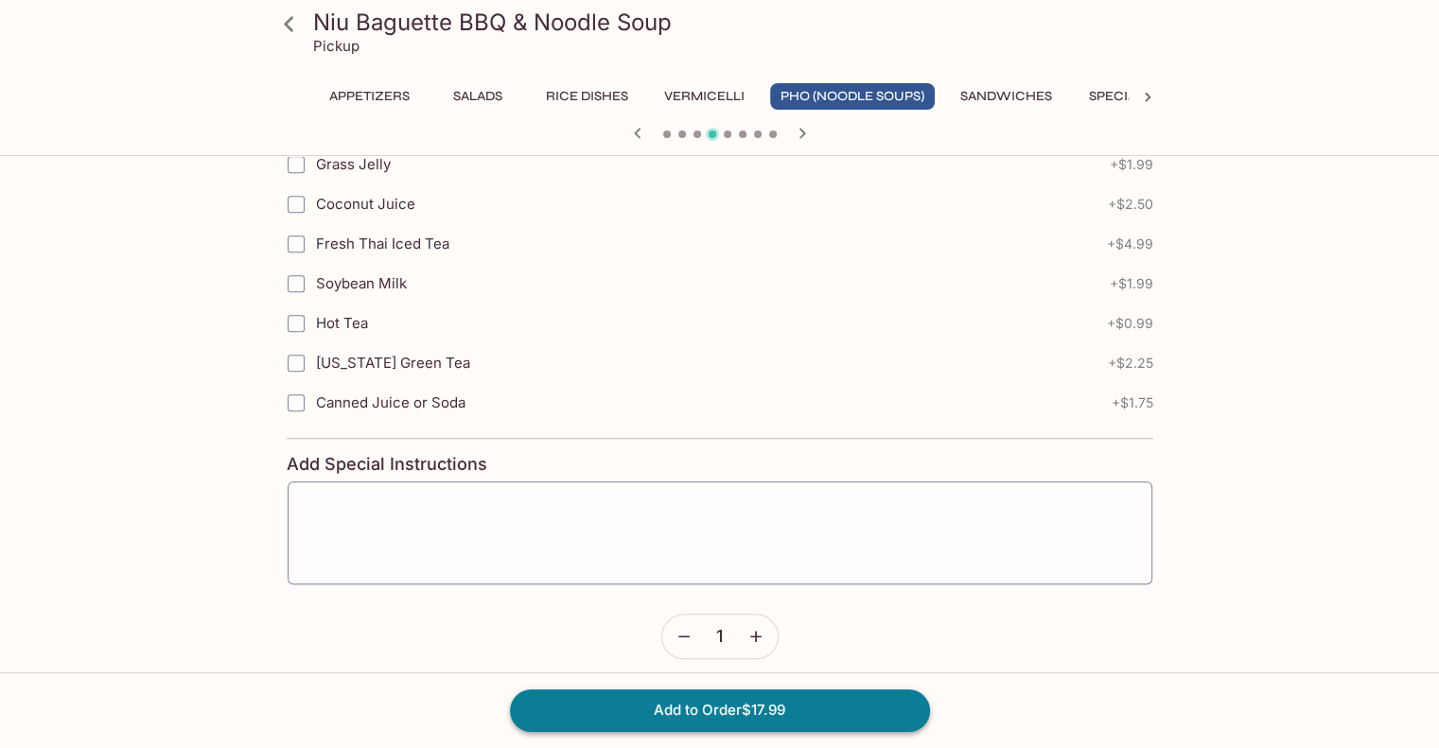
scroll to position [1130, 0]
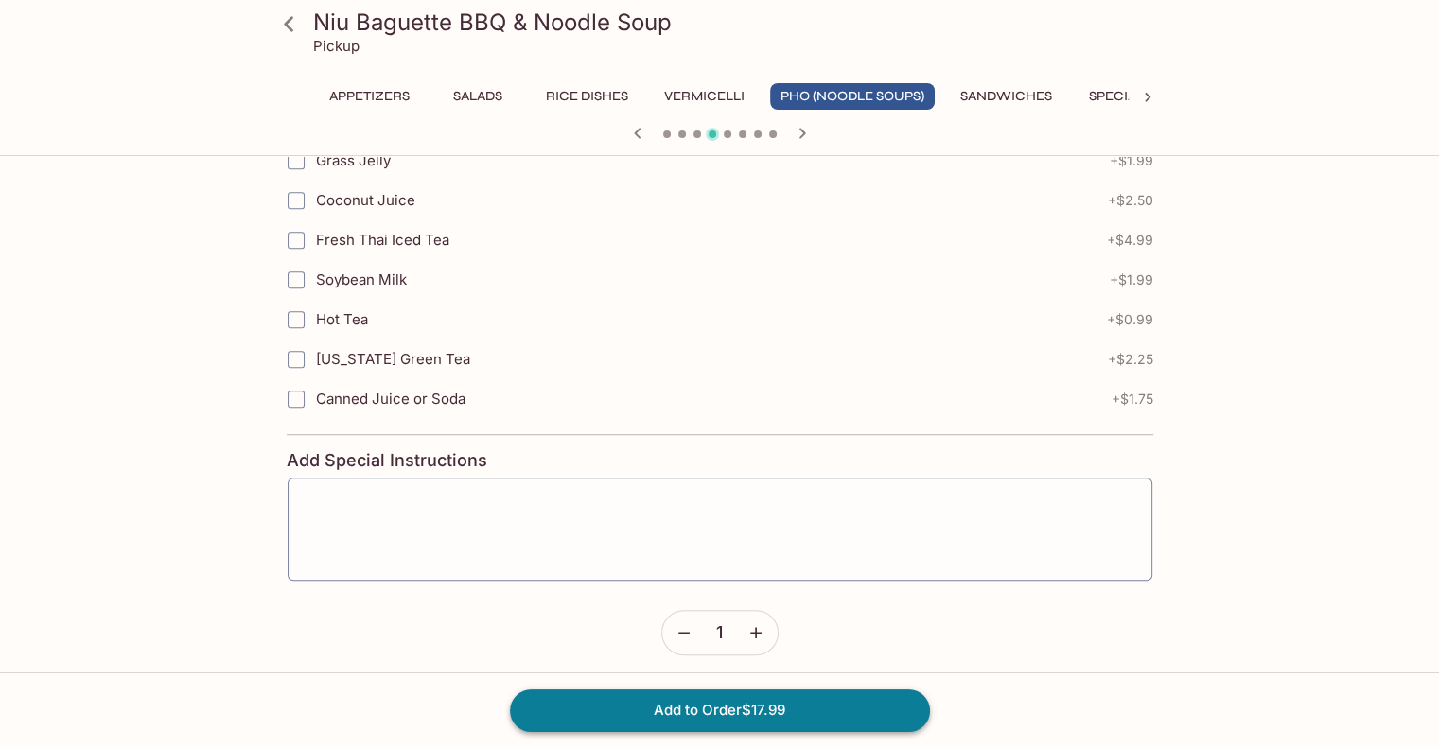
click at [677, 699] on button "Add to Order $17.99" at bounding box center [720, 711] width 420 height 42
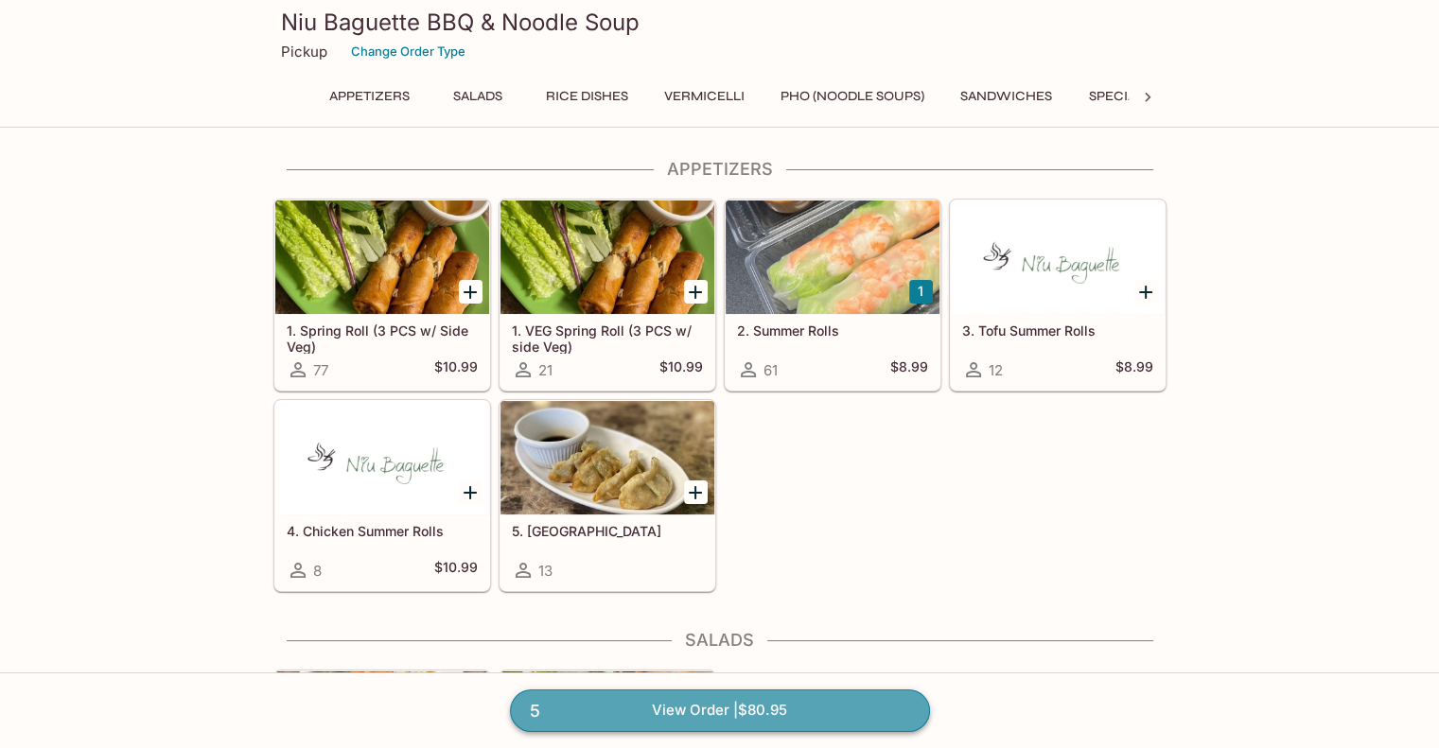
click at [795, 710] on link "5 View Order | $80.95" at bounding box center [720, 711] width 420 height 42
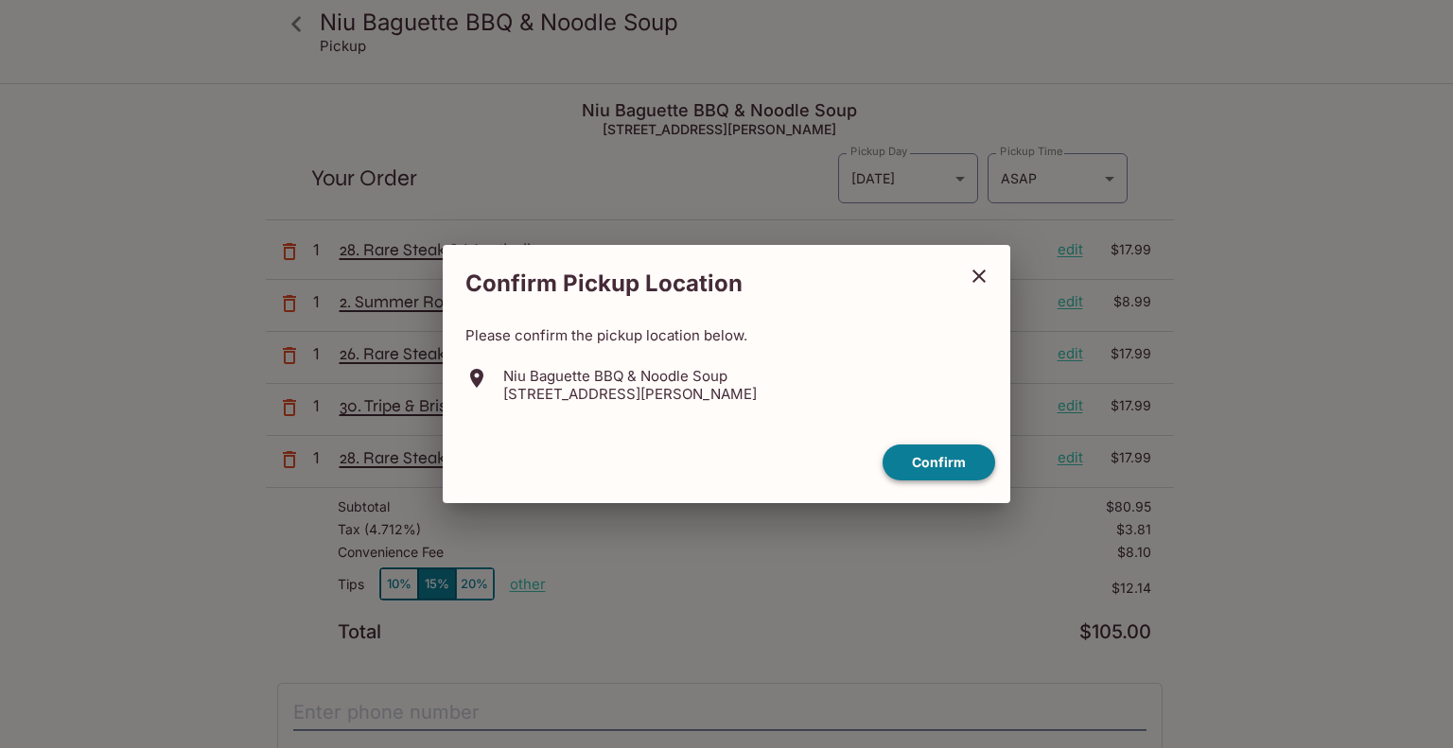
click at [927, 470] on button "Confirm" at bounding box center [938, 463] width 113 height 37
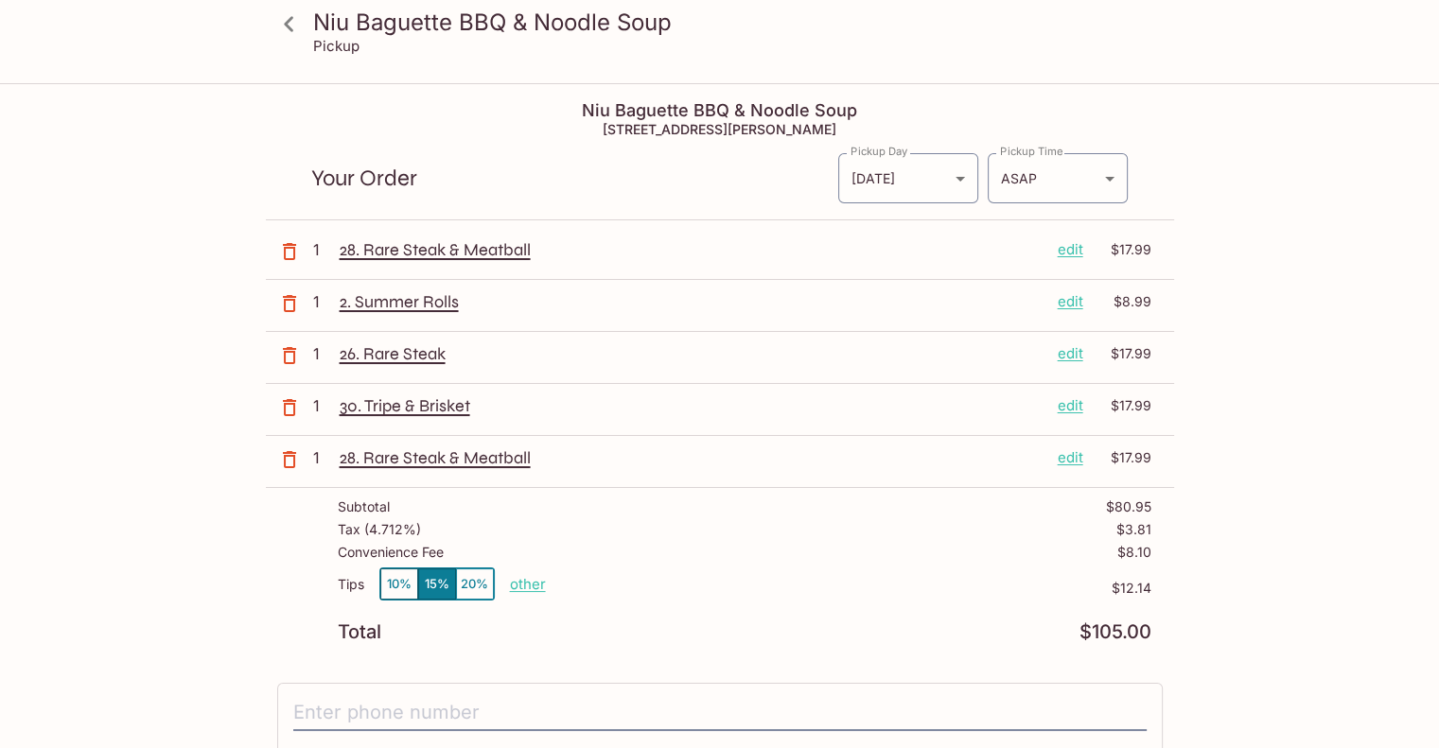
click at [280, 457] on icon "button" at bounding box center [289, 459] width 23 height 23
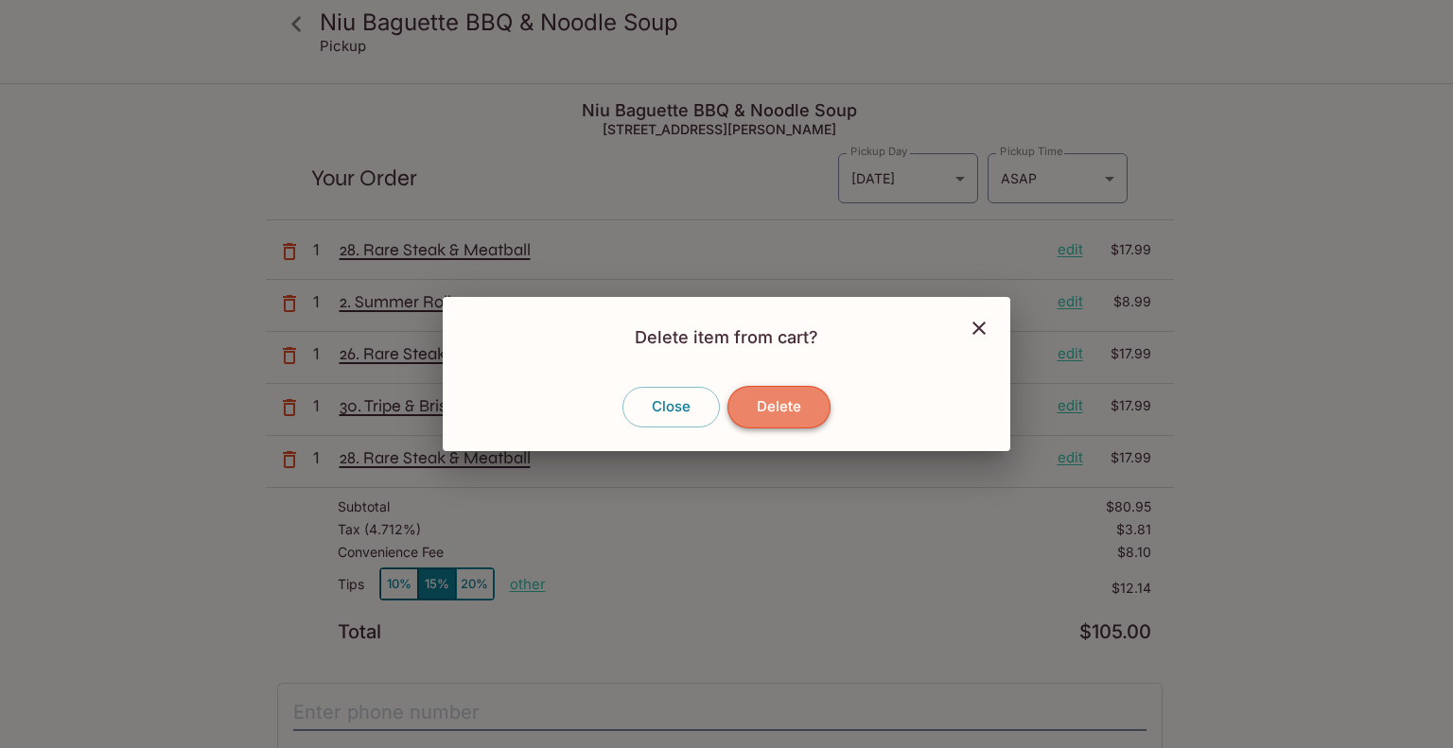
click at [774, 414] on button "Delete" at bounding box center [778, 407] width 103 height 42
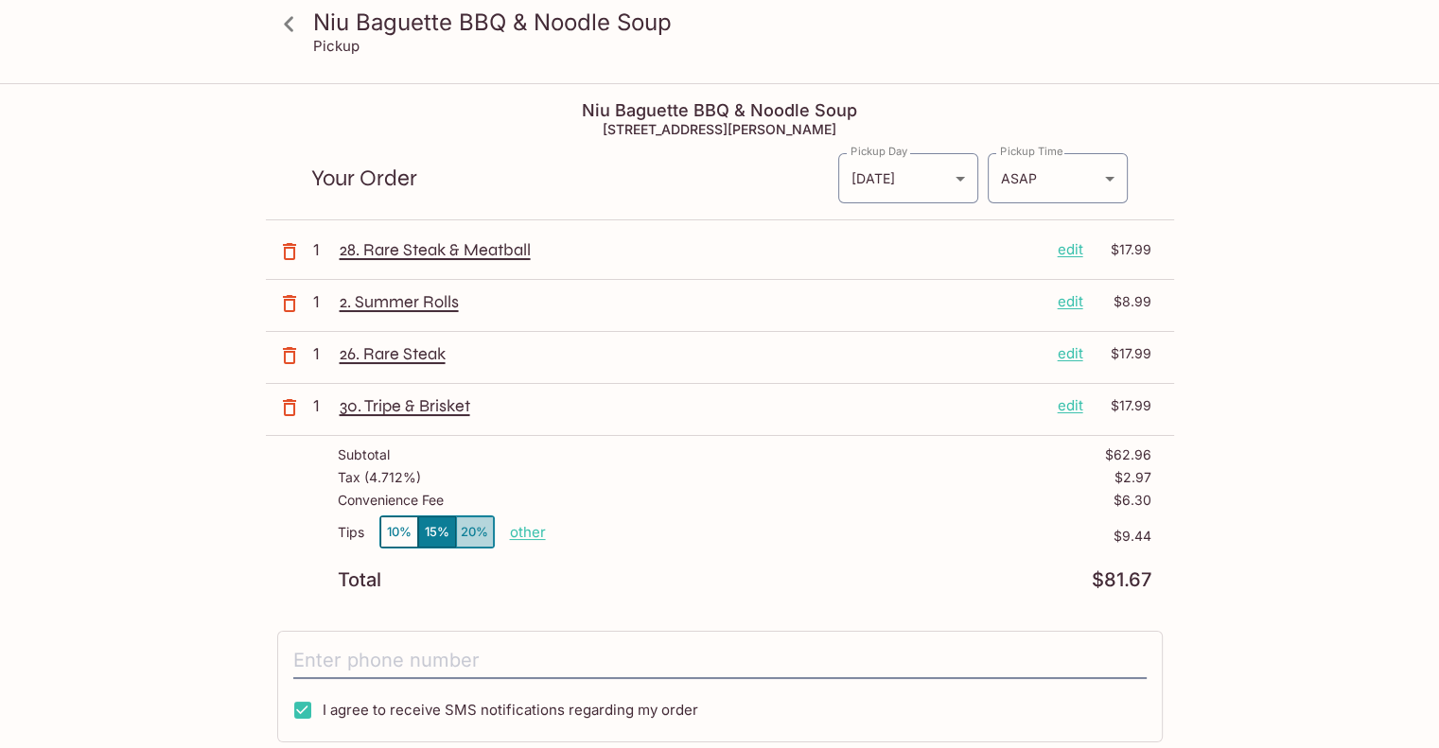
click at [468, 529] on button "20%" at bounding box center [475, 531] width 38 height 31
click at [438, 528] on button "15%" at bounding box center [437, 531] width 38 height 31
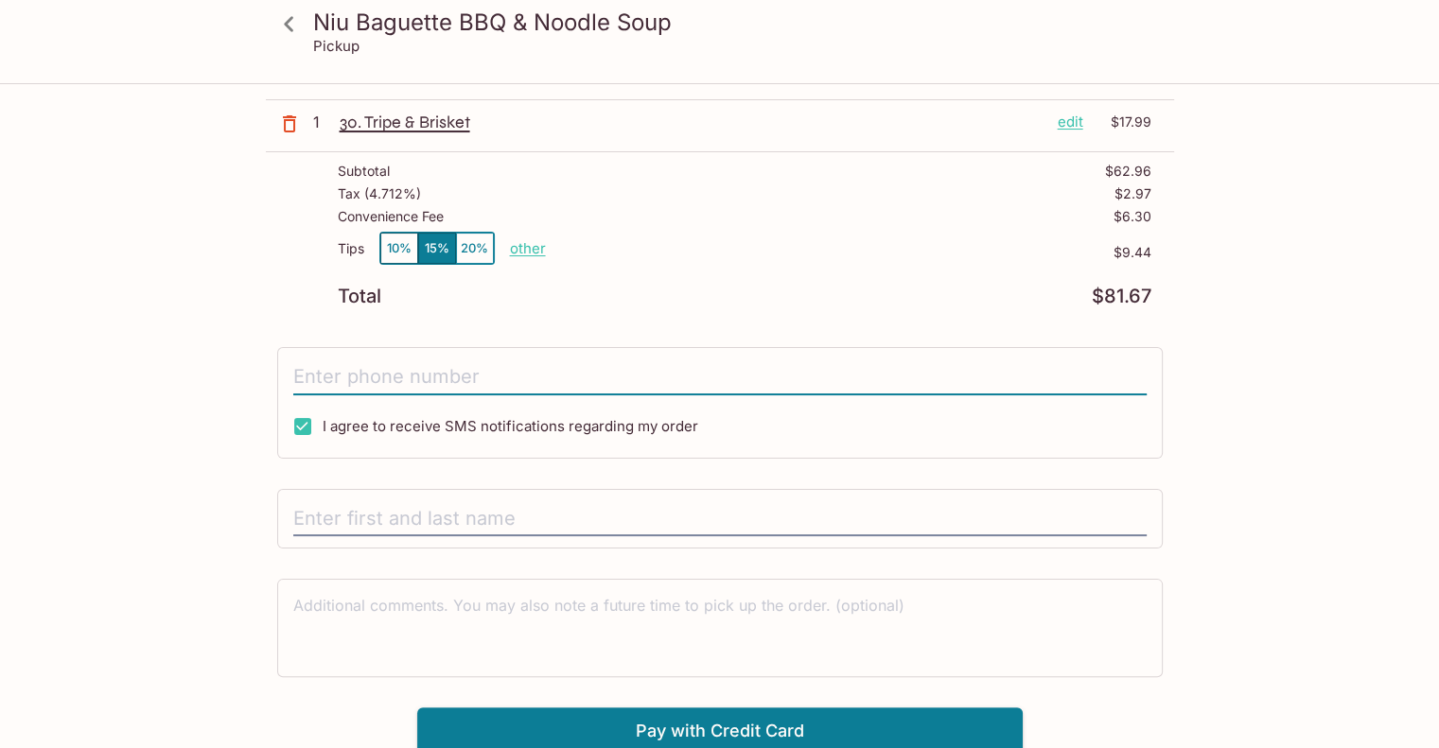
click at [453, 382] on input "tel" at bounding box center [719, 377] width 853 height 36
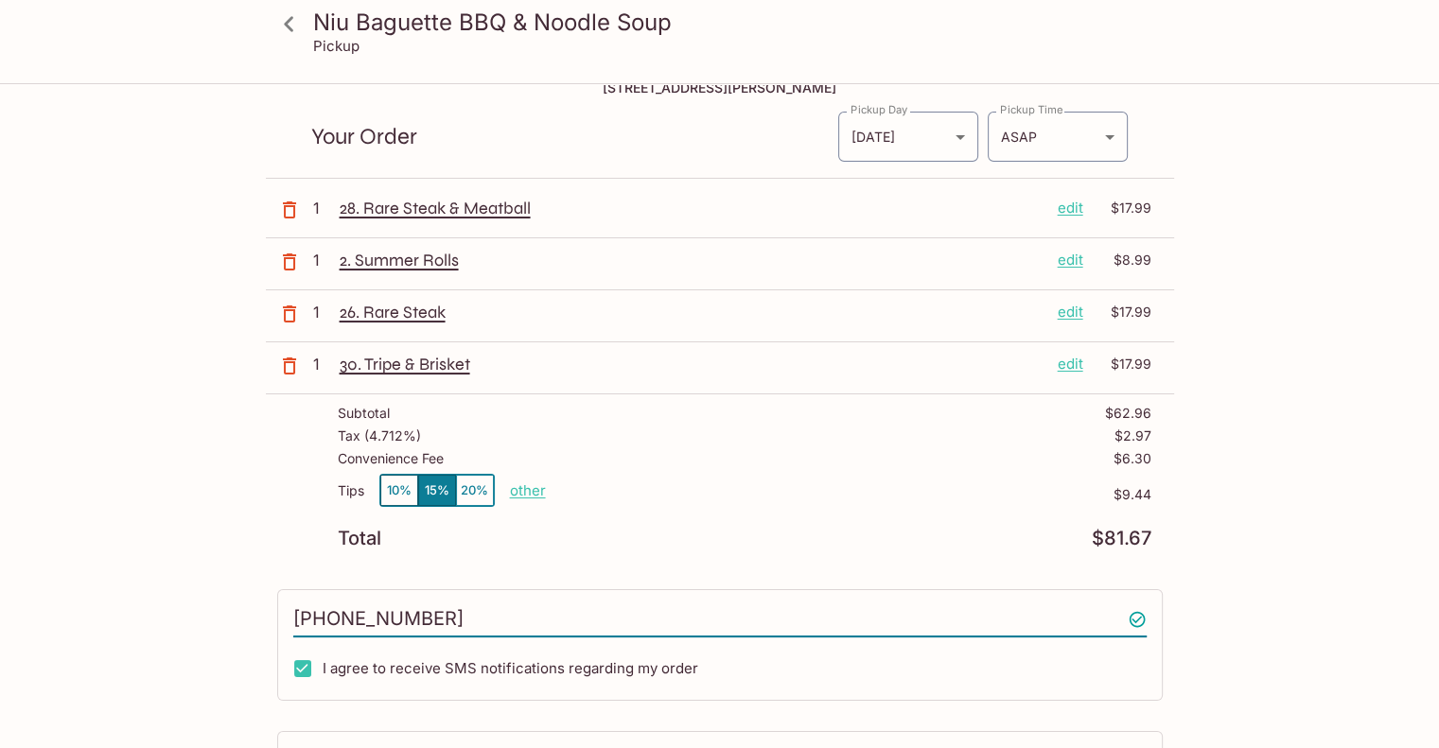
scroll to position [0, 0]
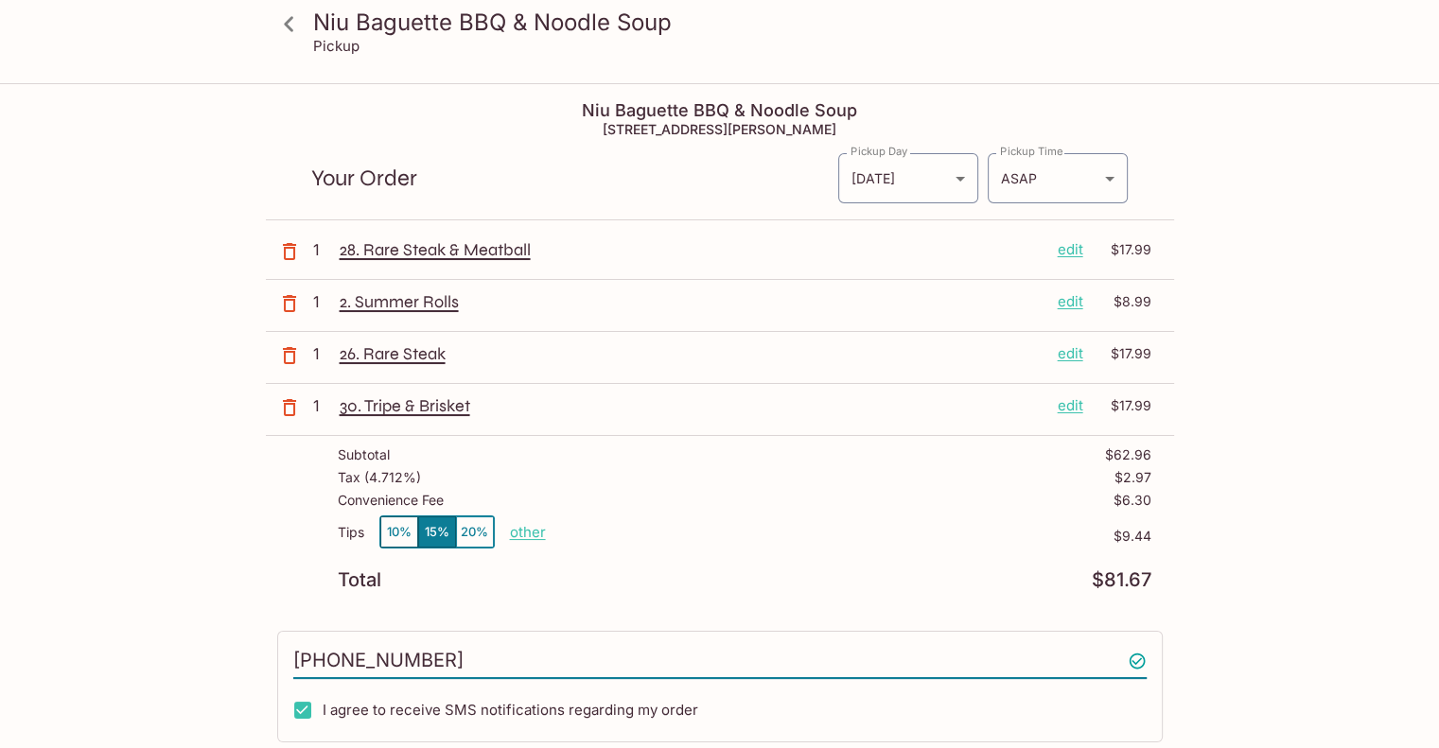
type input "[PHONE_NUMBER]"
click at [290, 32] on icon at bounding box center [288, 24] width 33 height 33
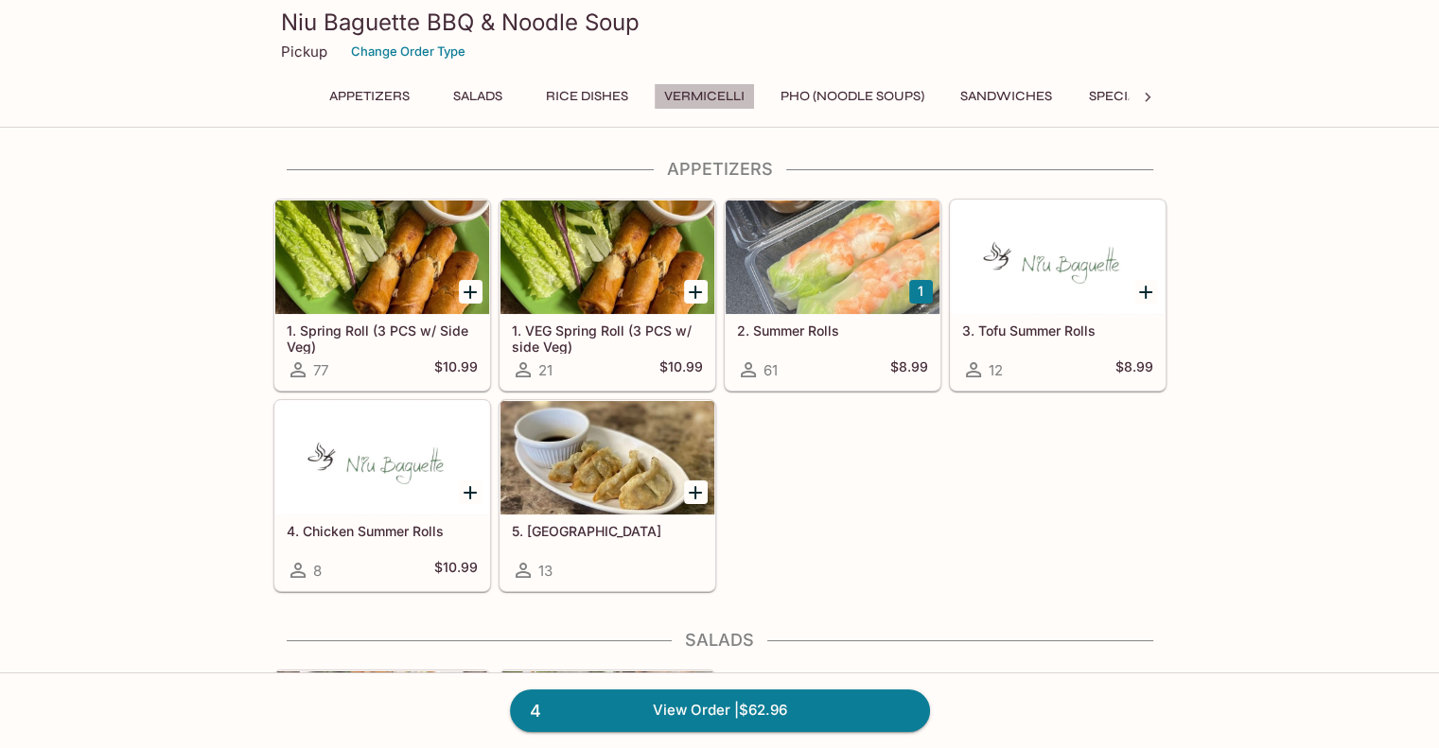
click at [736, 98] on button "Vermicelli" at bounding box center [704, 96] width 101 height 26
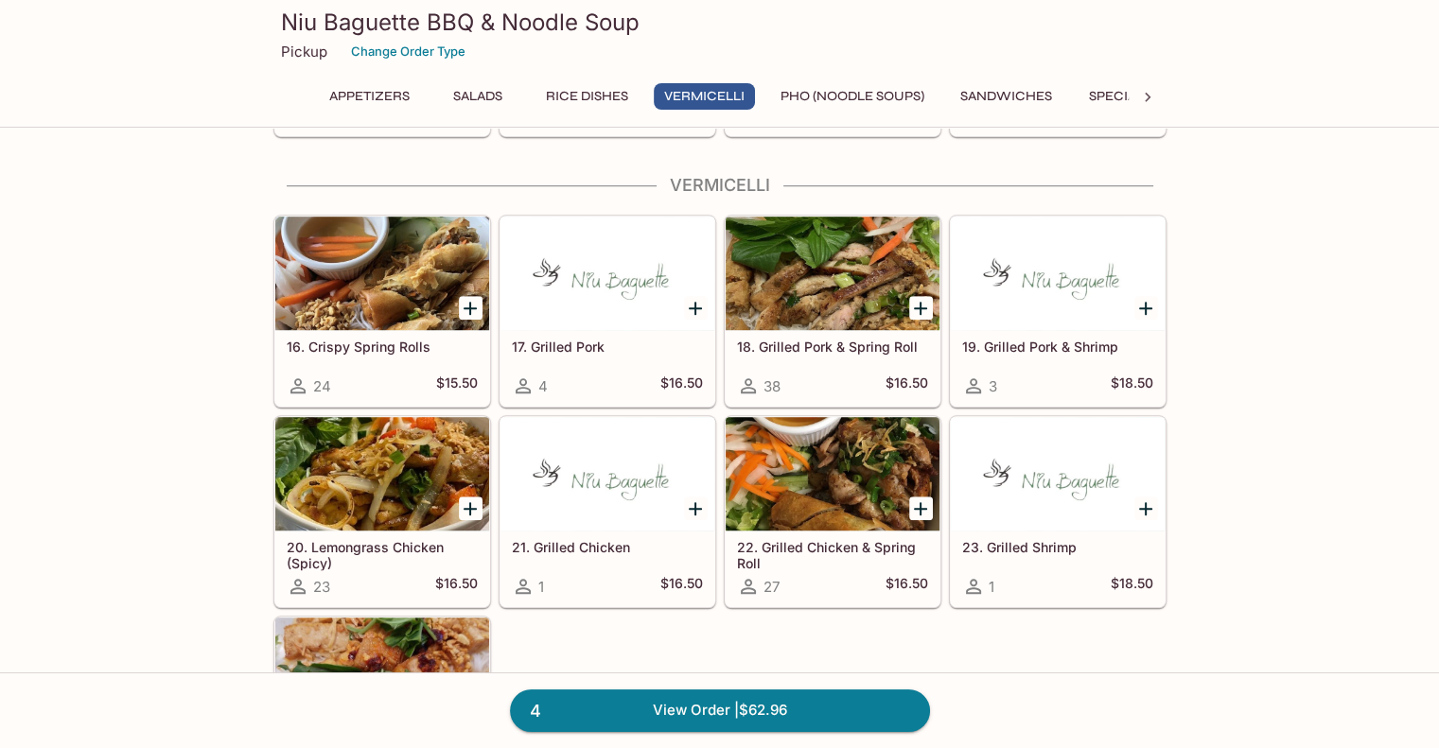
scroll to position [1207, 0]
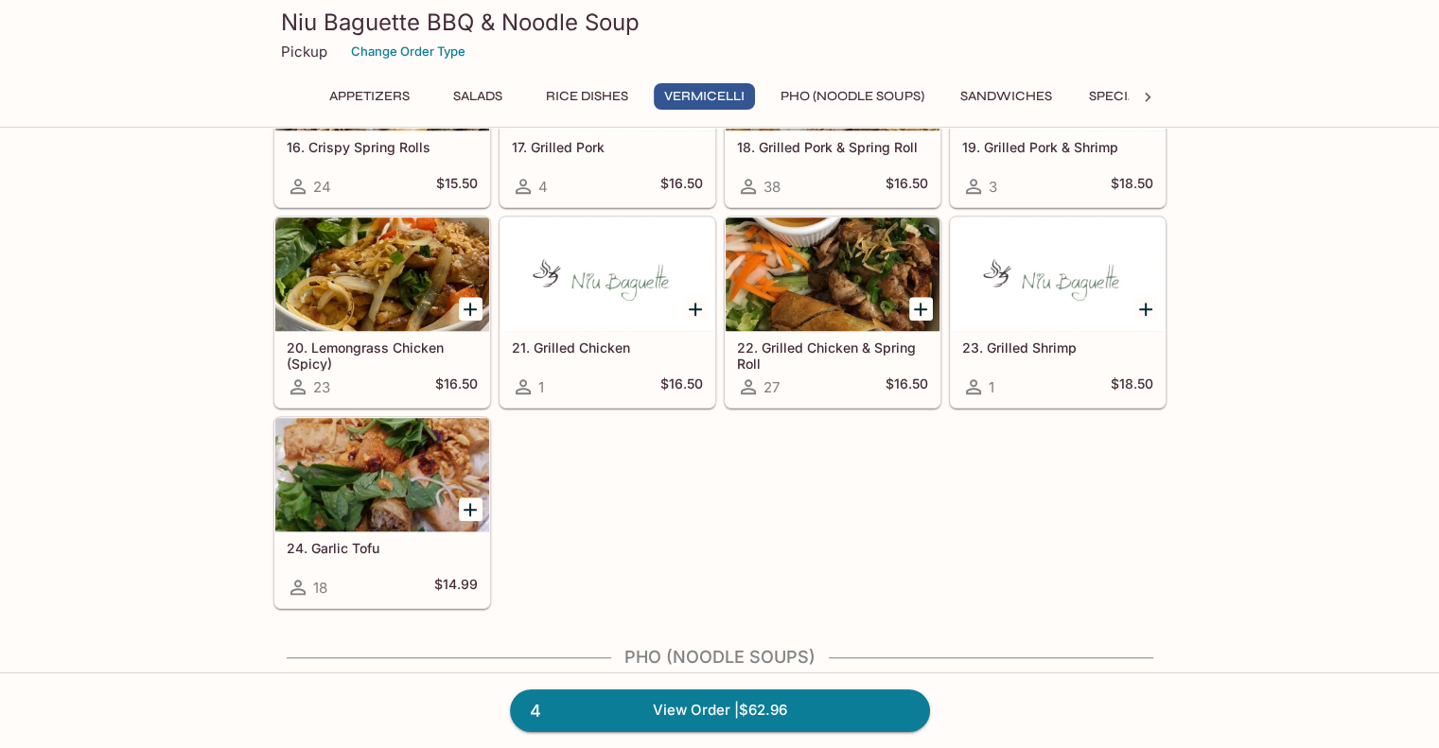
click at [1007, 89] on button "Sandwiches" at bounding box center [1006, 96] width 113 height 26
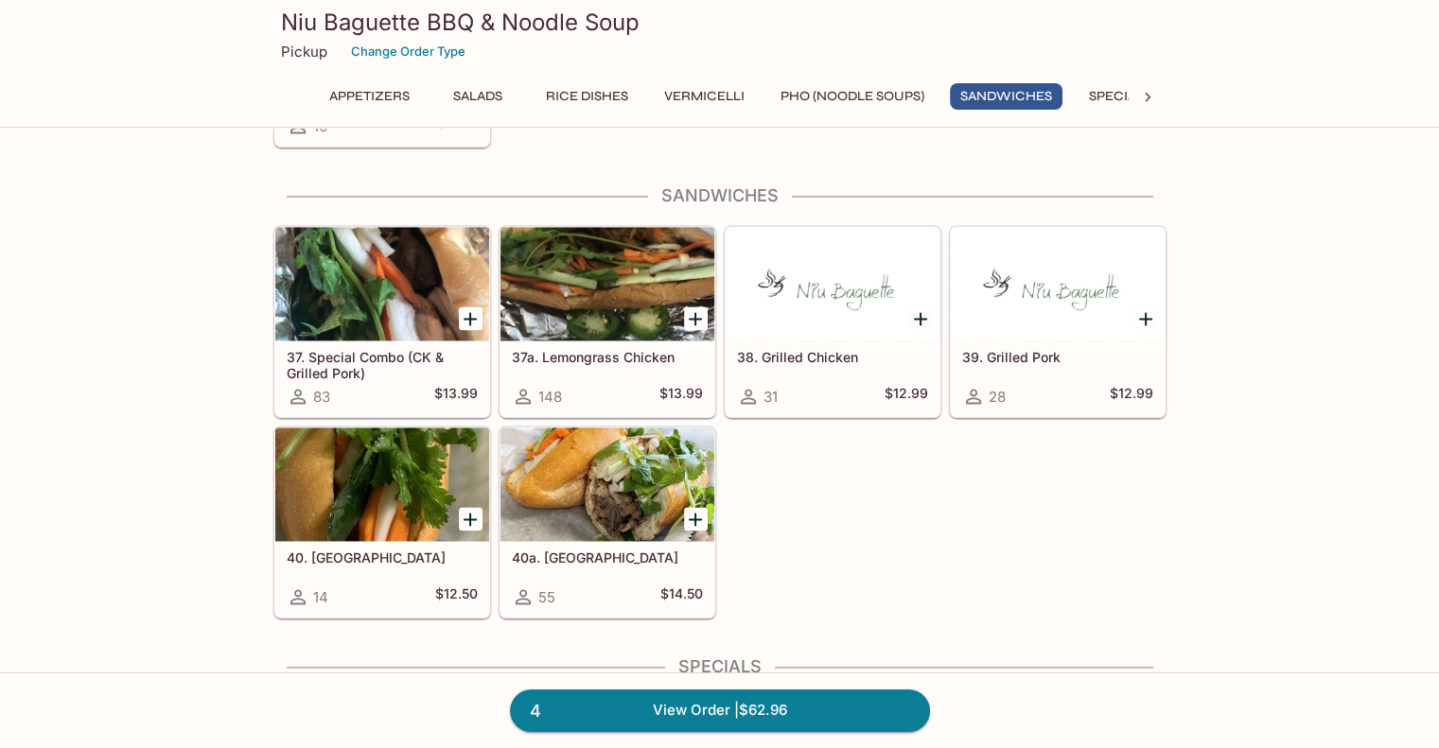
scroll to position [2745, 0]
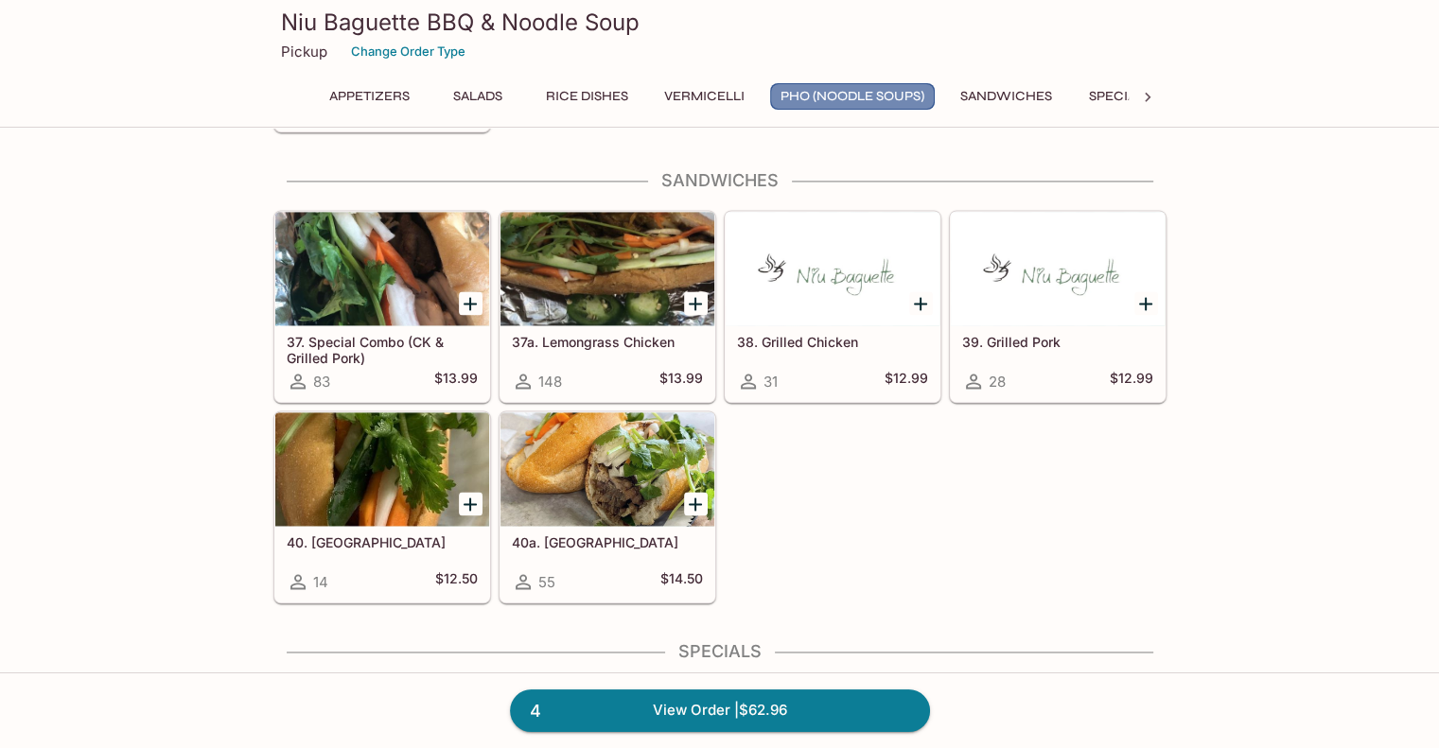
click at [865, 101] on button "Pho (Noodle Soups)" at bounding box center [852, 96] width 165 height 26
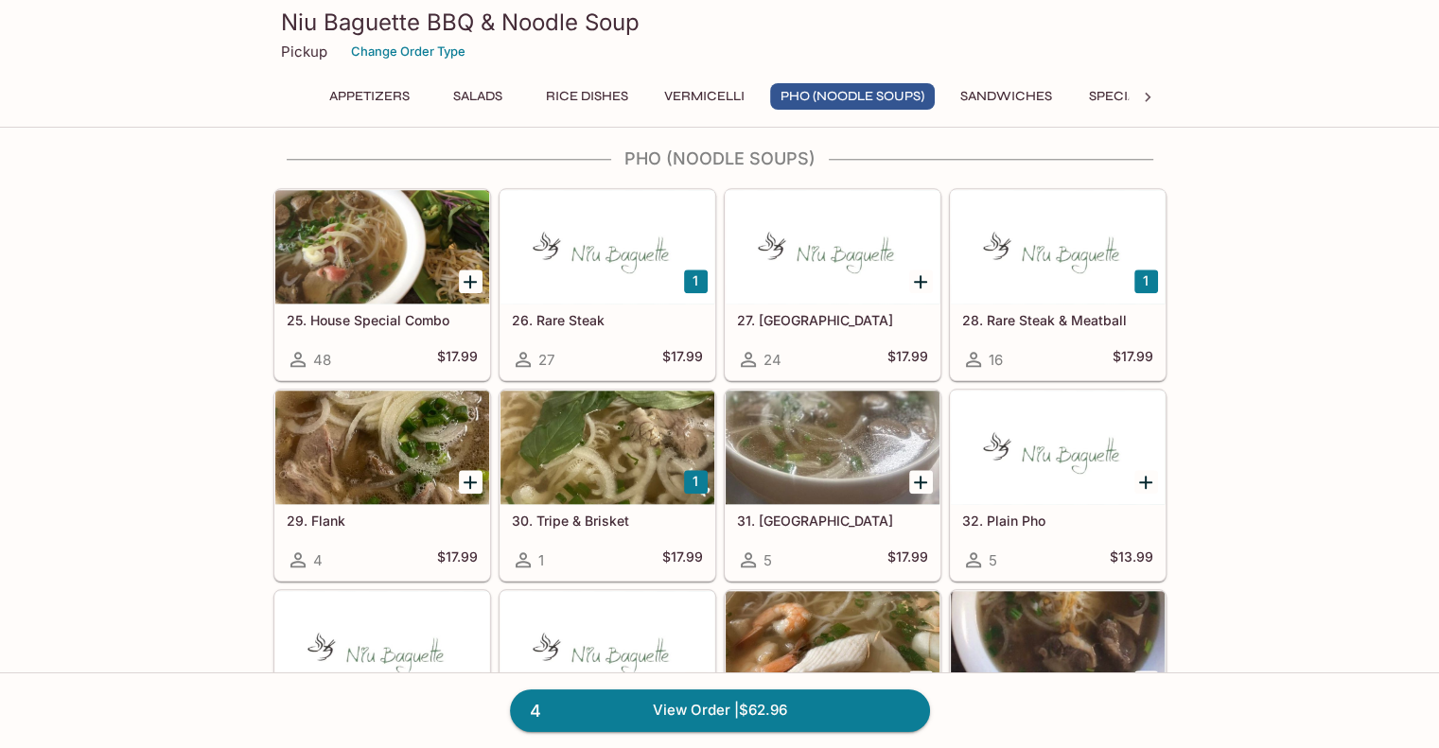
scroll to position [1876, 0]
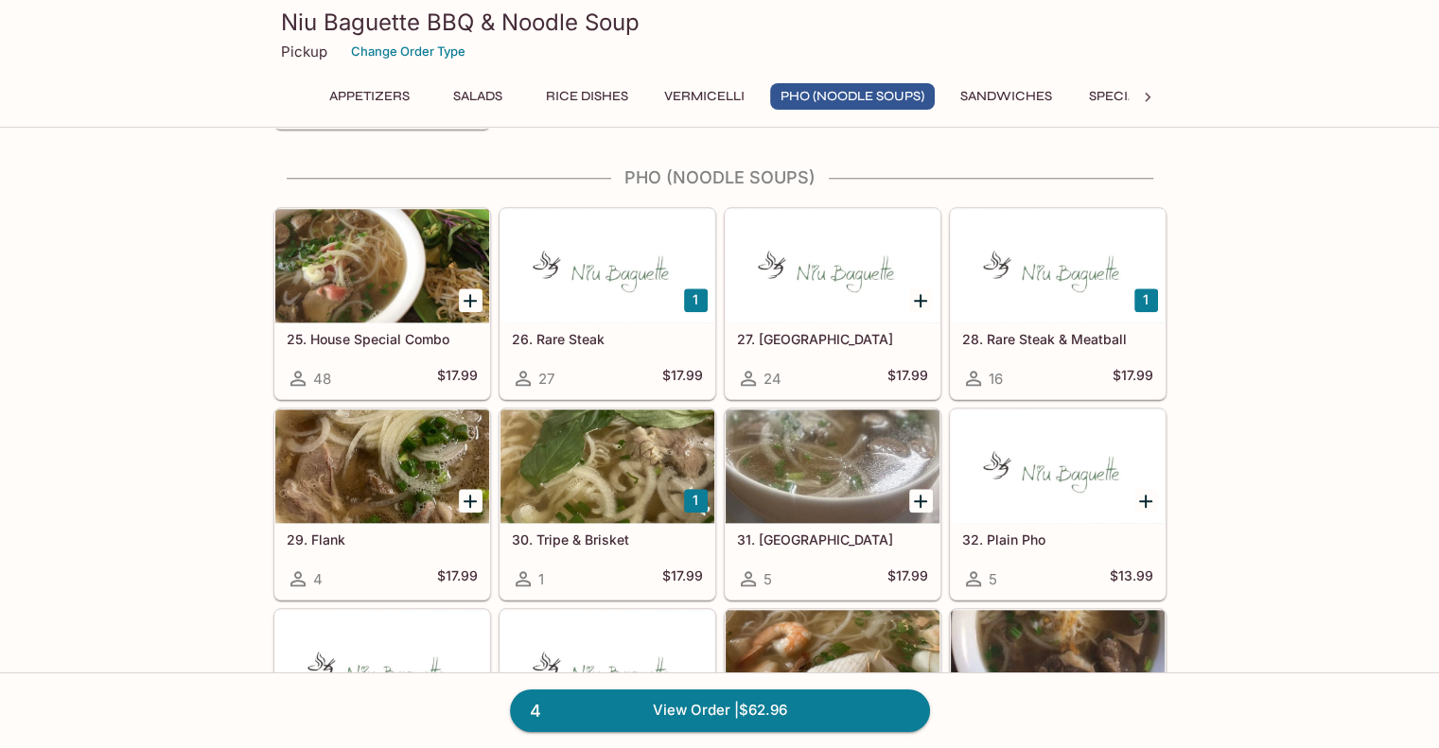
click at [1056, 332] on h5 "28. Rare Steak & Meatball" at bounding box center [1057, 339] width 191 height 16
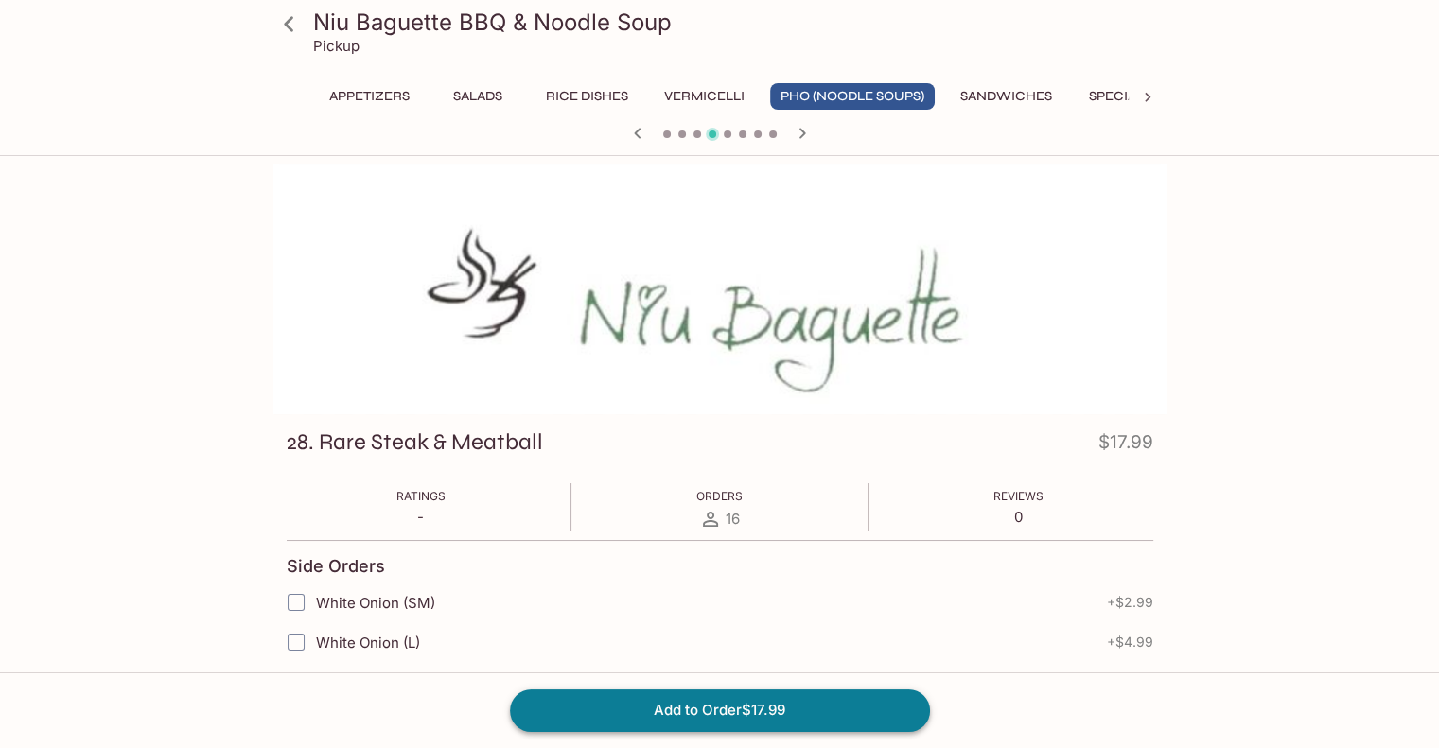
click at [704, 714] on button "Add to Order $17.99" at bounding box center [720, 711] width 420 height 42
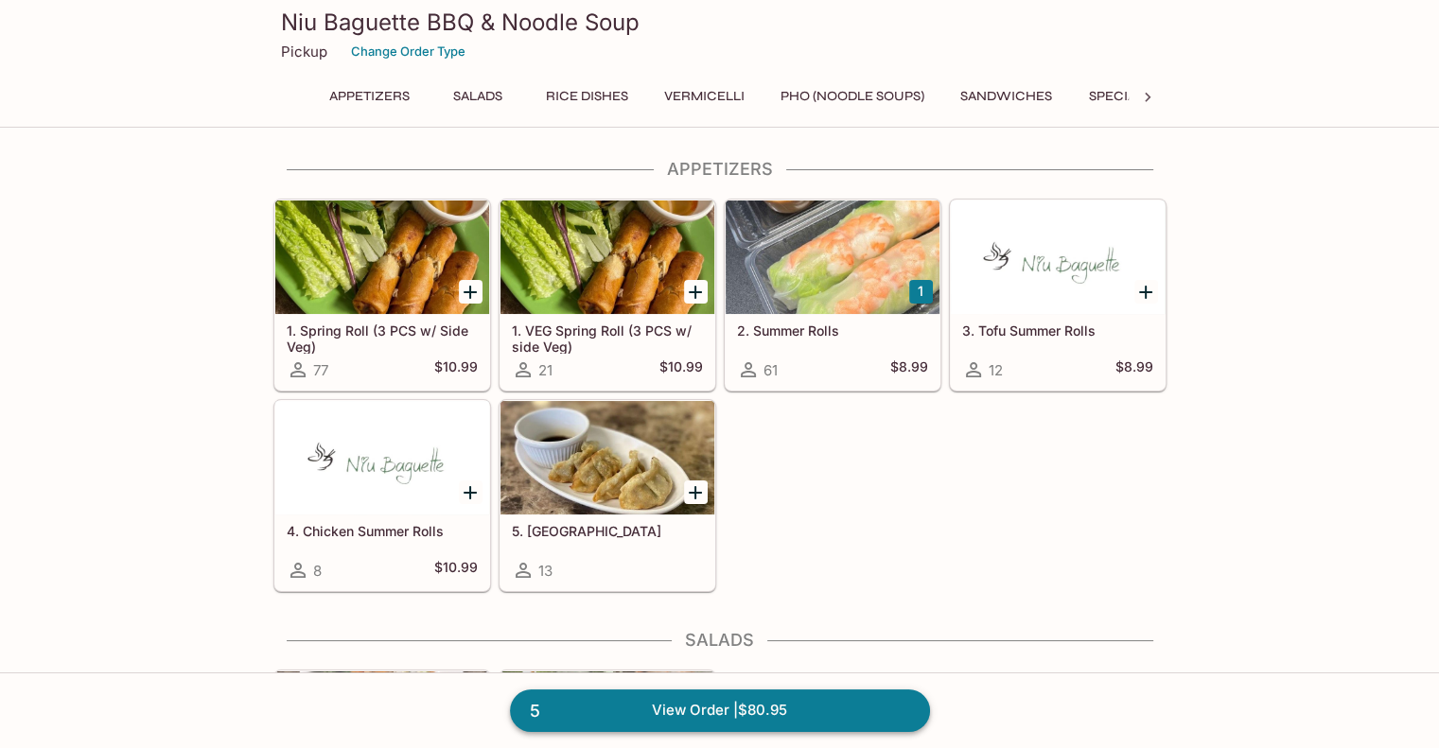
click at [718, 708] on link "5 View Order | $80.95" at bounding box center [720, 711] width 420 height 42
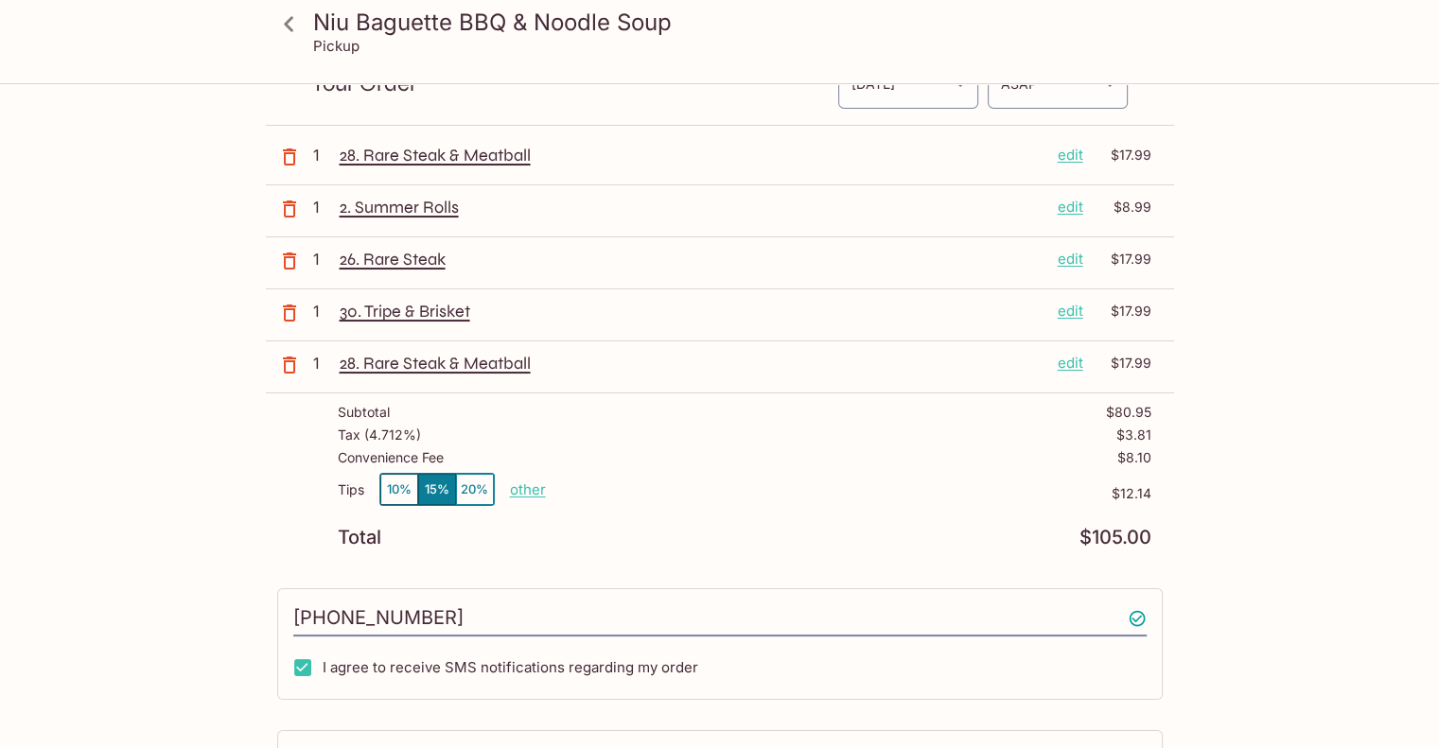
scroll to position [338, 0]
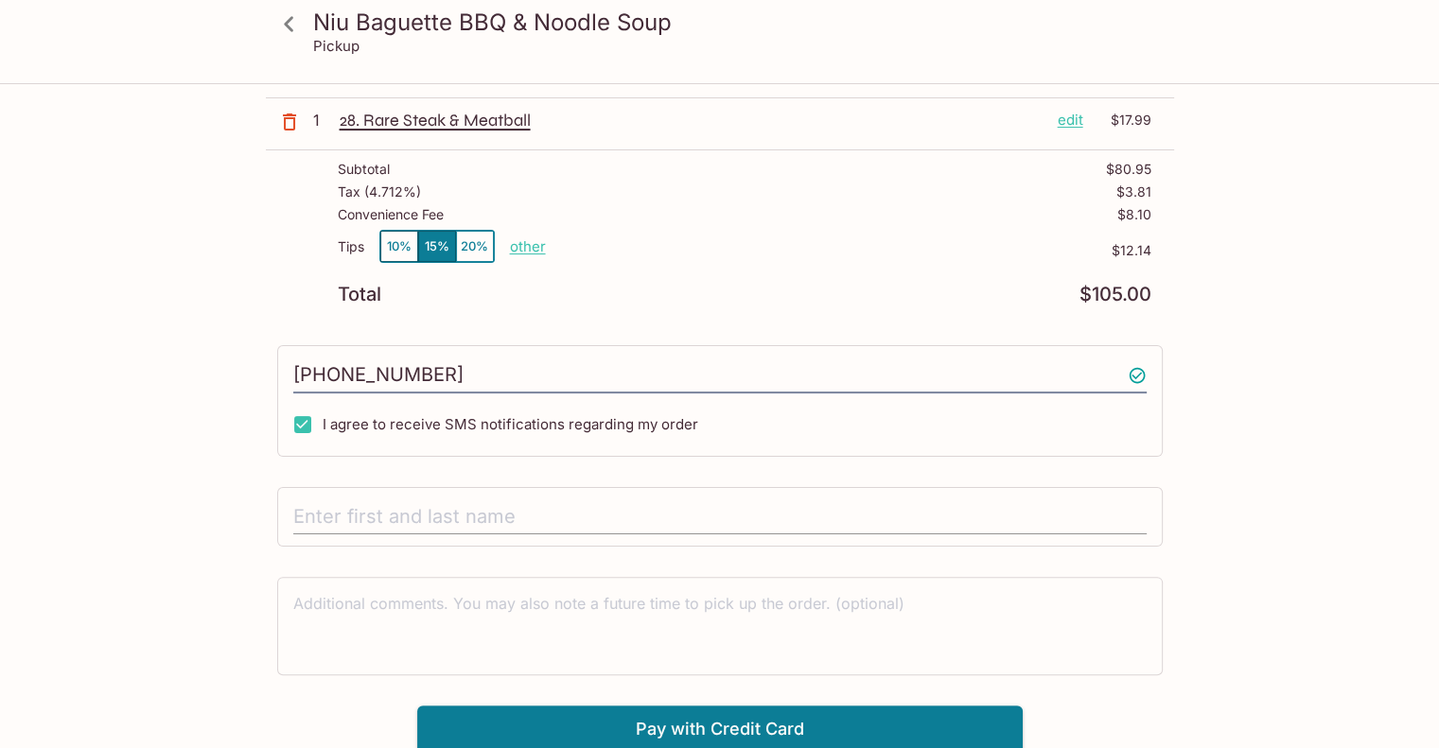
click at [480, 503] on input "text" at bounding box center [719, 517] width 853 height 36
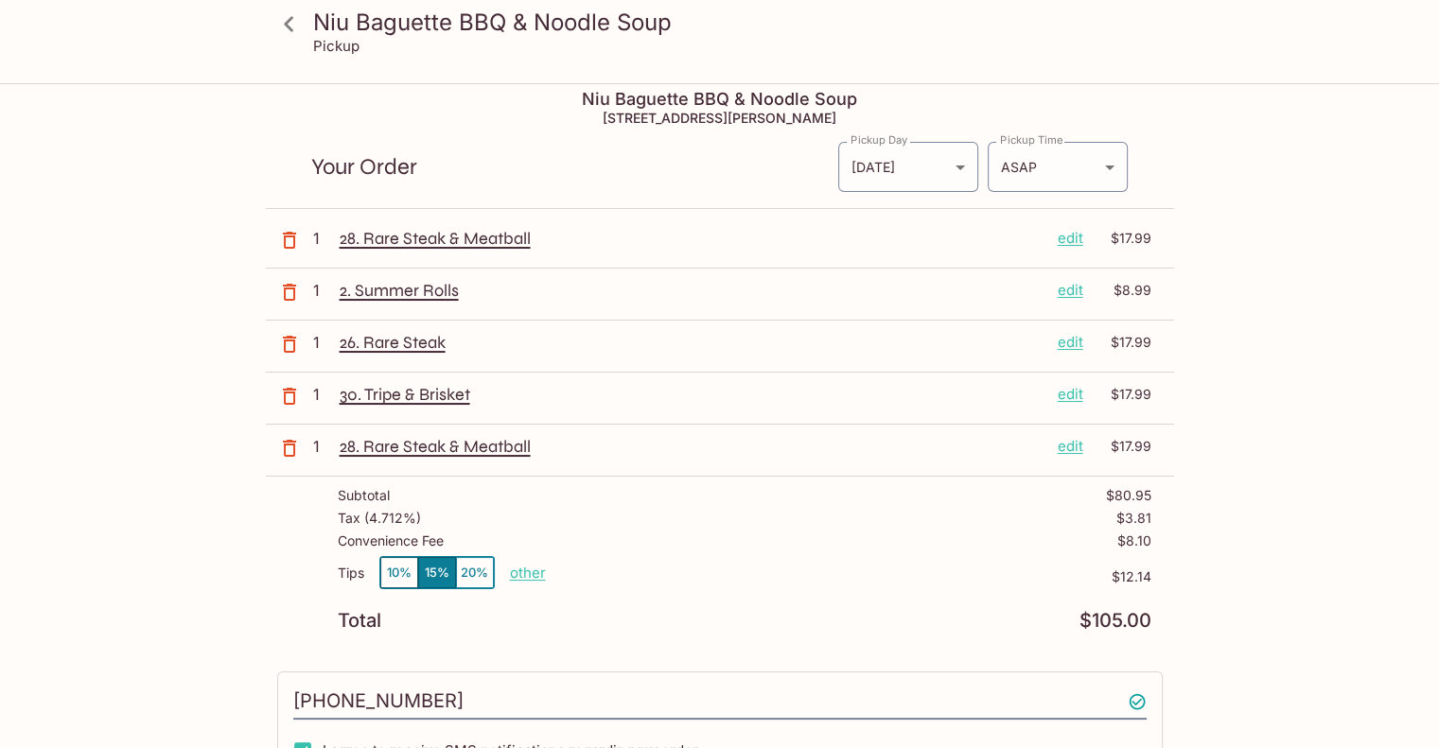
scroll to position [0, 0]
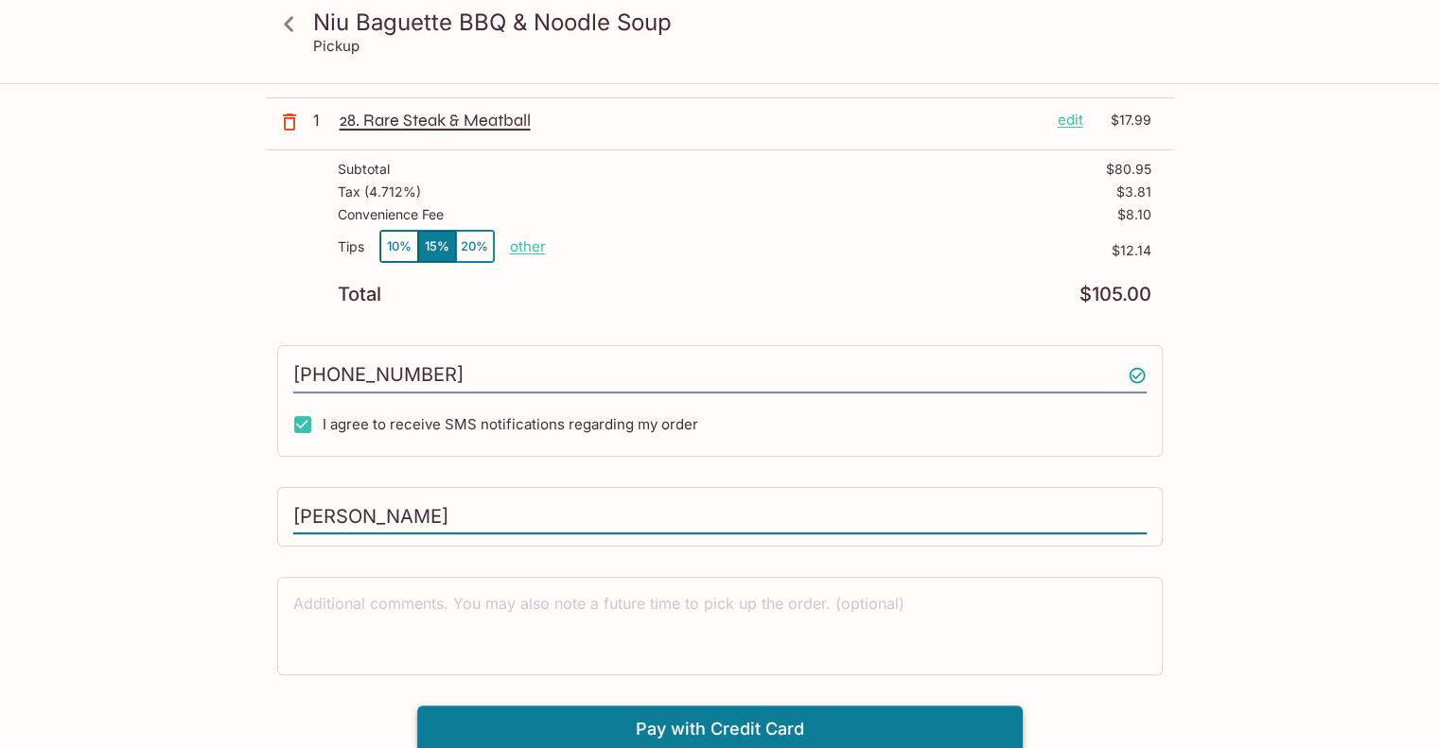
type input "[PERSON_NAME]"
click at [723, 708] on button "Pay with Credit Card" at bounding box center [719, 729] width 605 height 47
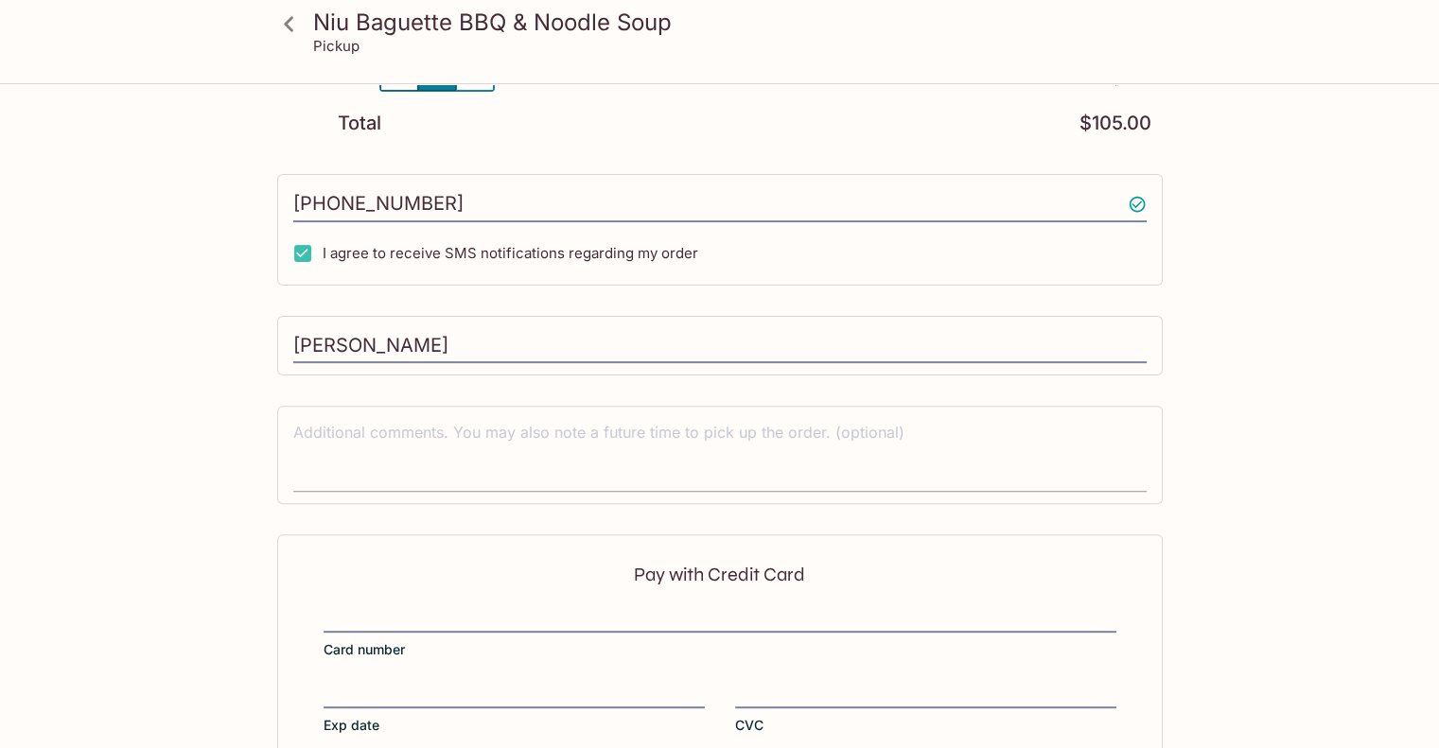
scroll to position [620, 0]
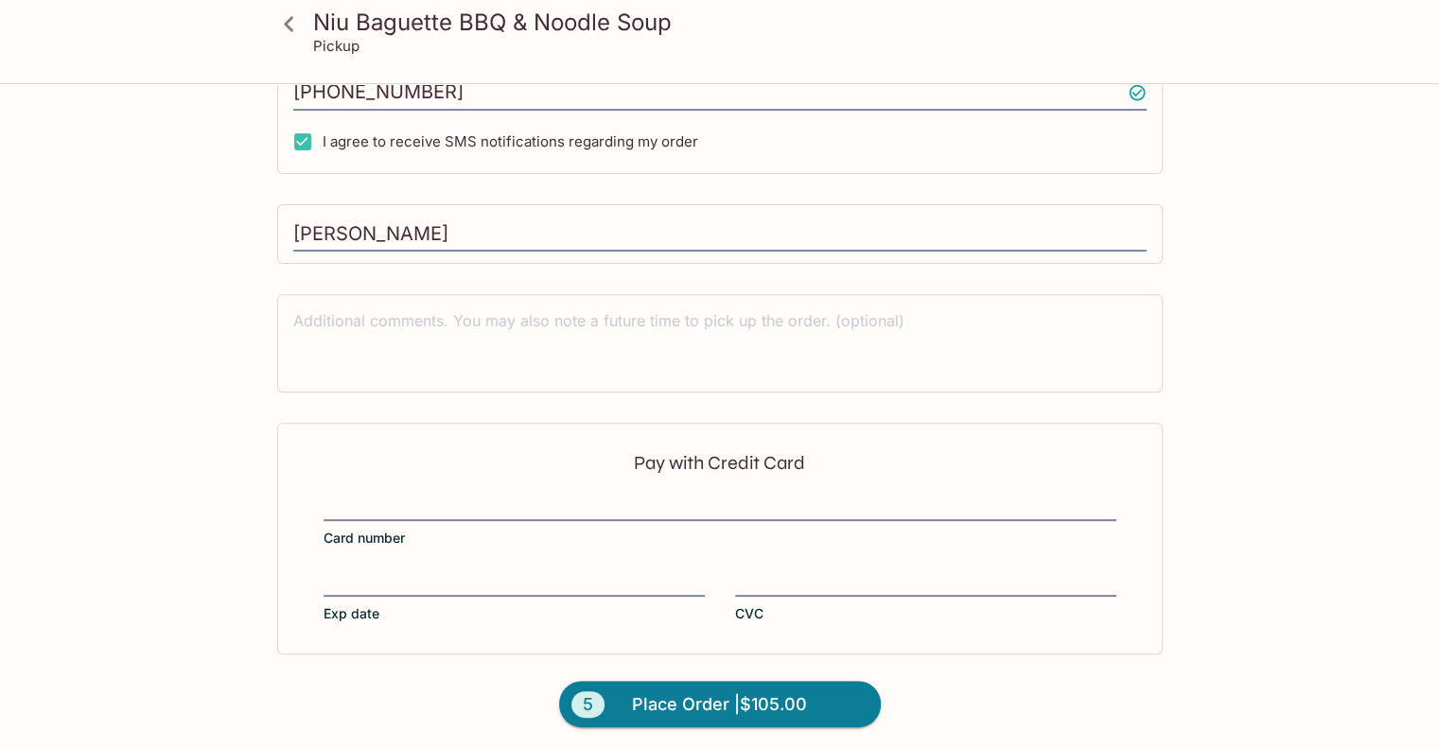
drag, startPoint x: 505, startPoint y: 484, endPoint x: 492, endPoint y: 492, distance: 15.3
click at [504, 484] on div "Pay with Credit Card Card number Exp date CVC" at bounding box center [719, 538] width 885 height 231
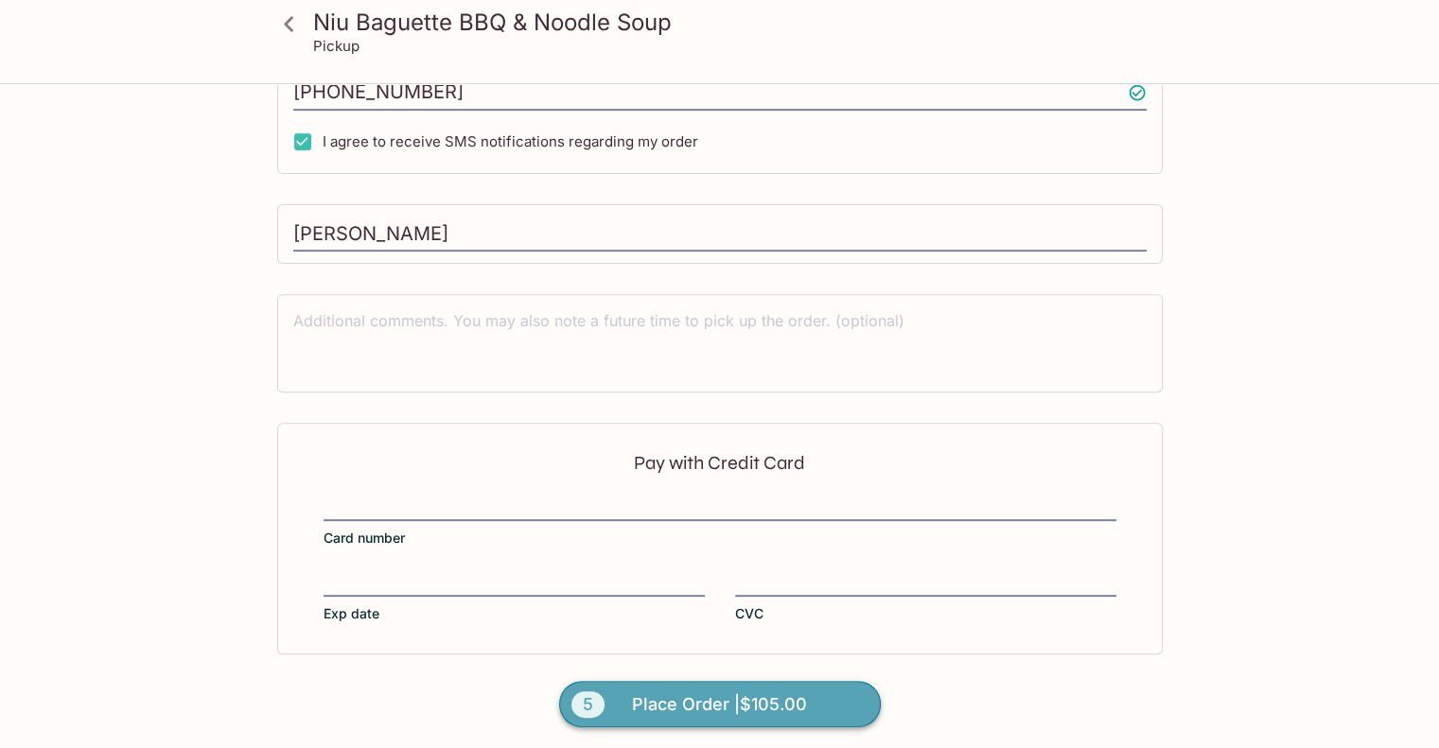
click at [746, 708] on span "Place Order | $105.00" at bounding box center [719, 705] width 175 height 30
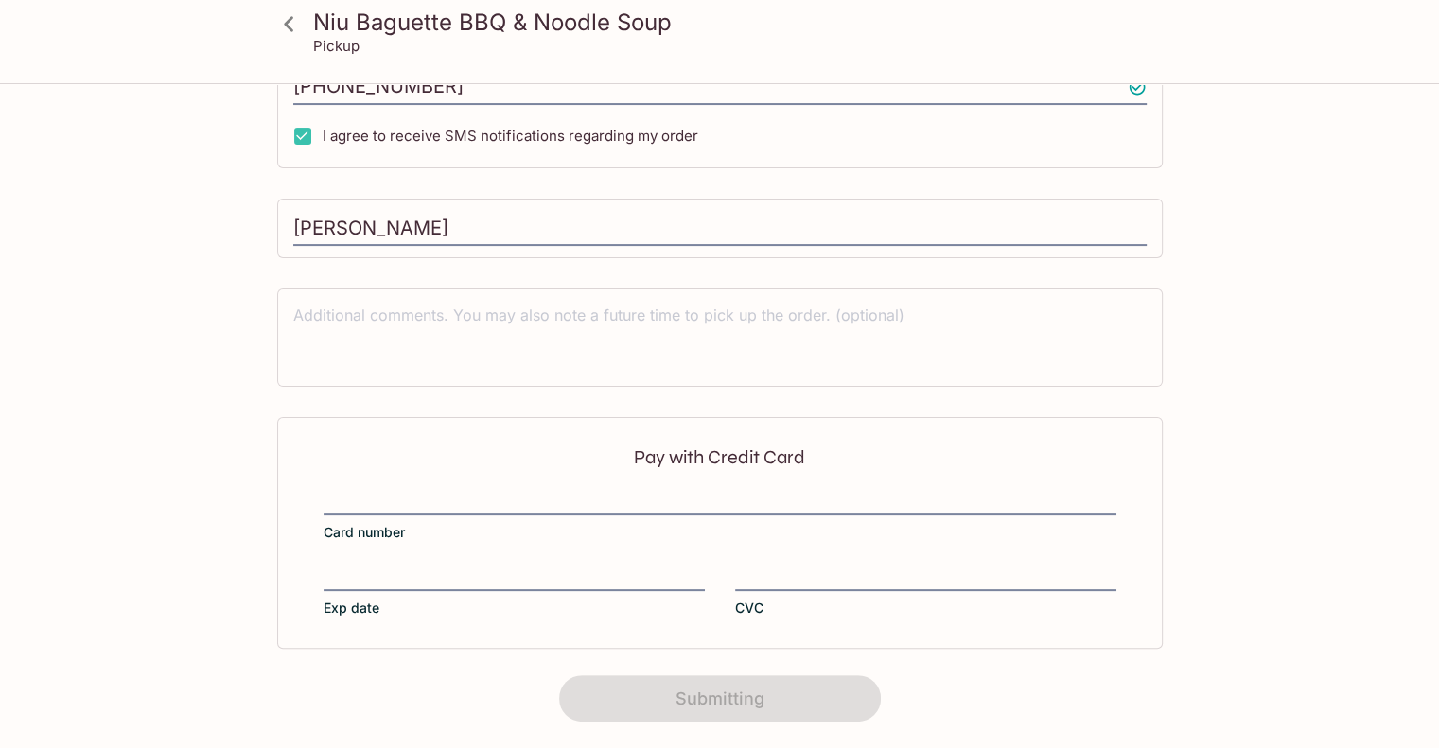
scroll to position [346, 0]
